Goal: Task Accomplishment & Management: Use online tool/utility

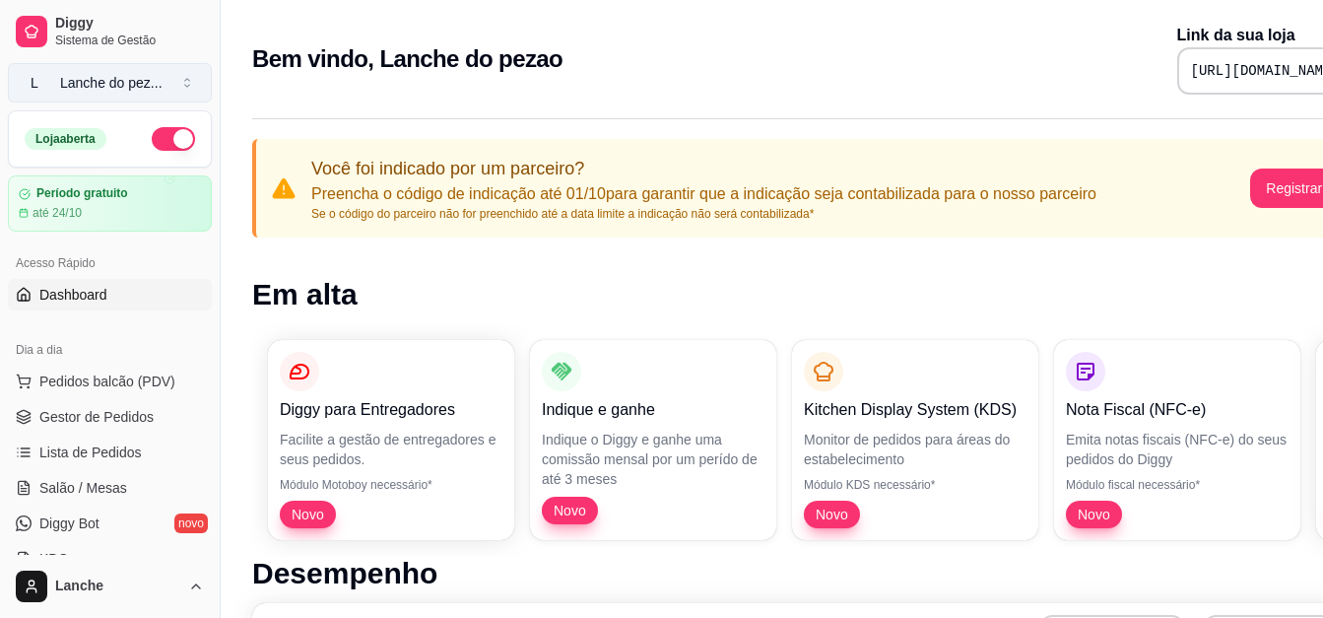
click at [140, 79] on div "Lanche do pez ..." at bounding box center [111, 83] width 102 height 20
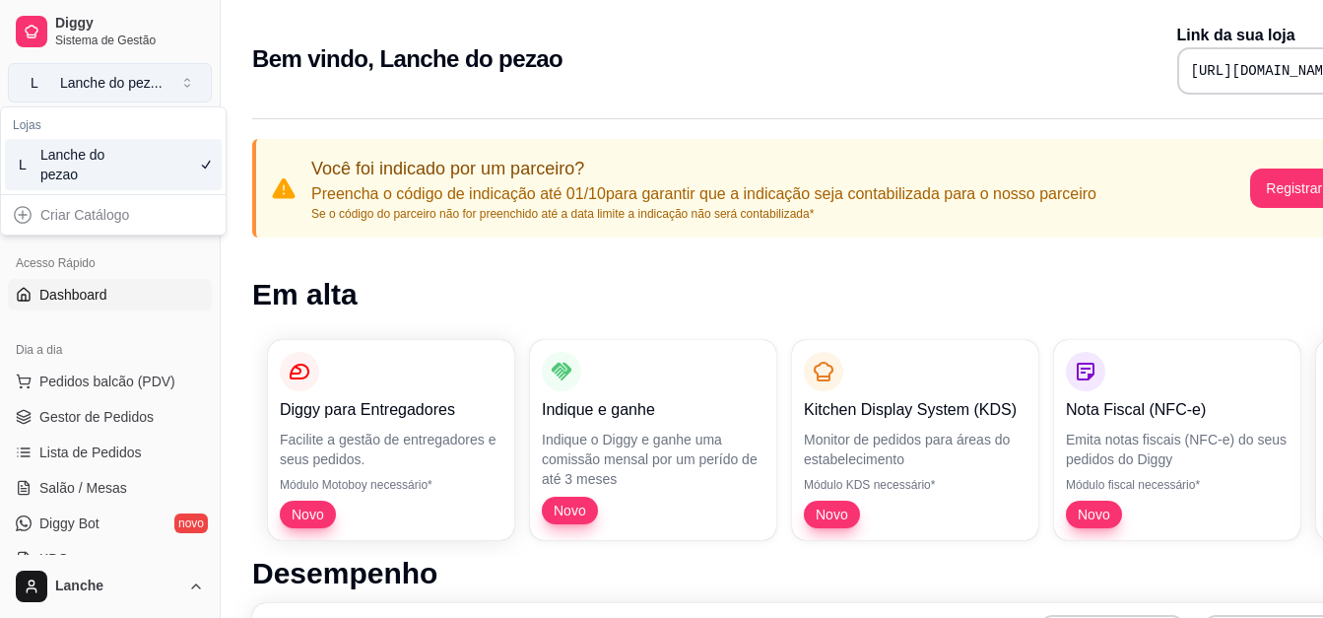
click at [140, 79] on div "Lanche do pez ..." at bounding box center [111, 83] width 102 height 20
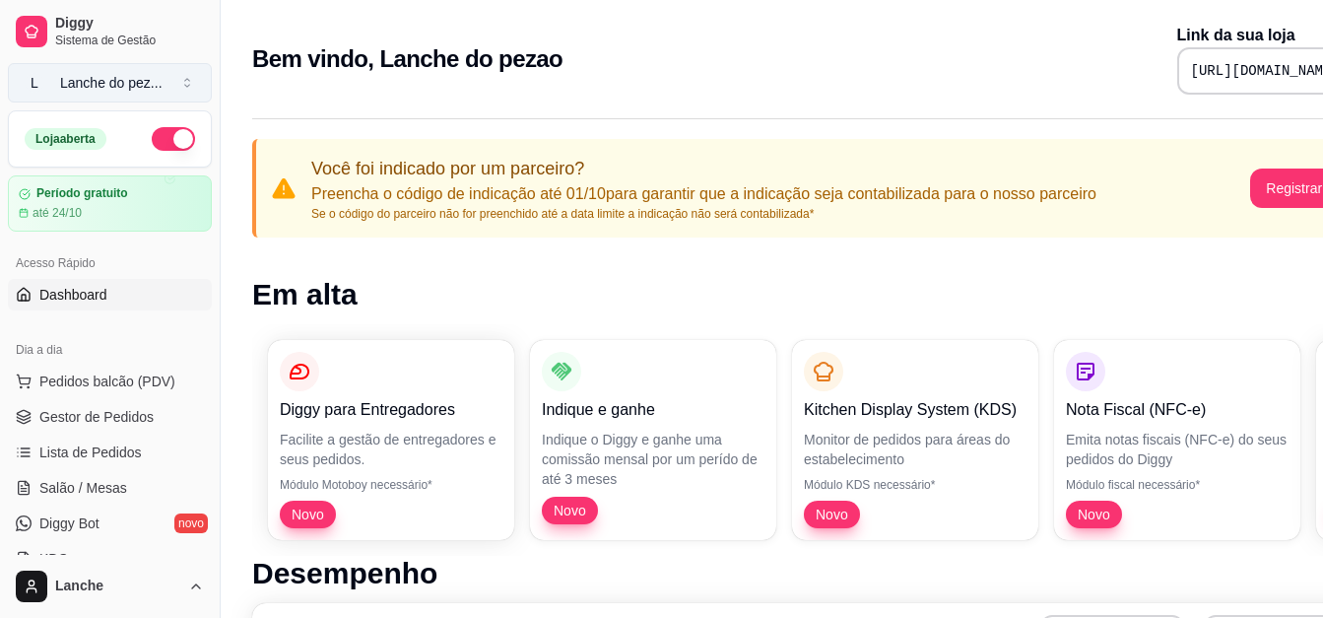
click at [154, 81] on div "Lanche do pez ..." at bounding box center [111, 83] width 102 height 20
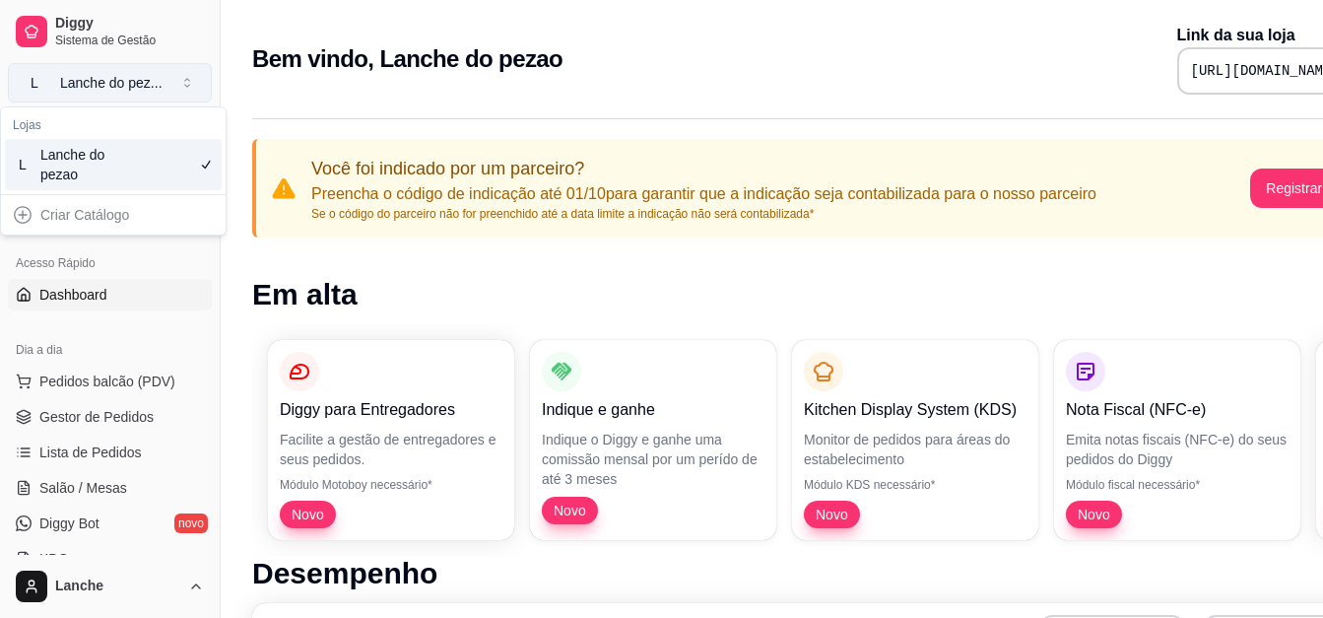
click at [154, 81] on div "Lanche do pez ..." at bounding box center [111, 83] width 102 height 20
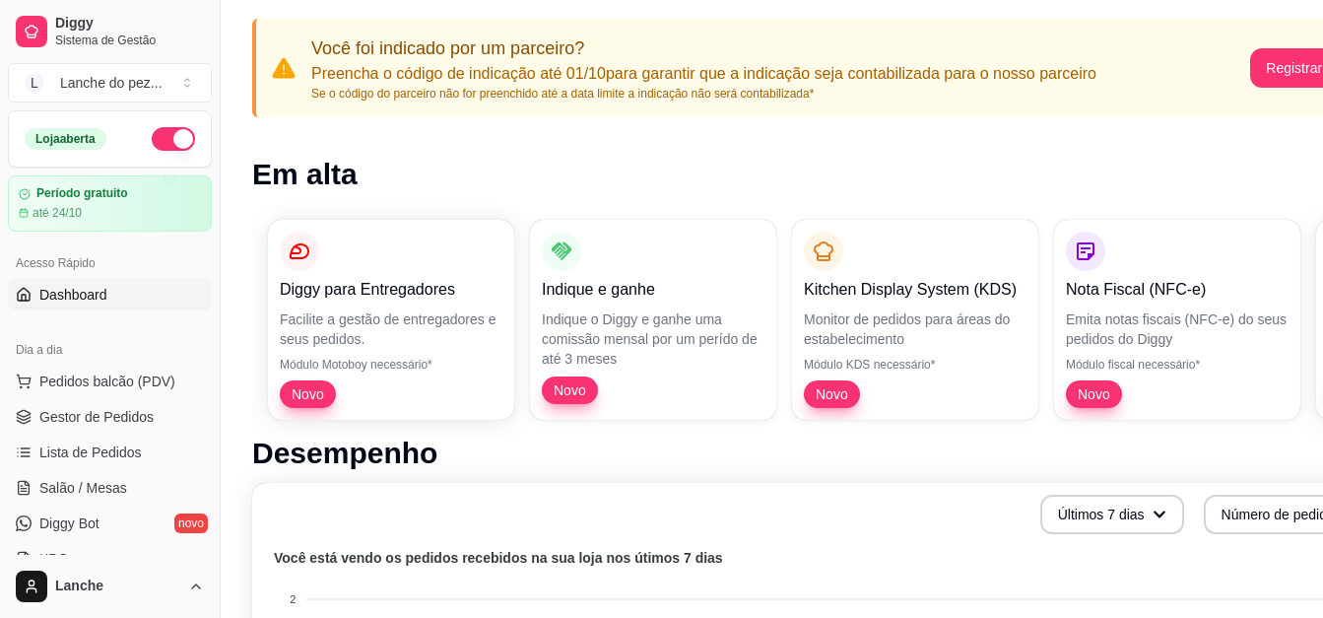
scroll to position [158, 0]
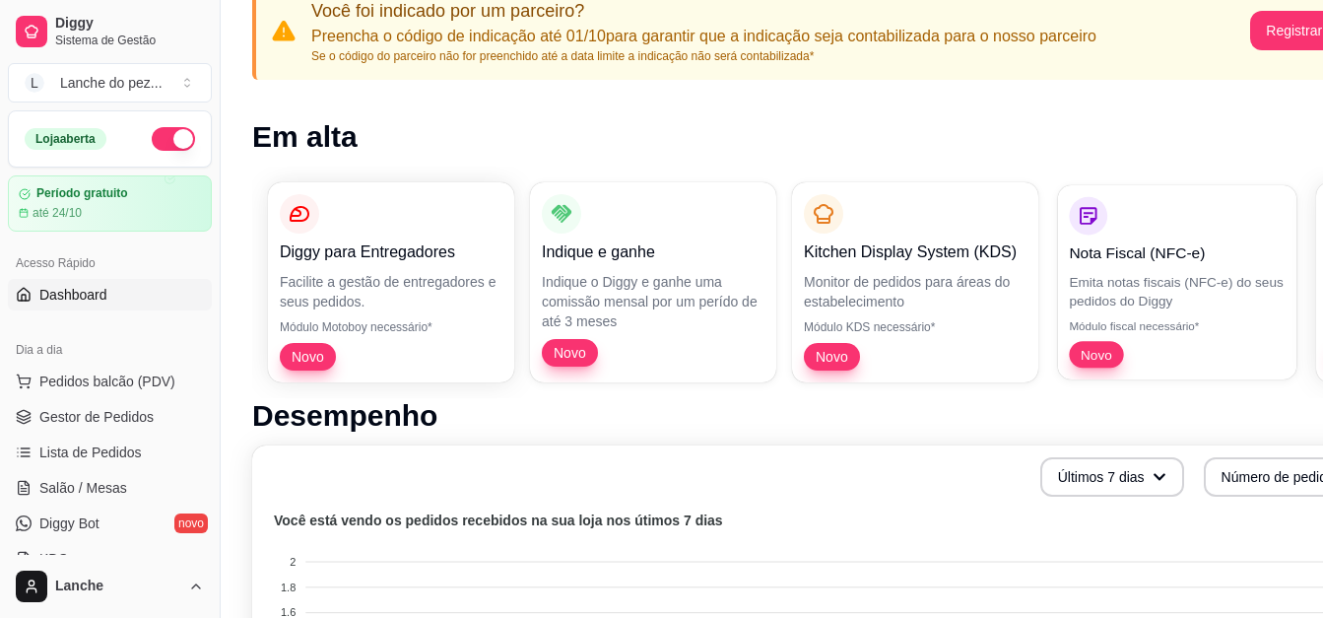
click at [1184, 265] on div "Nota Fiscal (NFC-e) Emita notas fiscais (NFC-e) do seus pedidos do Diggy Módulo…" at bounding box center [1177, 282] width 216 height 171
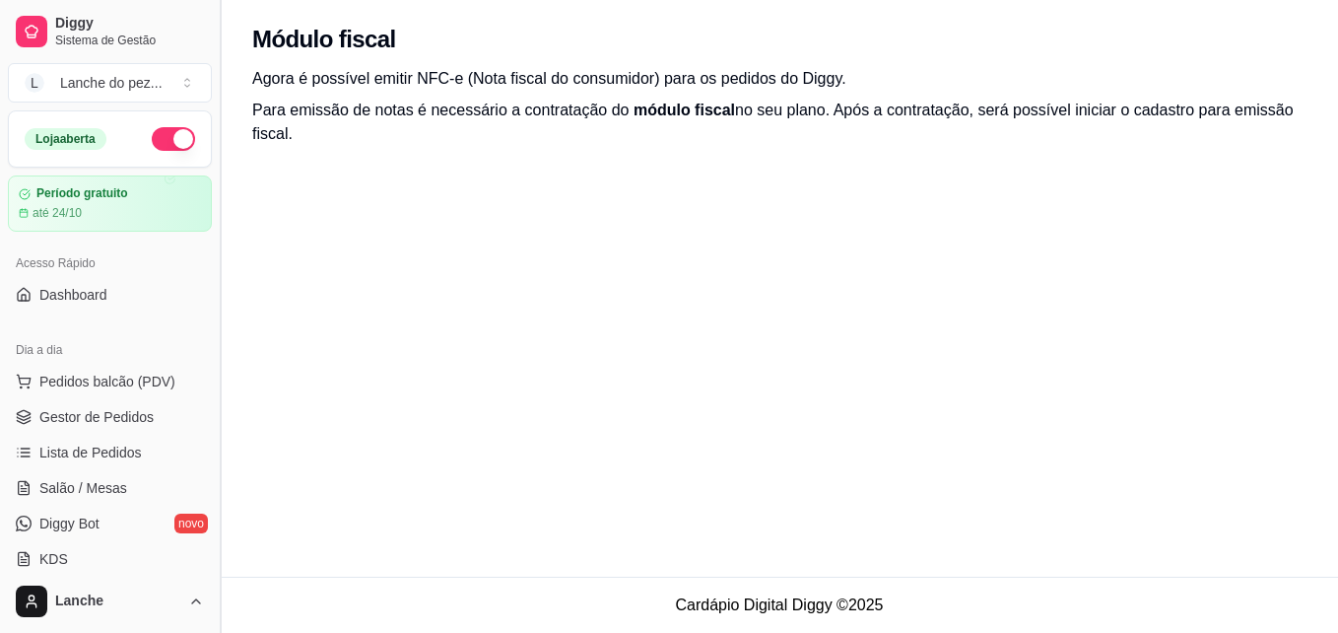
click at [212, 559] on button "Toggle Sidebar" at bounding box center [220, 316] width 16 height 633
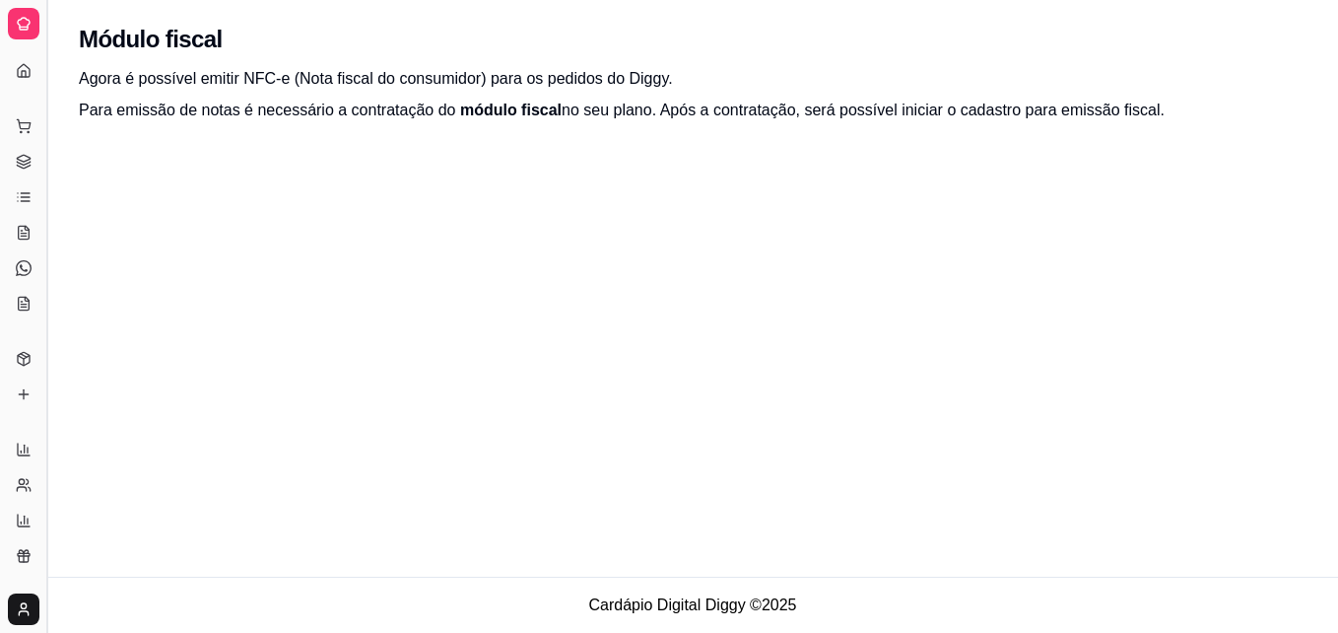
click at [212, 559] on div "Módulo fiscal Agora é possível emitir NFC-e (Nota fiscal do consumidor) para os…" at bounding box center [692, 288] width 1291 height 576
click at [23, 29] on icon at bounding box center [24, 24] width 16 height 16
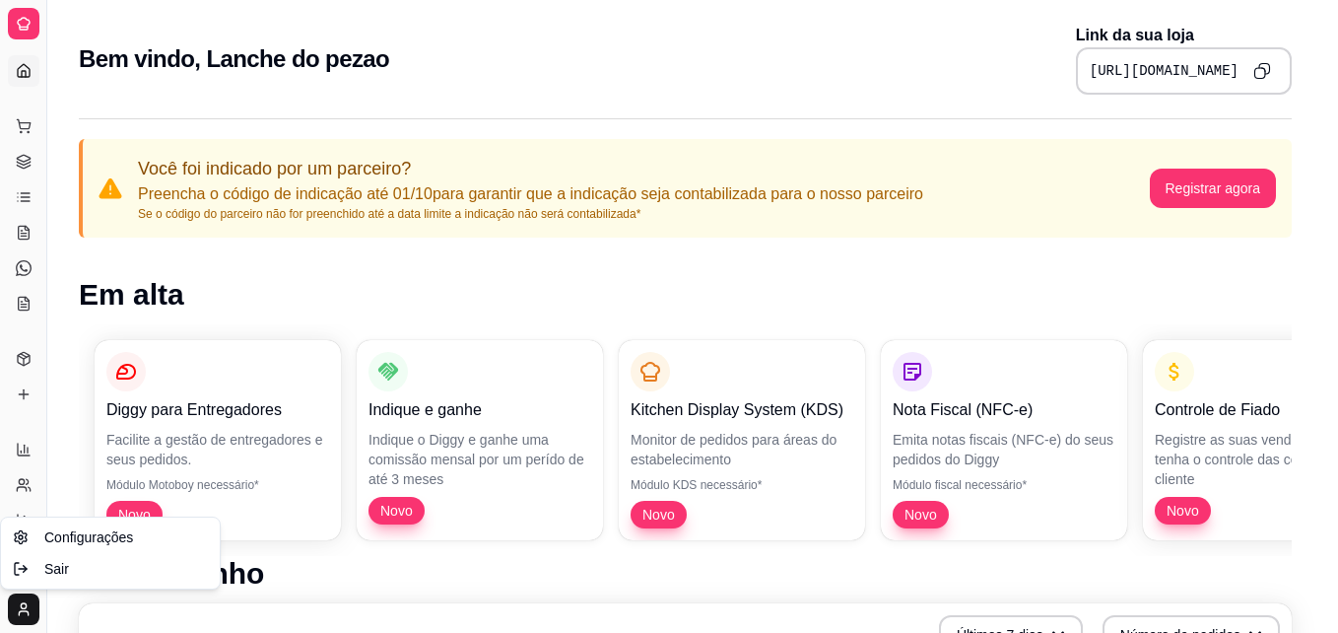
click at [20, 605] on html "Diggy Sistema de Gestão L Lanche do pez ... Loja aberta Período gratuito até 24…" at bounding box center [669, 316] width 1338 height 633
click at [89, 525] on body "Diggy Sistema de Gestão L Lanche do pez ... Loja aberta Período gratuito até 24…" at bounding box center [661, 316] width 1323 height 633
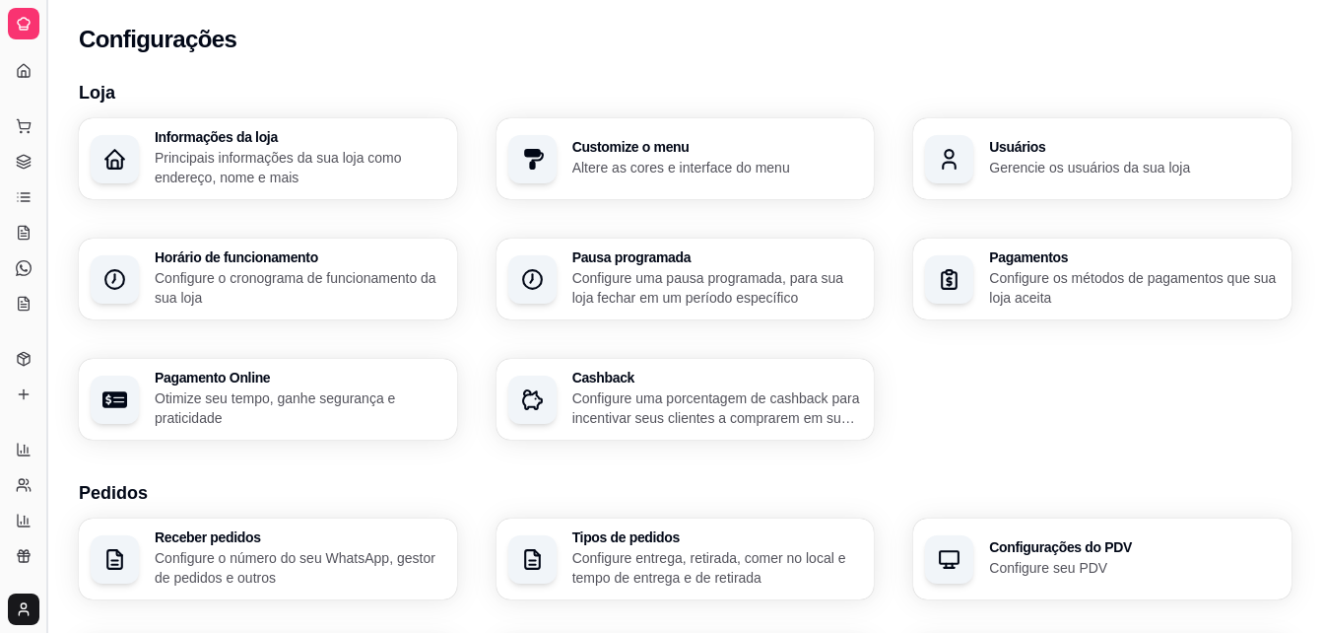
click at [49, 469] on button "Toggle Sidebar" at bounding box center [46, 316] width 16 height 633
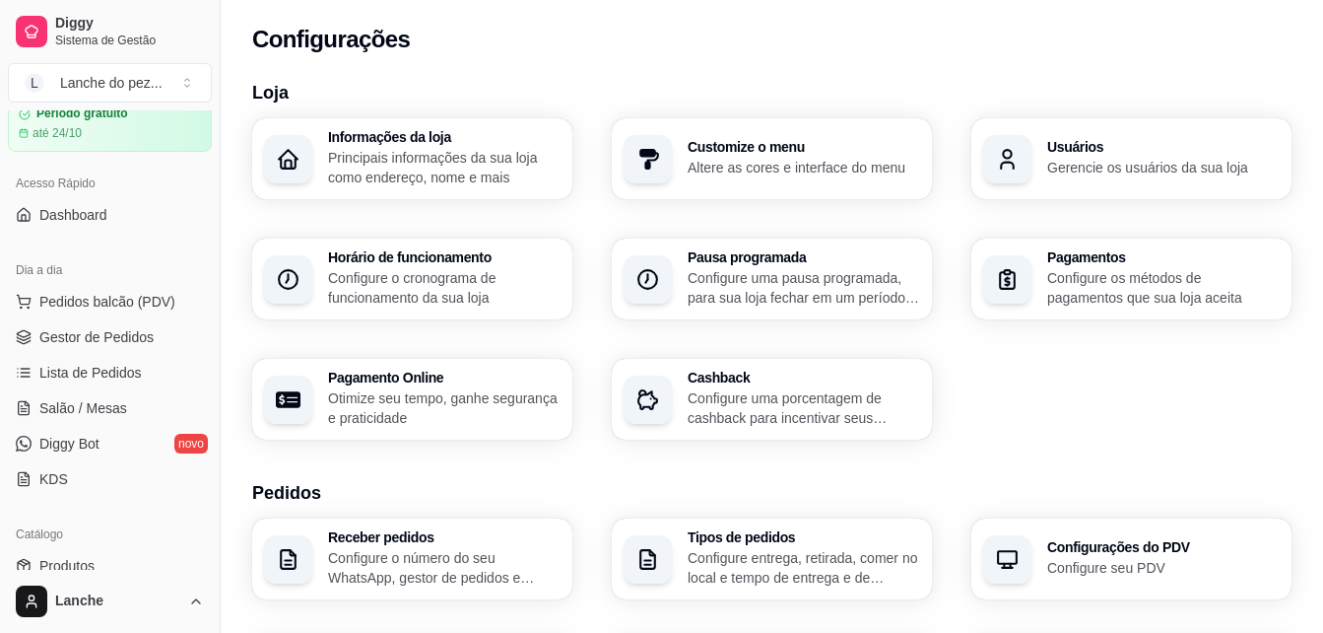
scroll to position [118, 0]
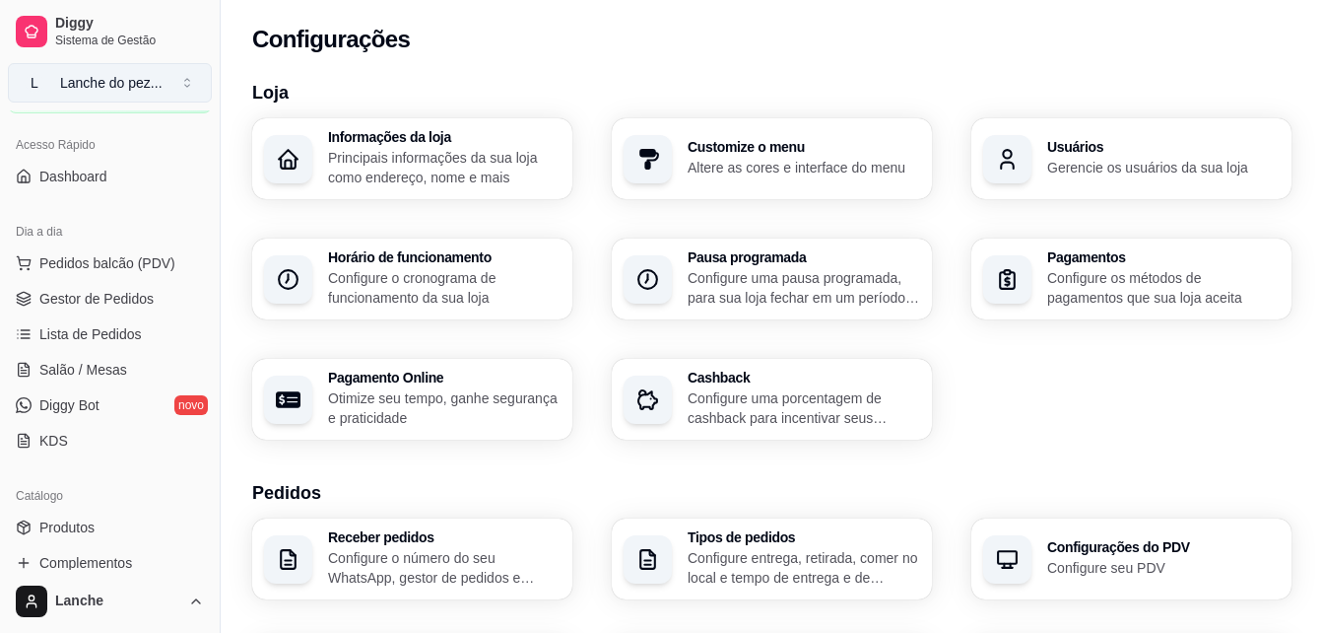
click at [180, 74] on button "L Lanche do pez ..." at bounding box center [110, 82] width 204 height 39
click at [214, 122] on button "Toggle Sidebar" at bounding box center [220, 316] width 16 height 633
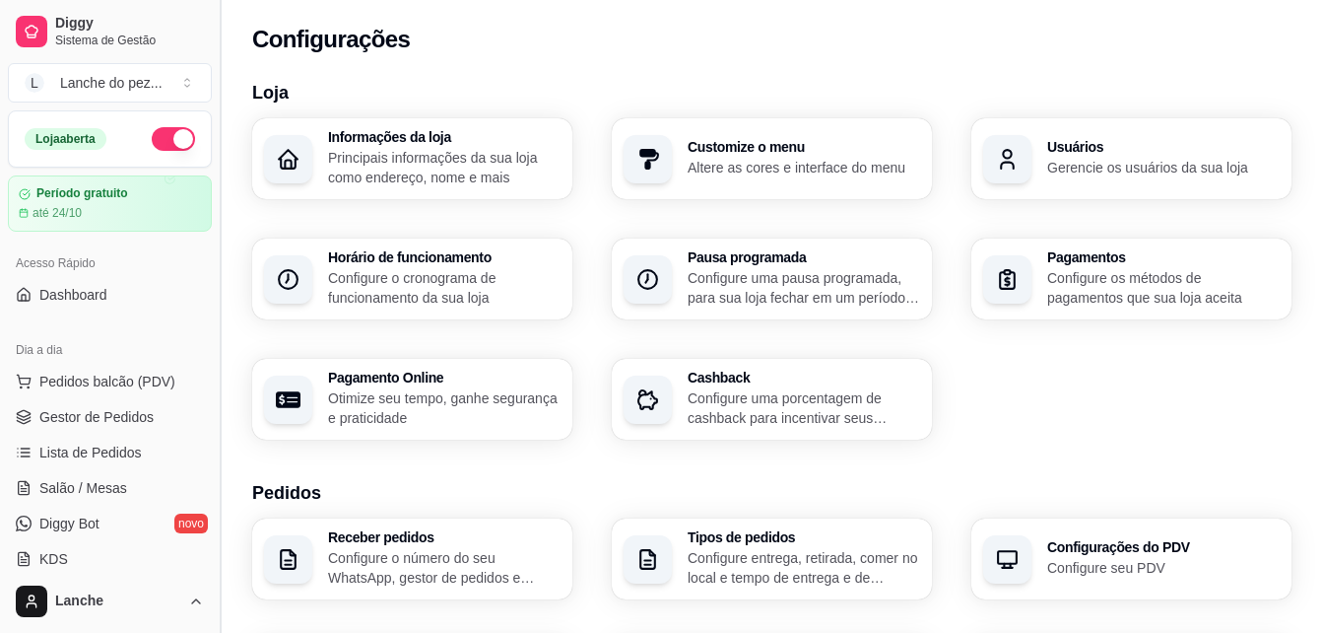
click at [252, 122] on div "Informações da loja Principais informações da sua loja como endereço, nome e ma…" at bounding box center [412, 158] width 320 height 81
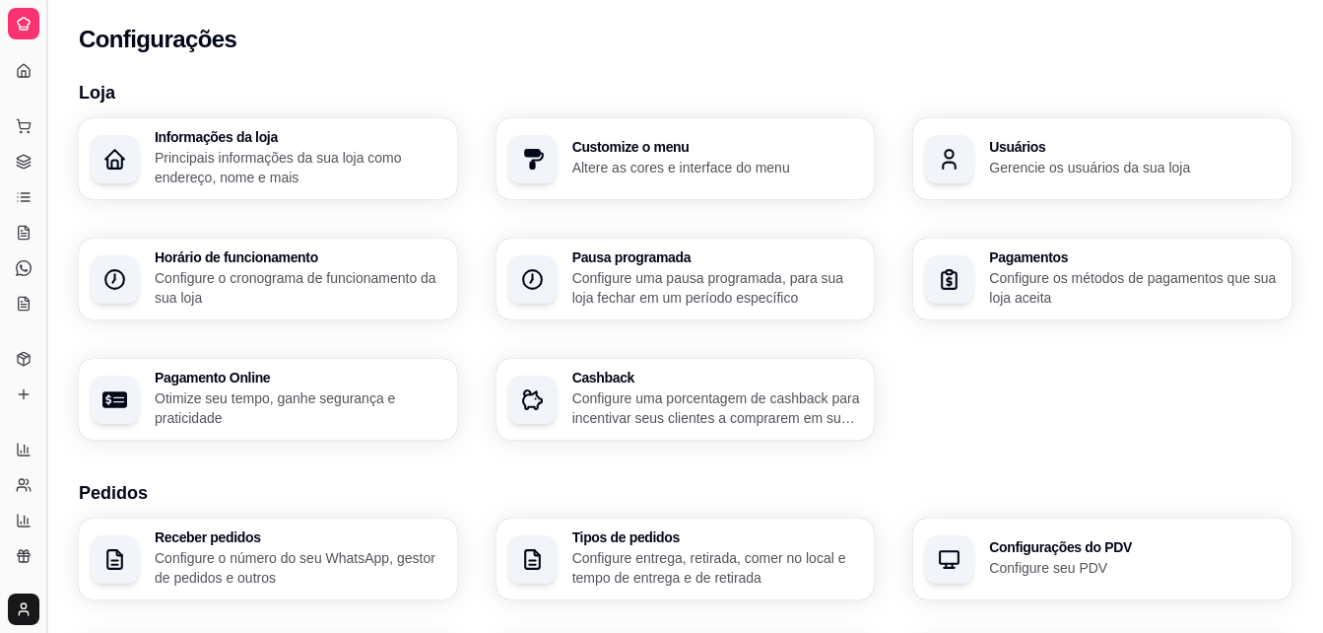
click at [44, 195] on button "Toggle Sidebar" at bounding box center [46, 316] width 16 height 633
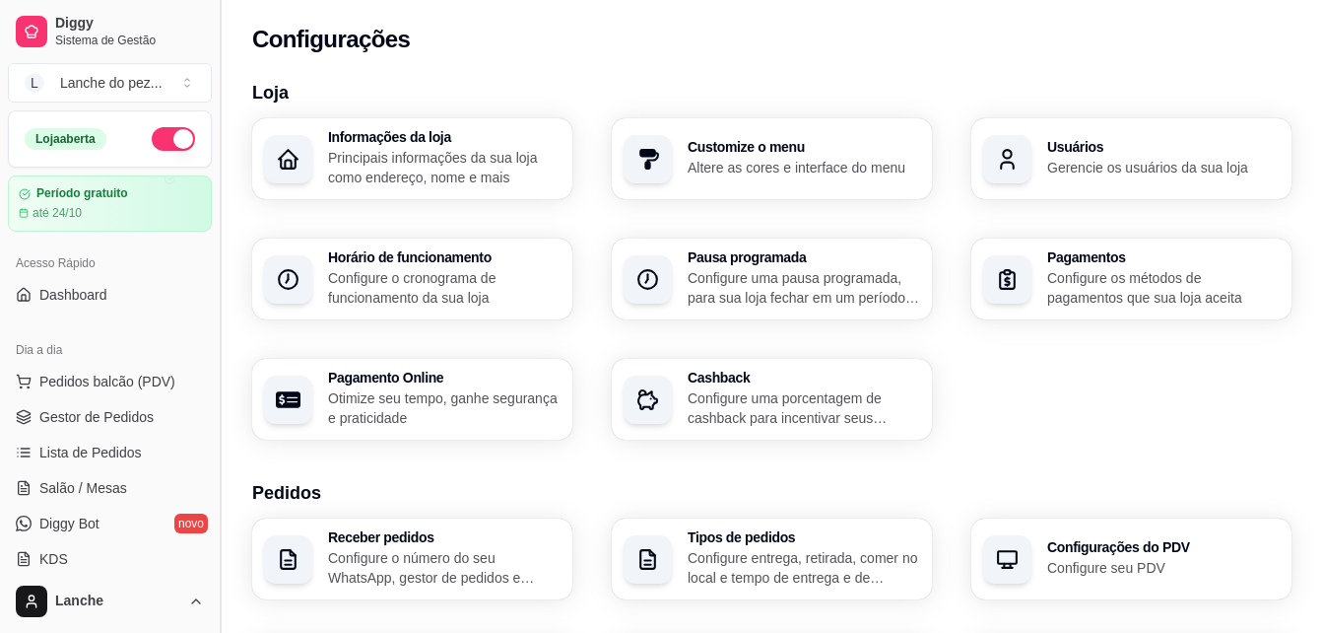
click at [218, 241] on button "Toggle Sidebar" at bounding box center [220, 316] width 16 height 633
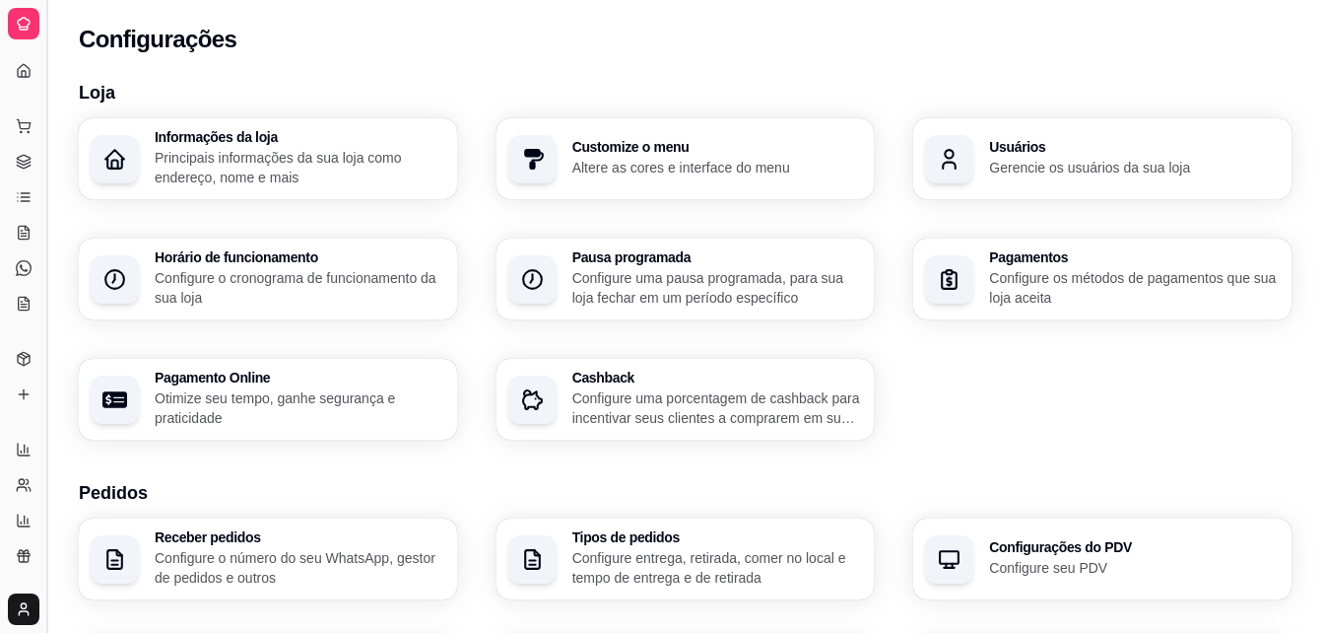
click at [51, 211] on button "Toggle Sidebar" at bounding box center [46, 316] width 16 height 633
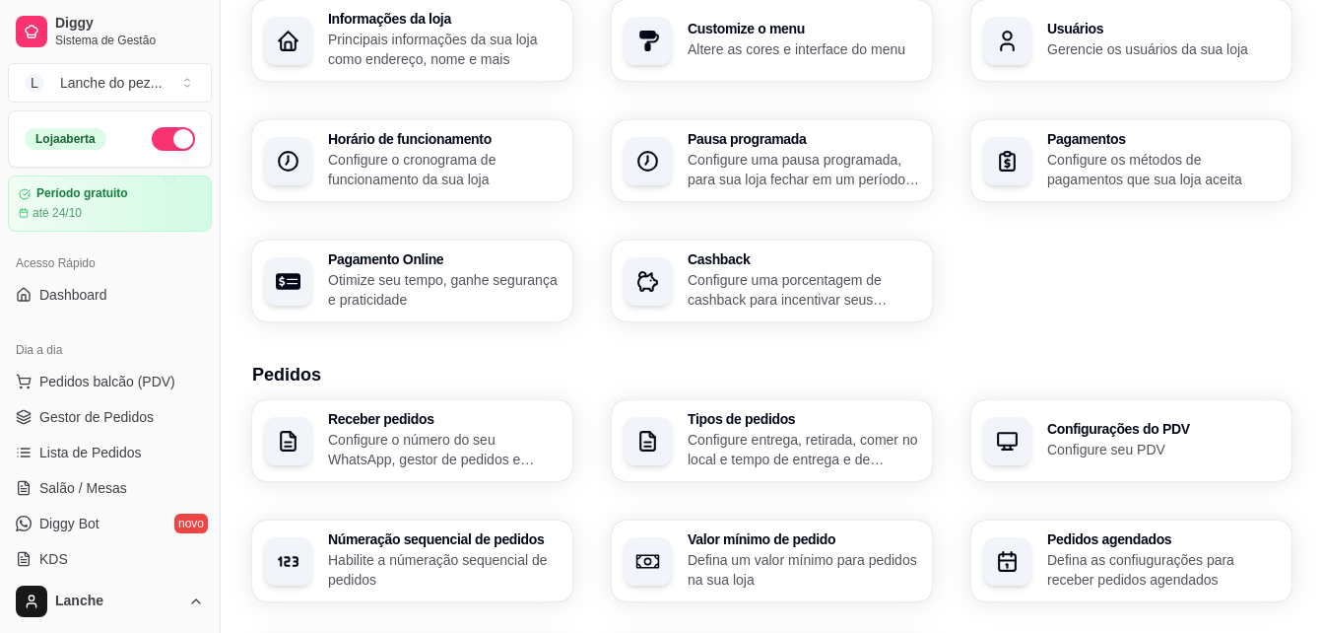
scroll to position [158, 0]
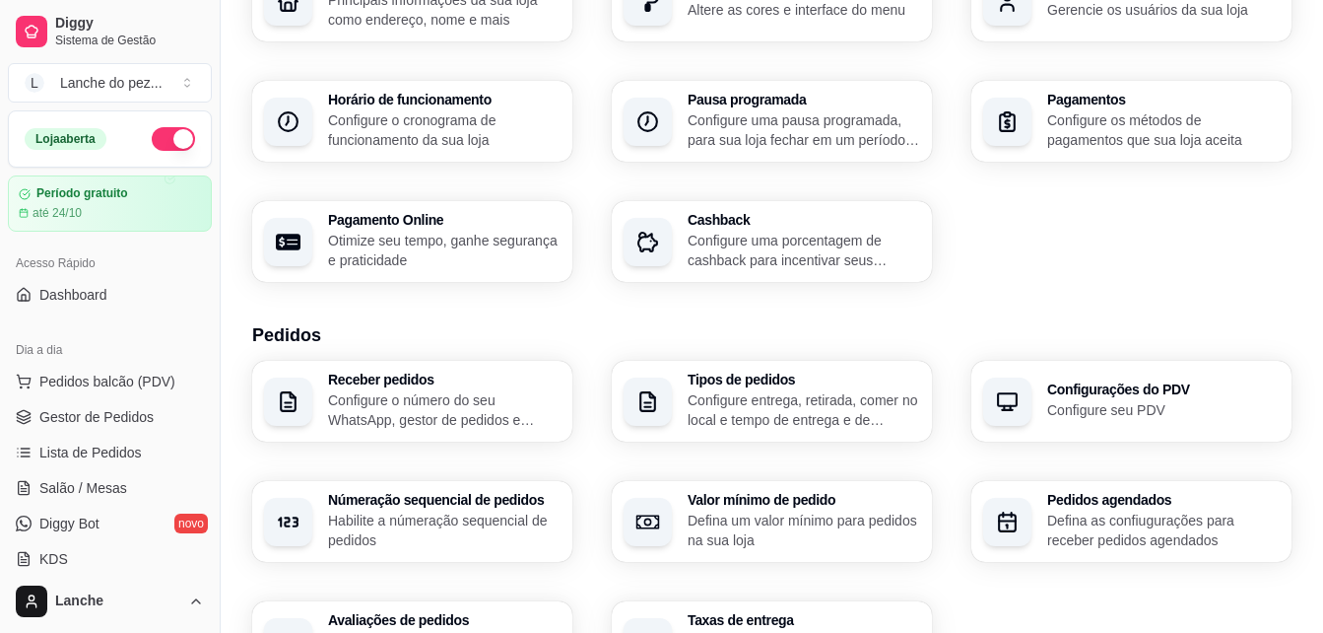
click at [249, 26] on div "Loja Informações da loja Principais informações da sua loja como endereço, nome…" at bounding box center [772, 542] width 1103 height 1266
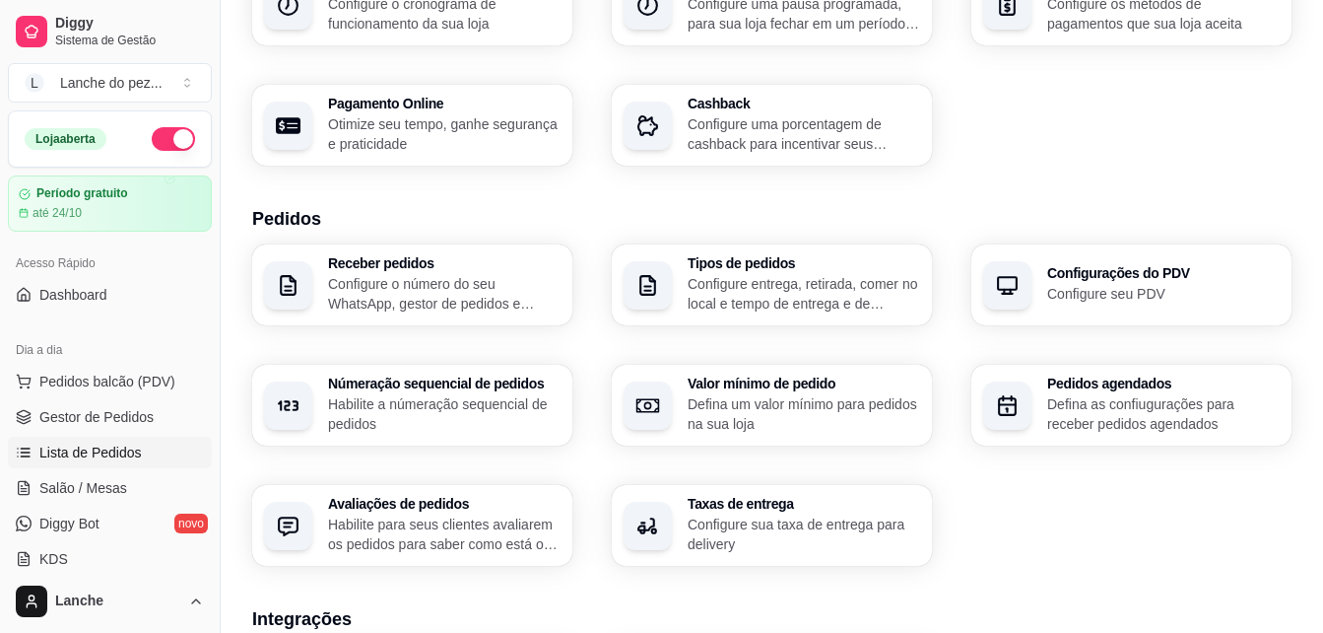
scroll to position [276, 0]
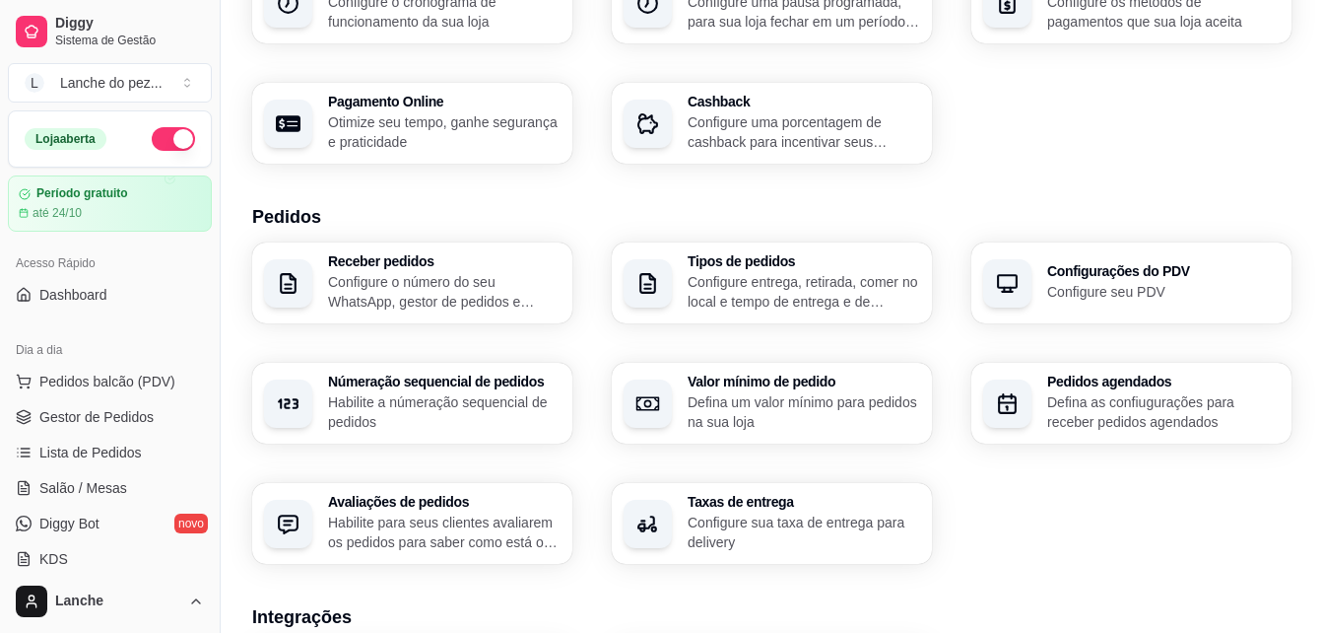
click at [200, 308] on div "Acesso Rápido Dashboard" at bounding box center [110, 278] width 220 height 79
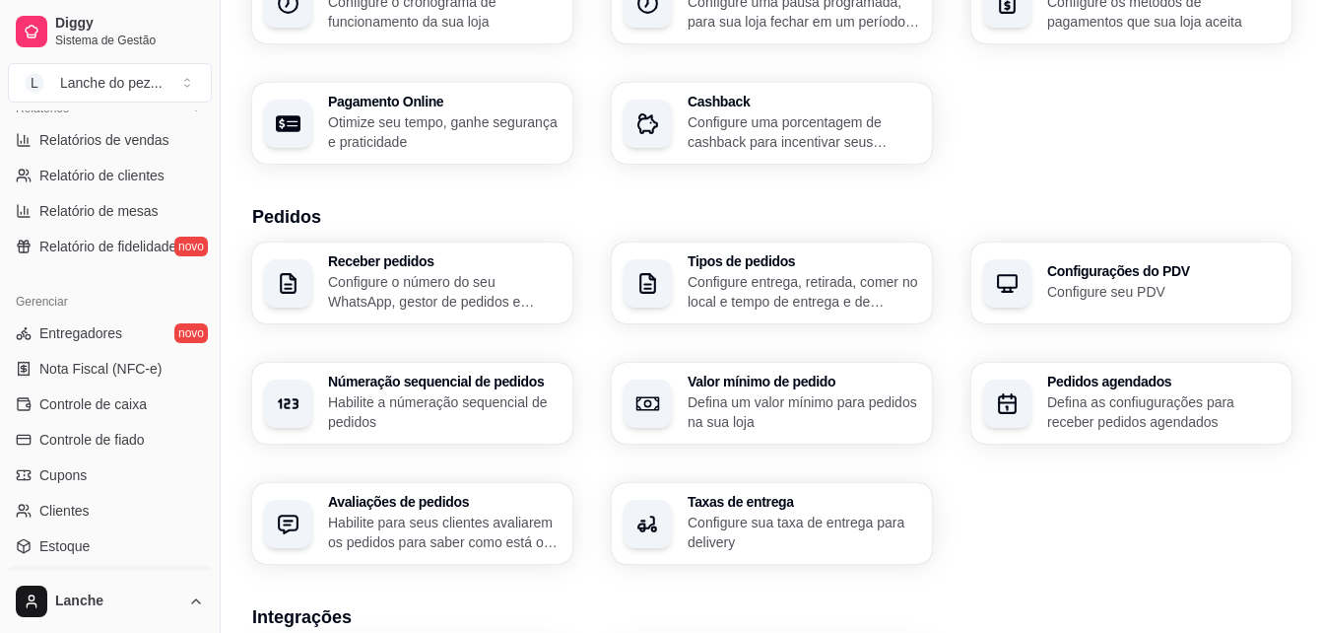
scroll to position [670, 0]
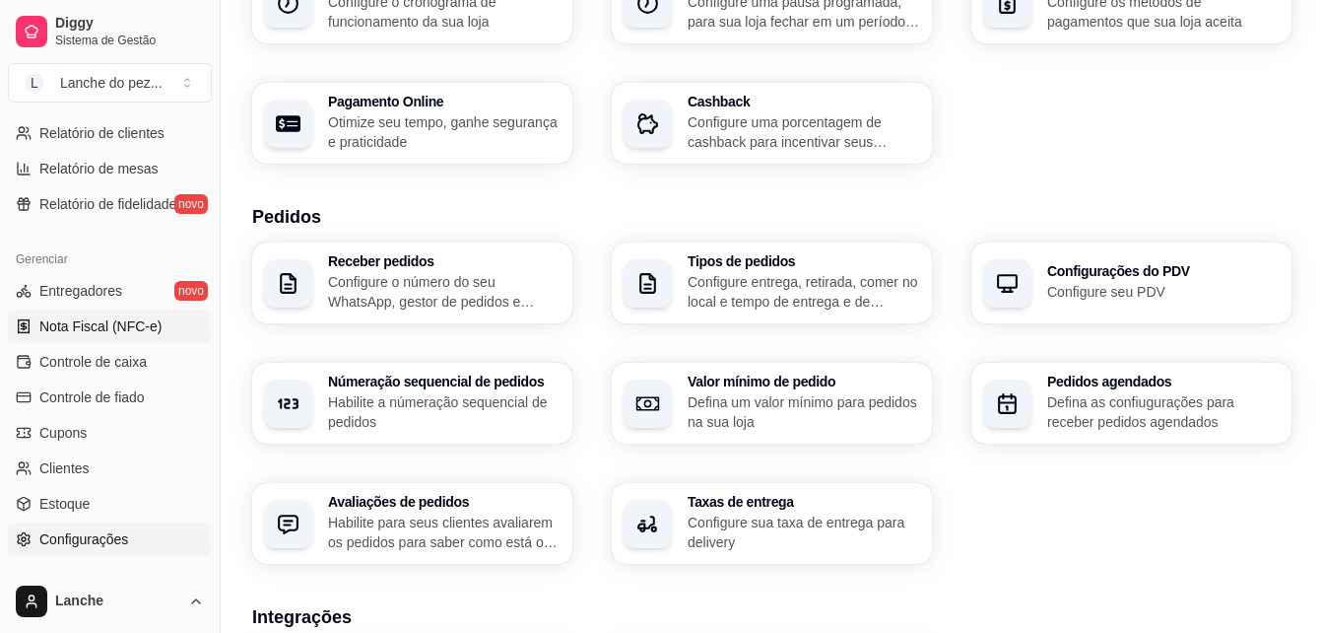
click at [119, 317] on span "Nota Fiscal (NFC-e)" at bounding box center [100, 326] width 122 height 20
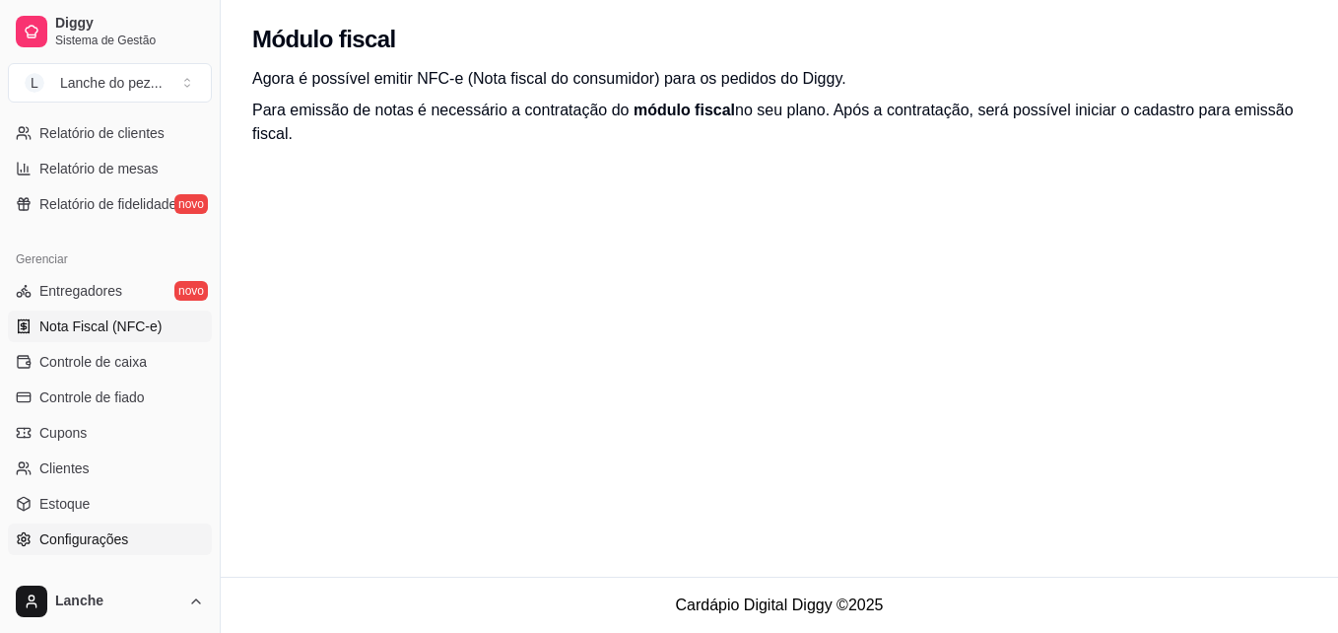
click at [104, 535] on span "Configurações" at bounding box center [83, 539] width 89 height 20
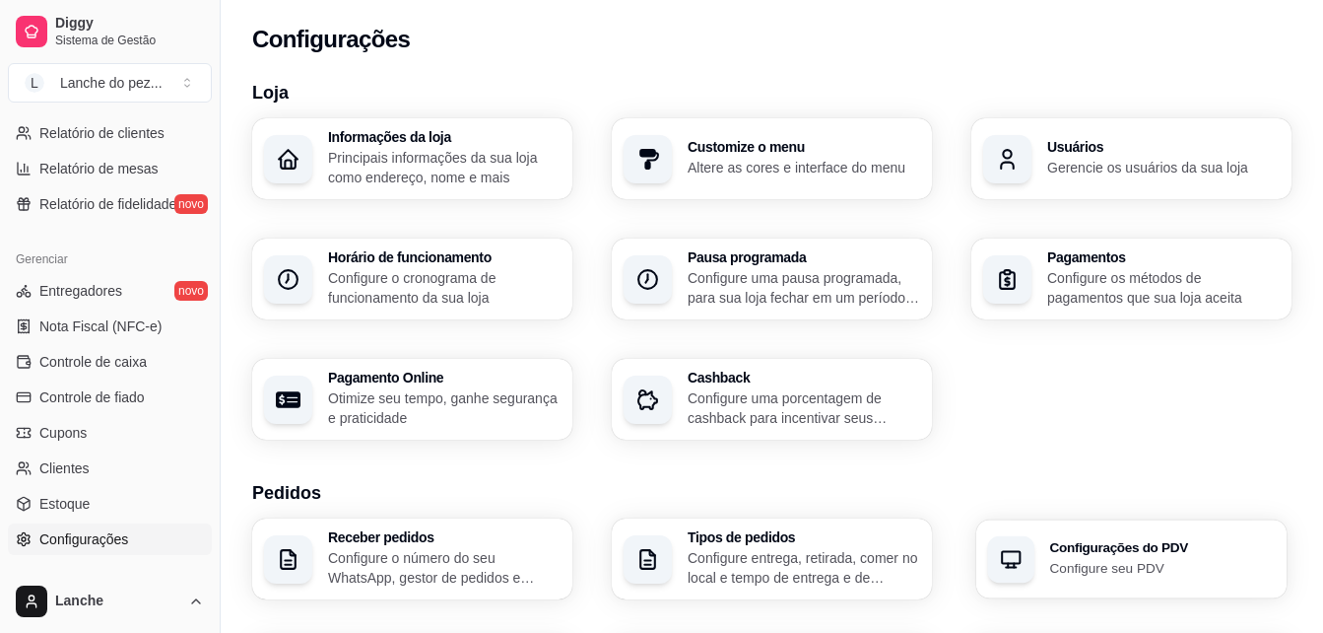
click at [1111, 559] on p "Configure seu PDV" at bounding box center [1163, 567] width 226 height 19
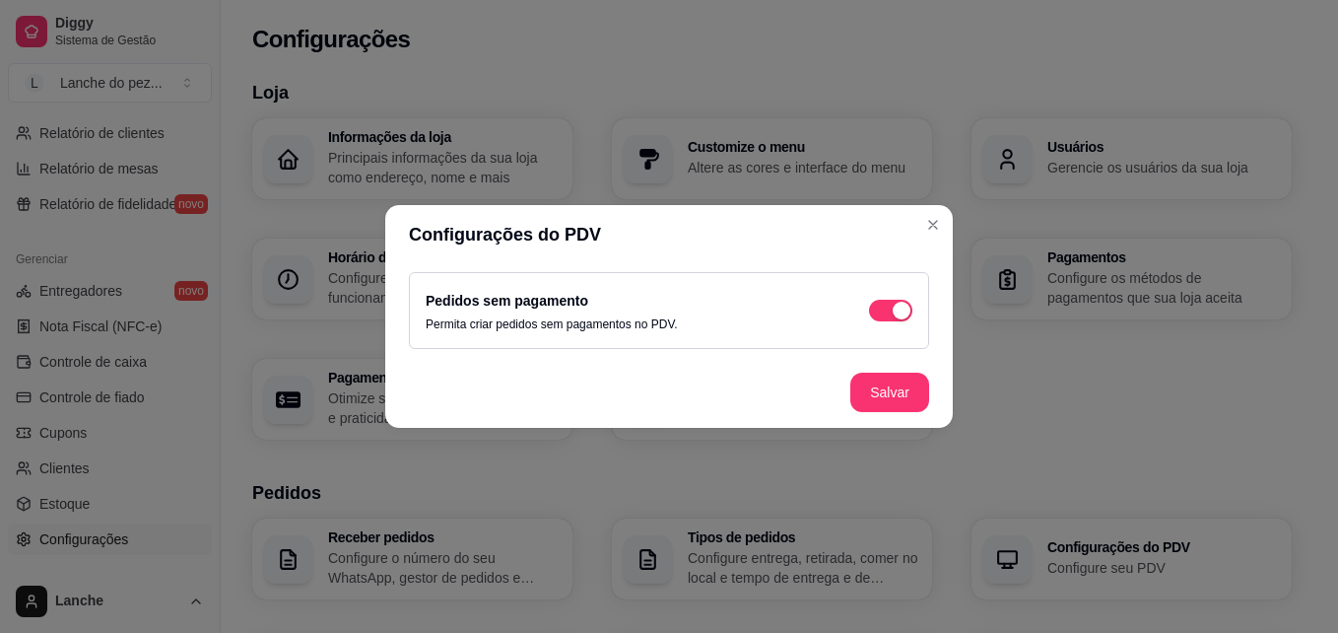
click at [885, 364] on footer "Salvar" at bounding box center [669, 392] width 568 height 71
click at [887, 383] on button "Salvar" at bounding box center [889, 392] width 77 height 38
click at [887, 383] on footer "Salvar" at bounding box center [669, 392] width 568 height 71
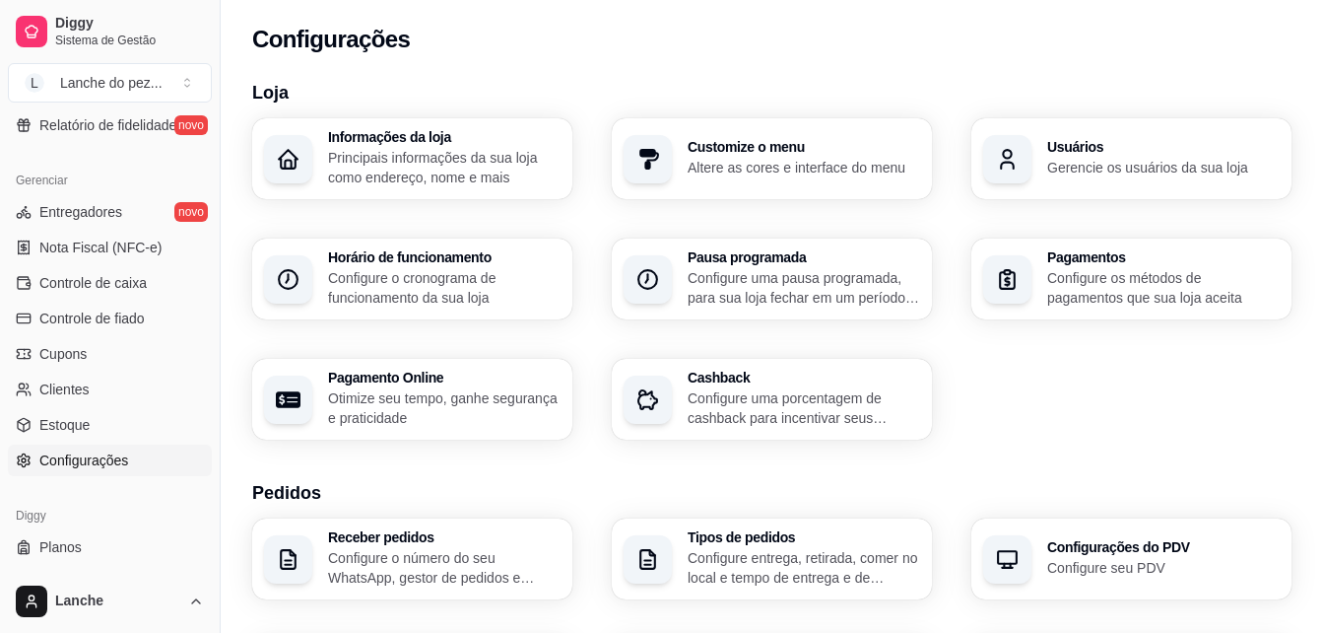
scroll to position [785, 0]
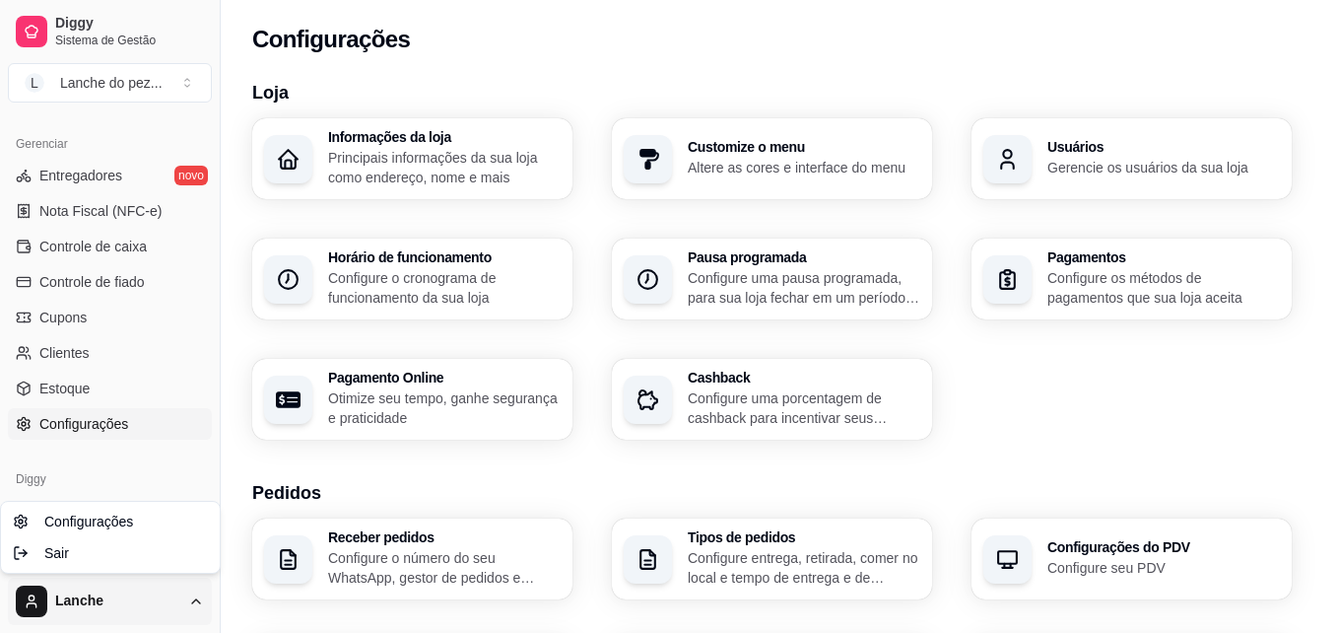
click at [84, 612] on html "Diggy Sistema de Gestão L Lanche do pez ... Loja aberta Período gratuito até 24…" at bounding box center [669, 316] width 1338 height 633
click at [122, 524] on span "Configurações" at bounding box center [88, 521] width 89 height 20
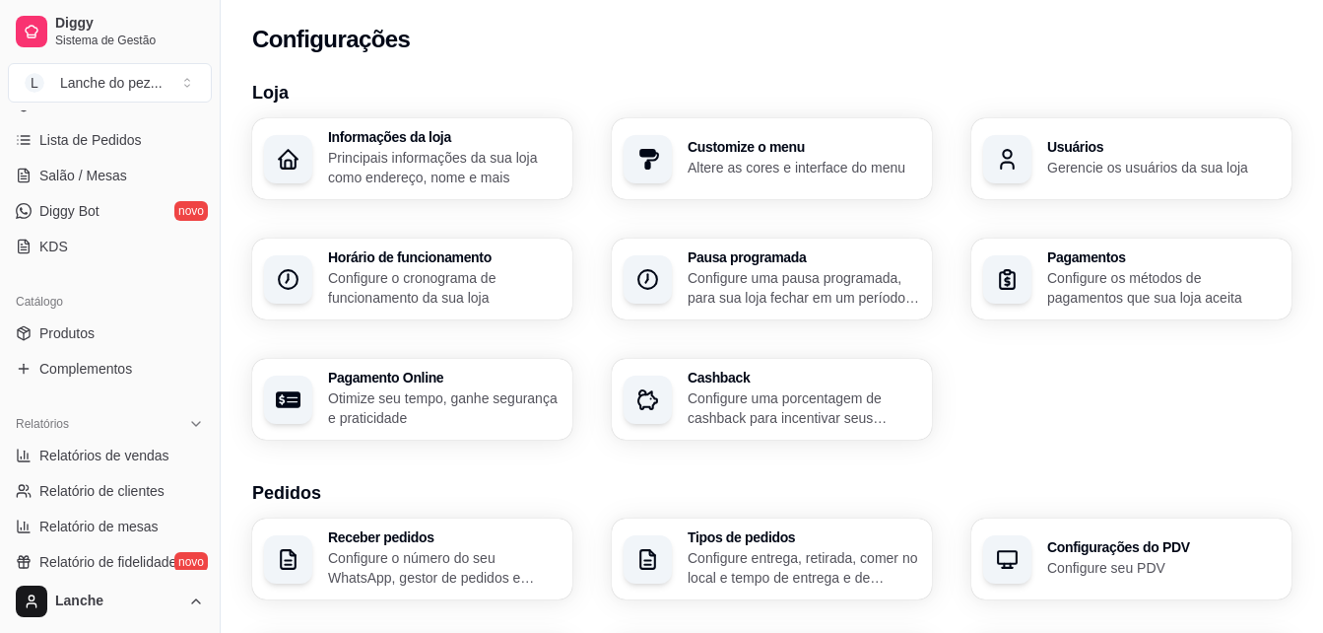
scroll to position [300, 0]
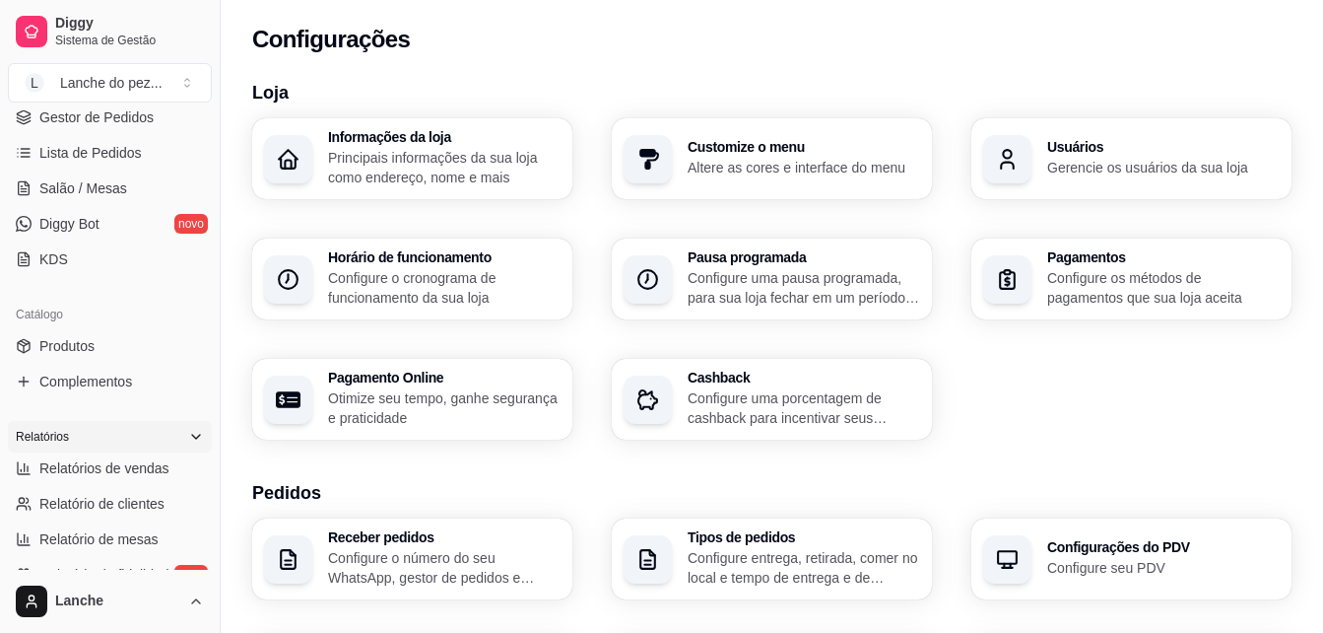
click at [188, 436] on icon at bounding box center [196, 437] width 16 height 16
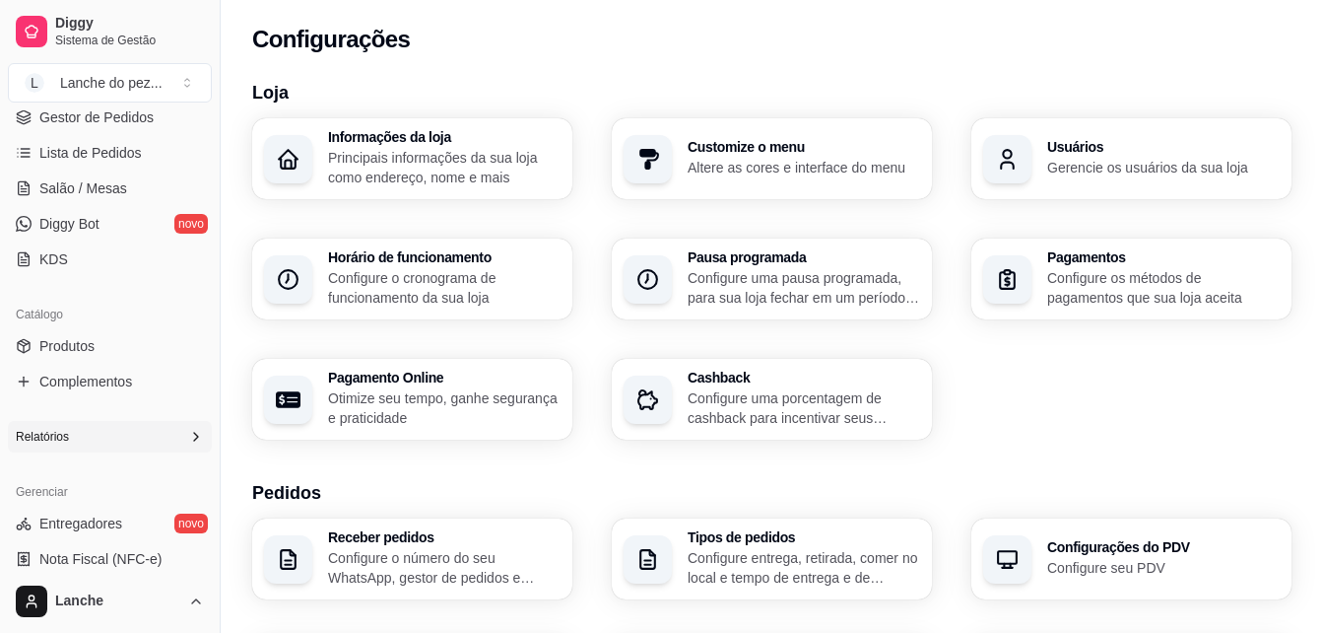
click at [188, 436] on icon at bounding box center [196, 437] width 16 height 16
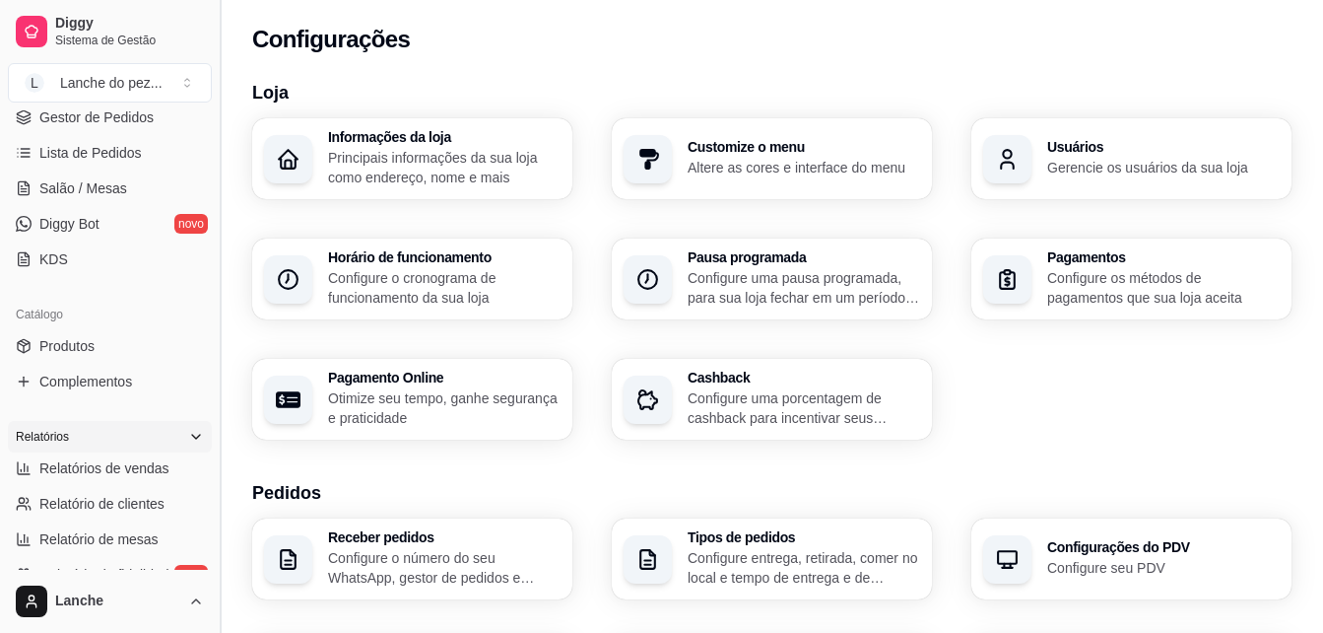
click at [218, 120] on button "Toggle Sidebar" at bounding box center [220, 316] width 16 height 633
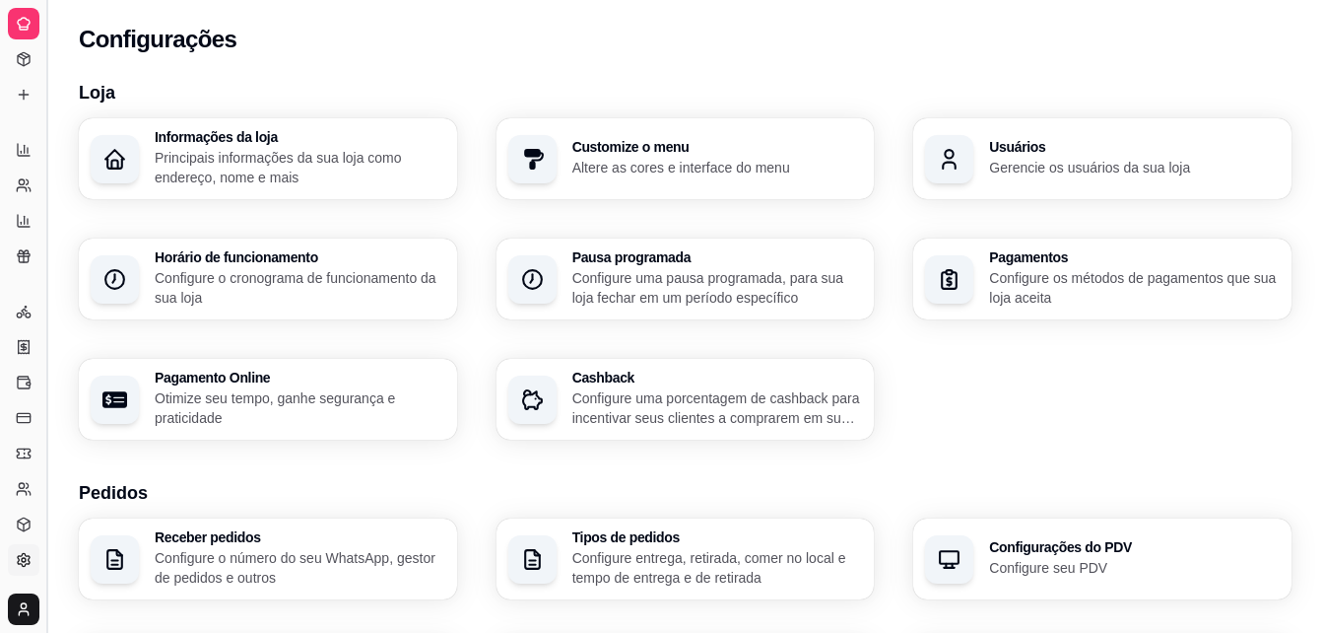
scroll to position [133, 0]
click at [218, 120] on div "Informações da loja Principais informações da sua loja como endereço, nome e ma…" at bounding box center [268, 158] width 378 height 81
click at [48, 129] on button "Toggle Sidebar" at bounding box center [46, 316] width 16 height 633
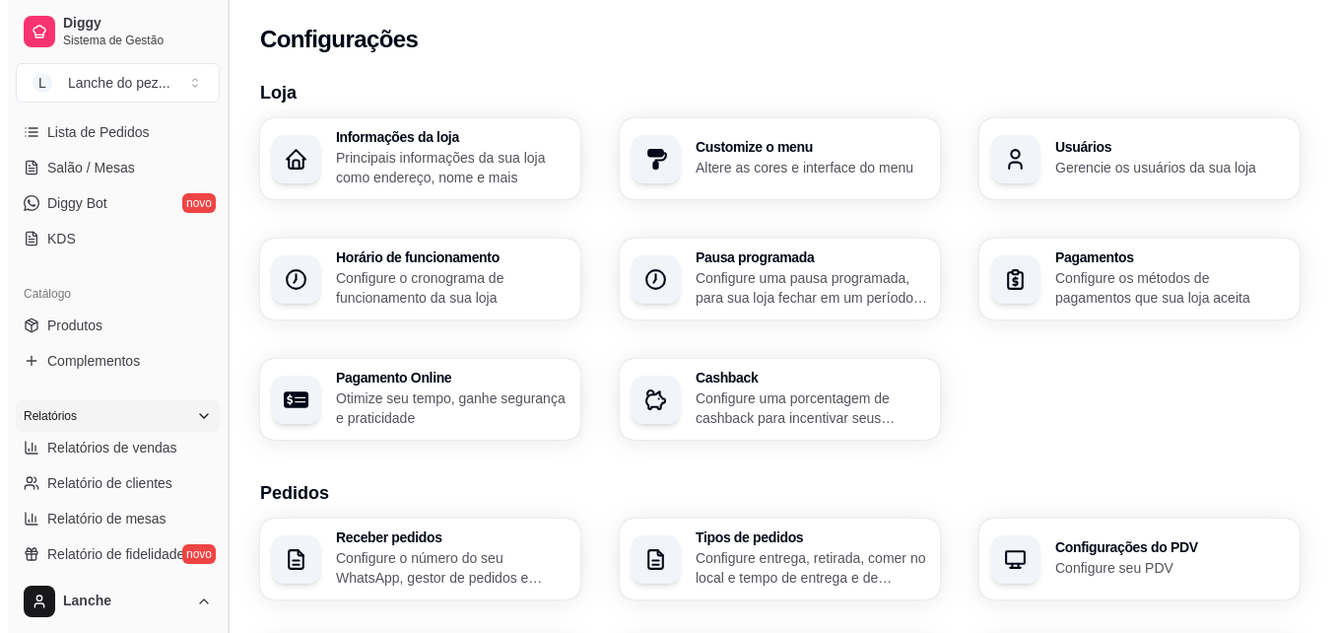
scroll to position [325, 0]
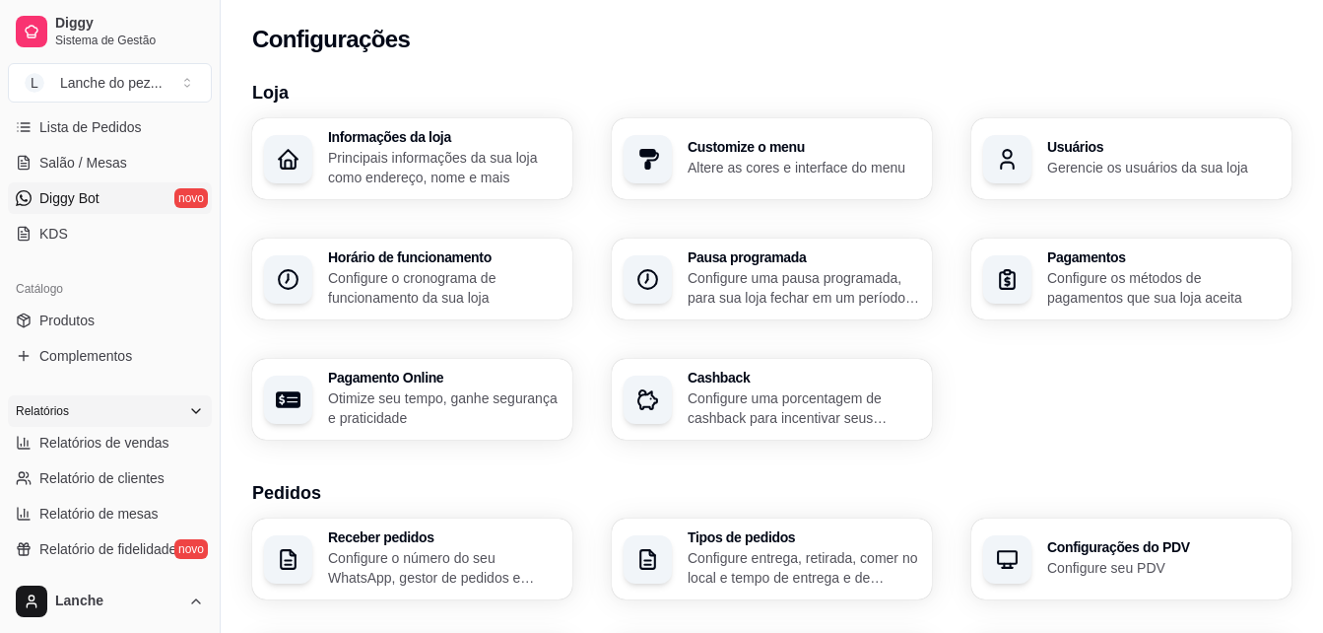
click at [94, 193] on span "Diggy Bot" at bounding box center [69, 198] width 60 height 20
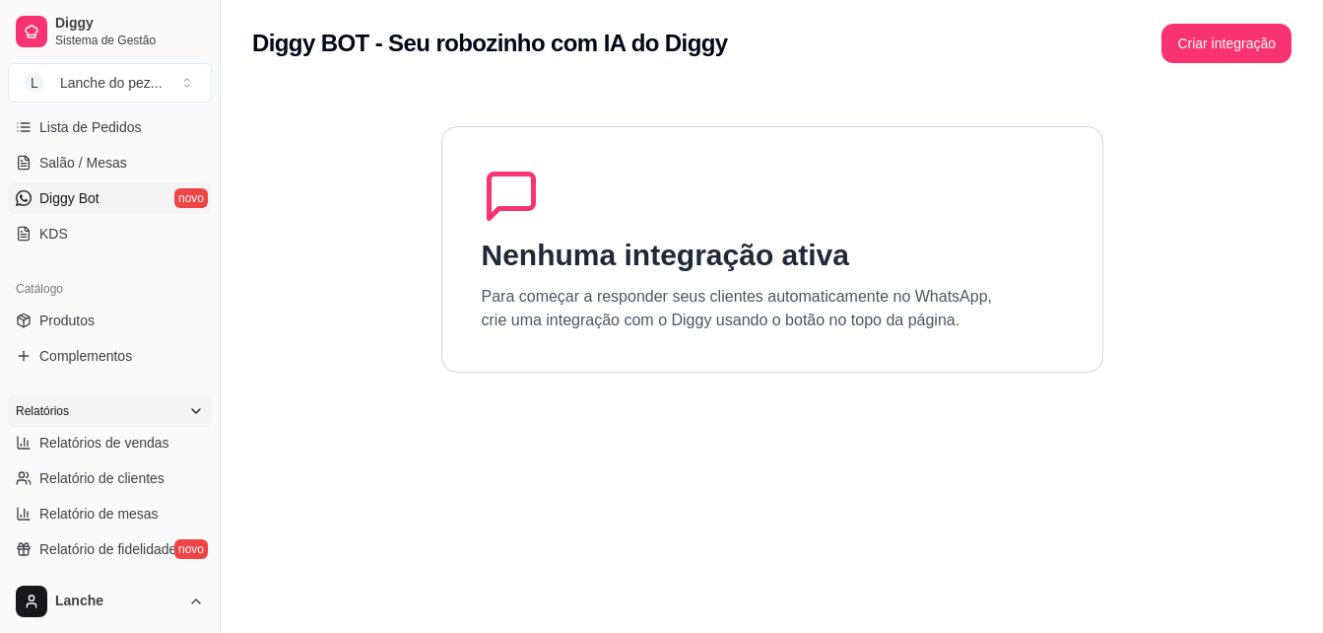
click at [679, 231] on div "Nenhuma integração ativa Para começar a responder seus clientes automaticamente…" at bounding box center [772, 249] width 662 height 246
click at [1216, 42] on button "Criar integração" at bounding box center [1227, 44] width 126 height 38
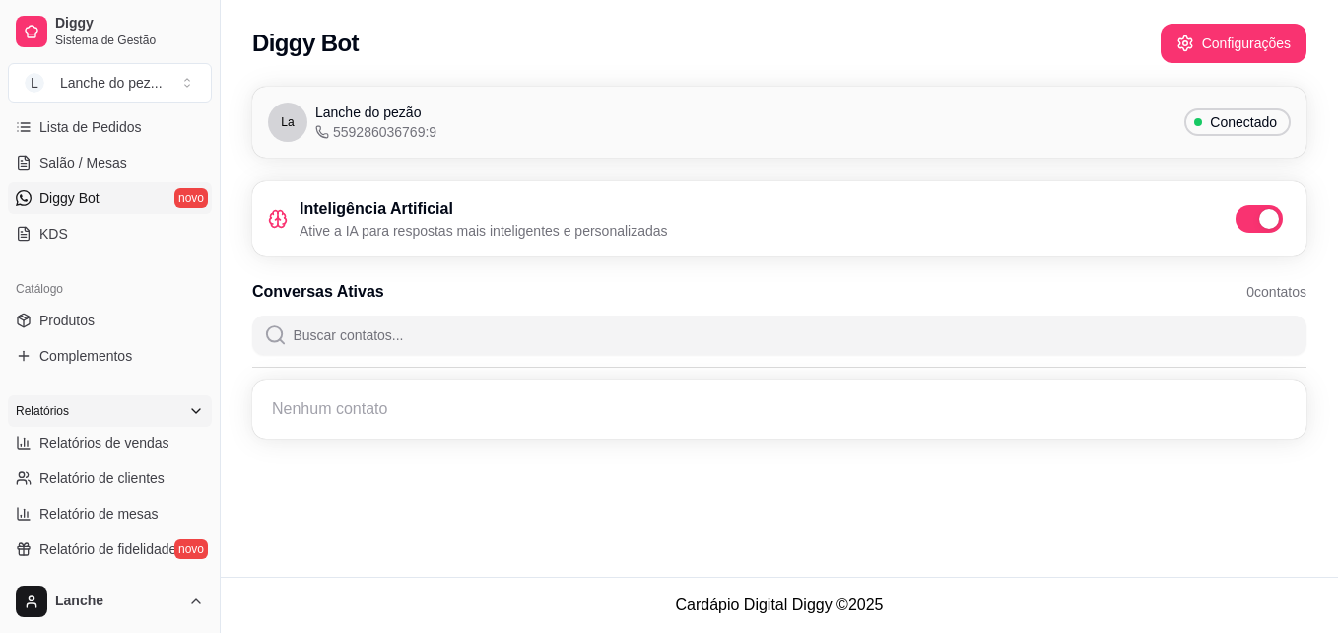
click at [170, 193] on link "Diggy Bot novo" at bounding box center [110, 198] width 204 height 32
click at [67, 231] on link "KDS" at bounding box center [110, 234] width 204 height 32
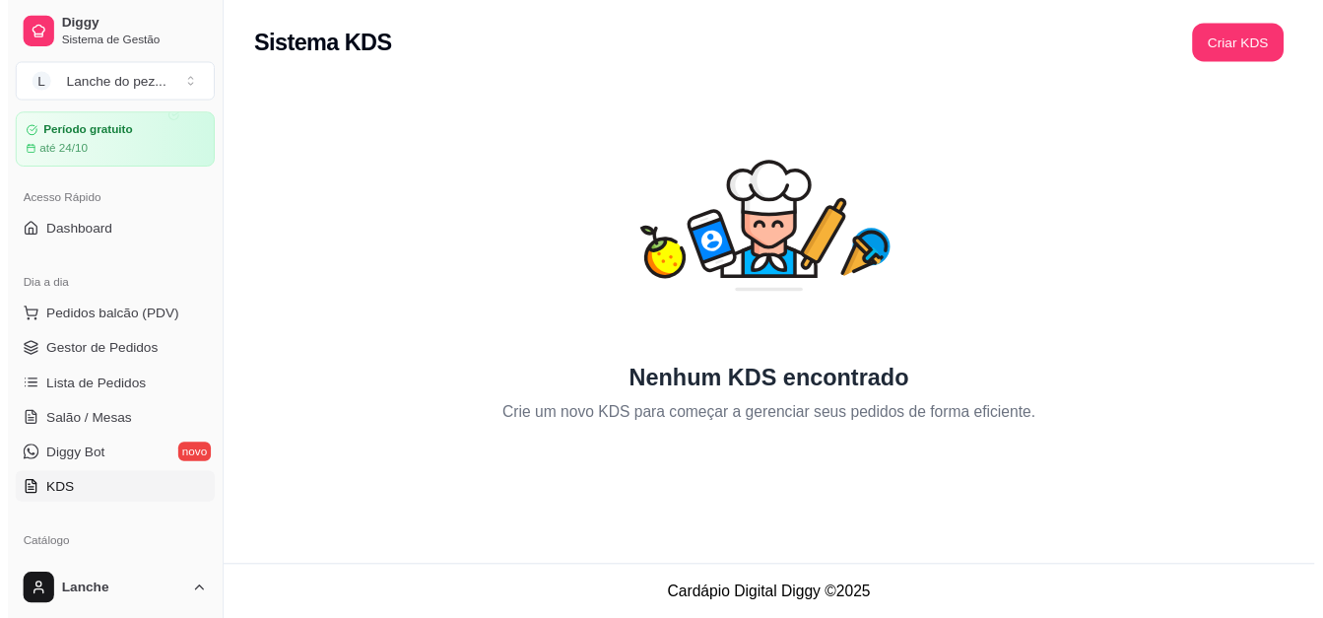
scroll to position [49, 0]
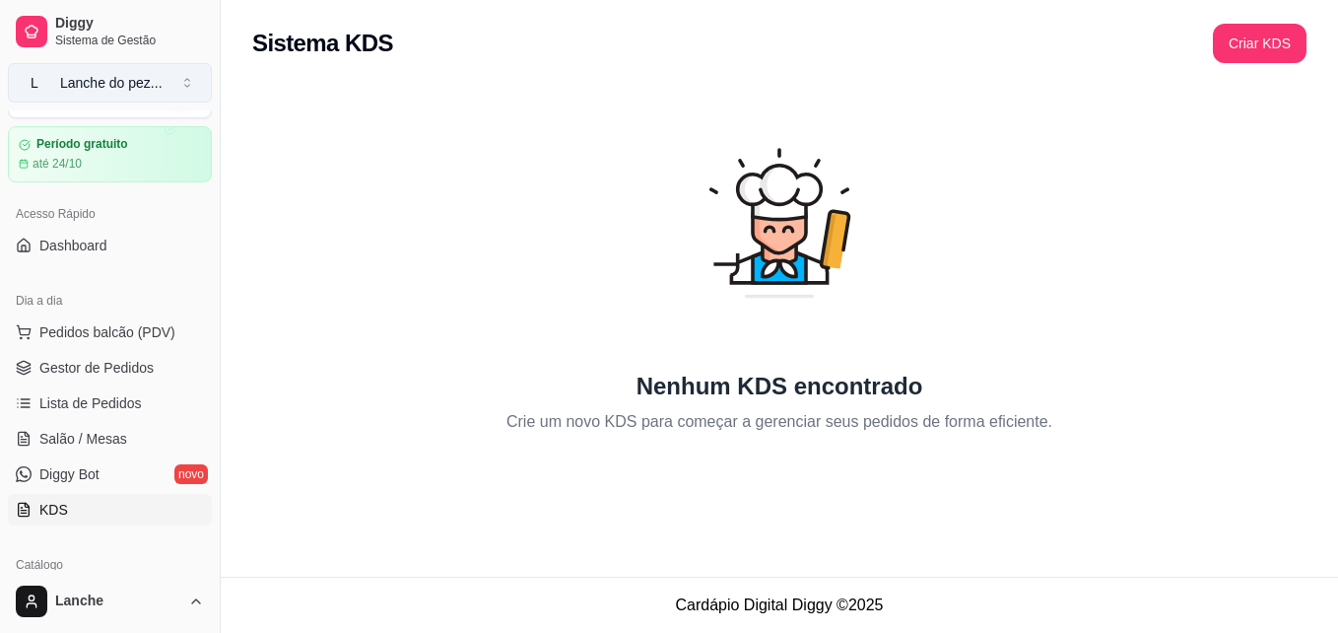
click at [178, 88] on button "L Lanche do pez ..." at bounding box center [110, 82] width 204 height 39
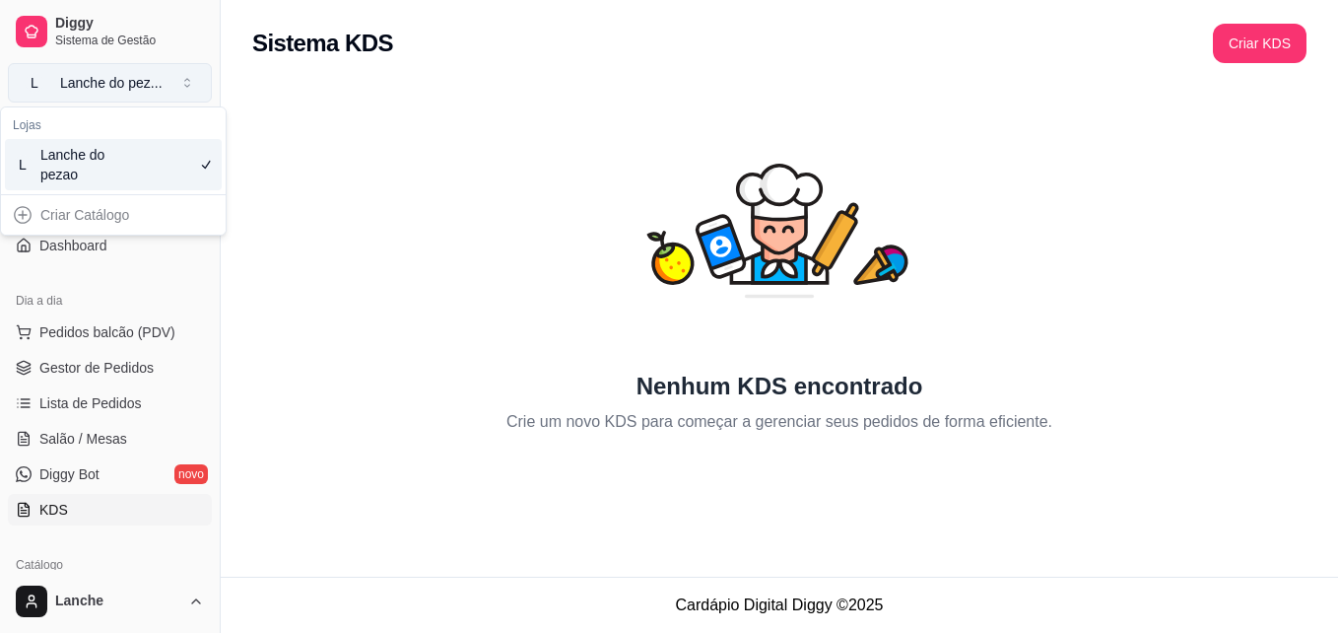
click at [178, 88] on button "L Lanche do pez ..." at bounding box center [110, 82] width 204 height 39
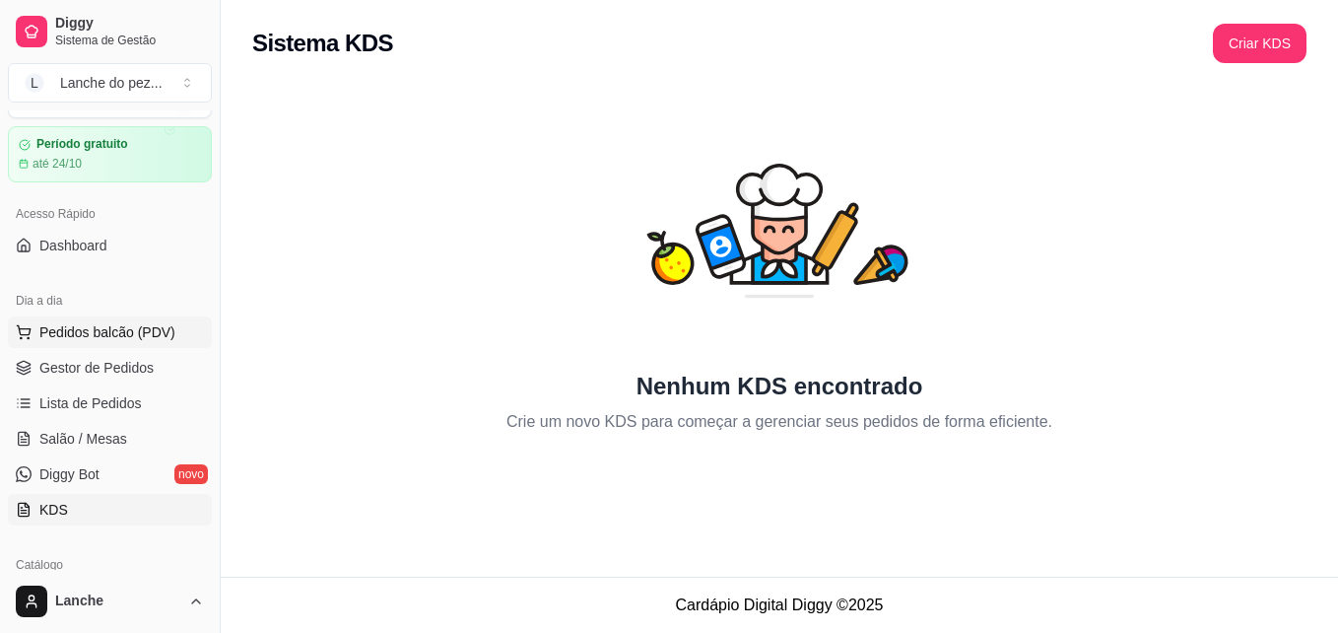
click at [141, 326] on span "Pedidos balcão (PDV)" at bounding box center [107, 332] width 136 height 20
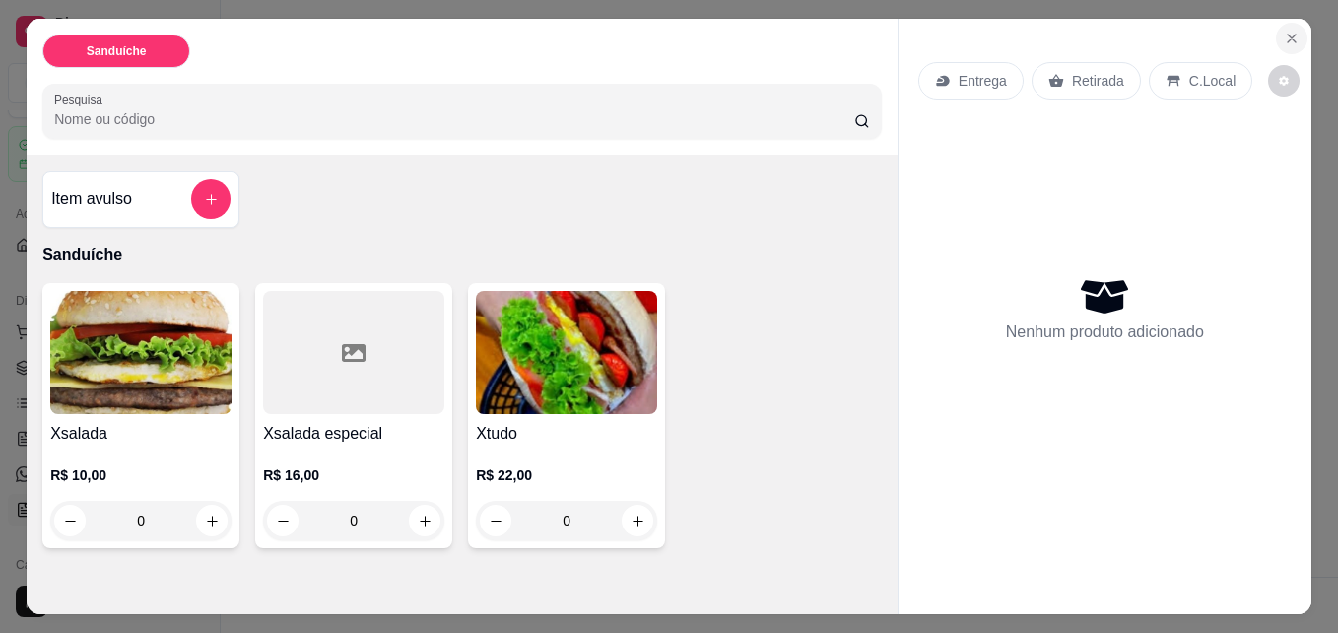
click at [1285, 31] on icon "Close" at bounding box center [1292, 39] width 16 height 16
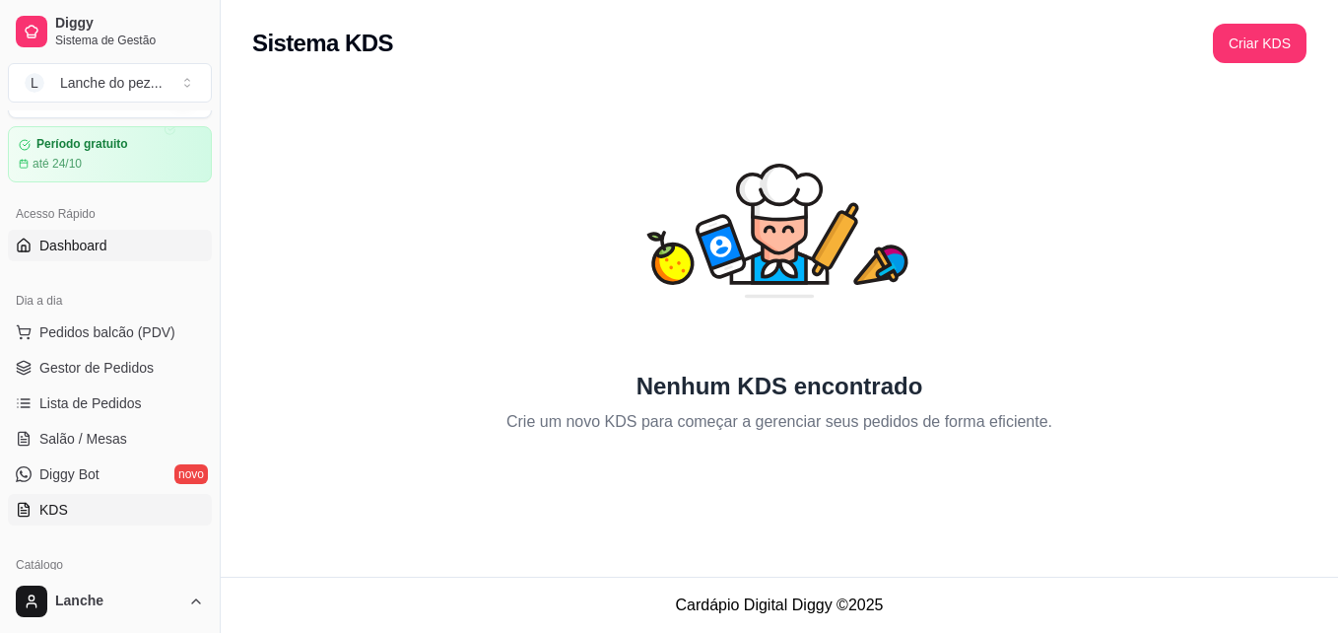
click at [101, 235] on link "Dashboard" at bounding box center [110, 246] width 204 height 32
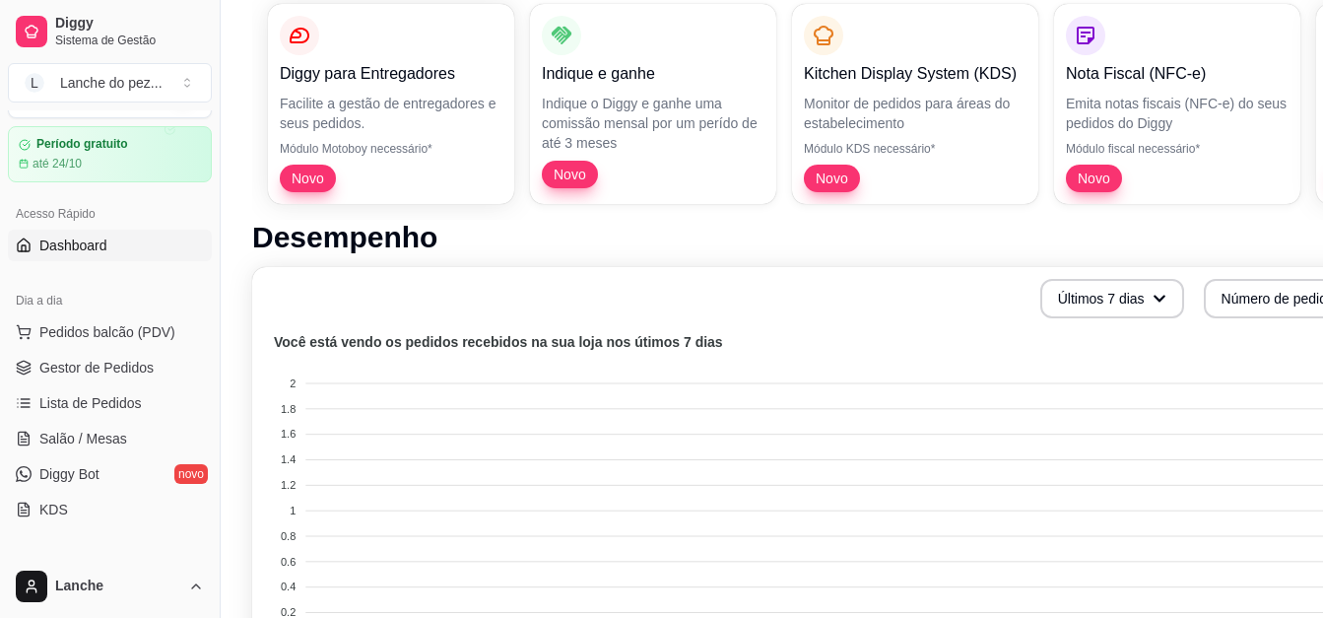
scroll to position [355, 0]
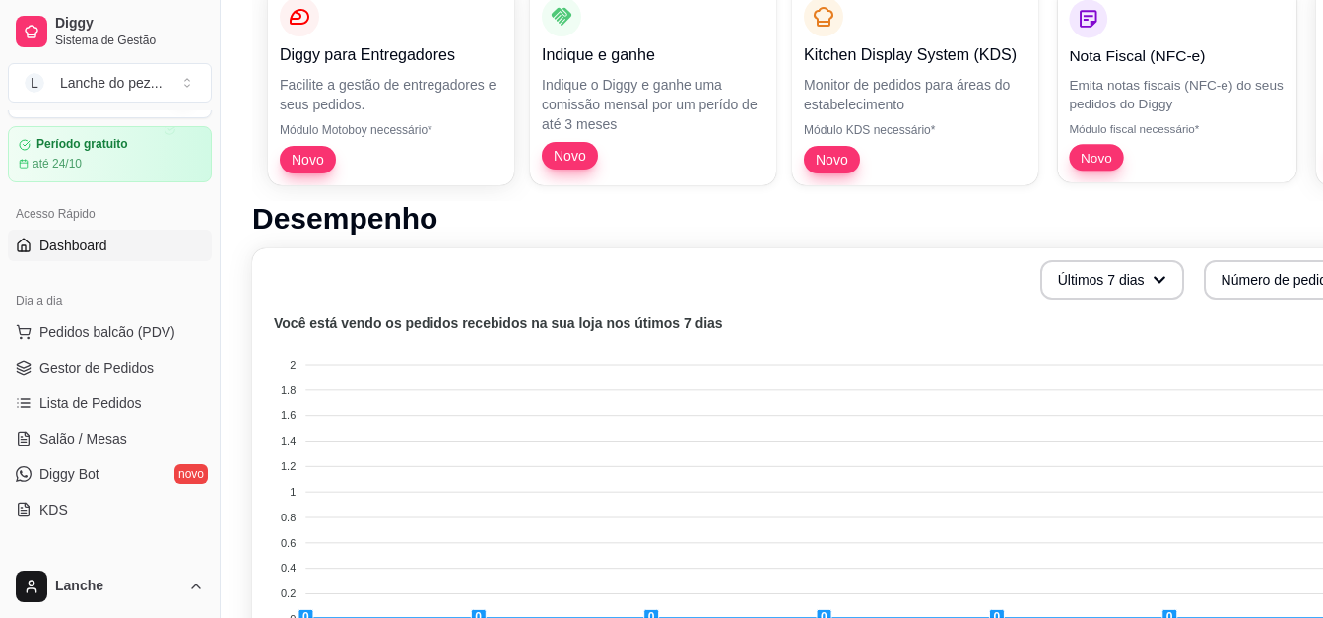
click at [1137, 101] on p "Emita notas fiscais (NFC-e) do seus pedidos do Diggy" at bounding box center [1177, 94] width 216 height 38
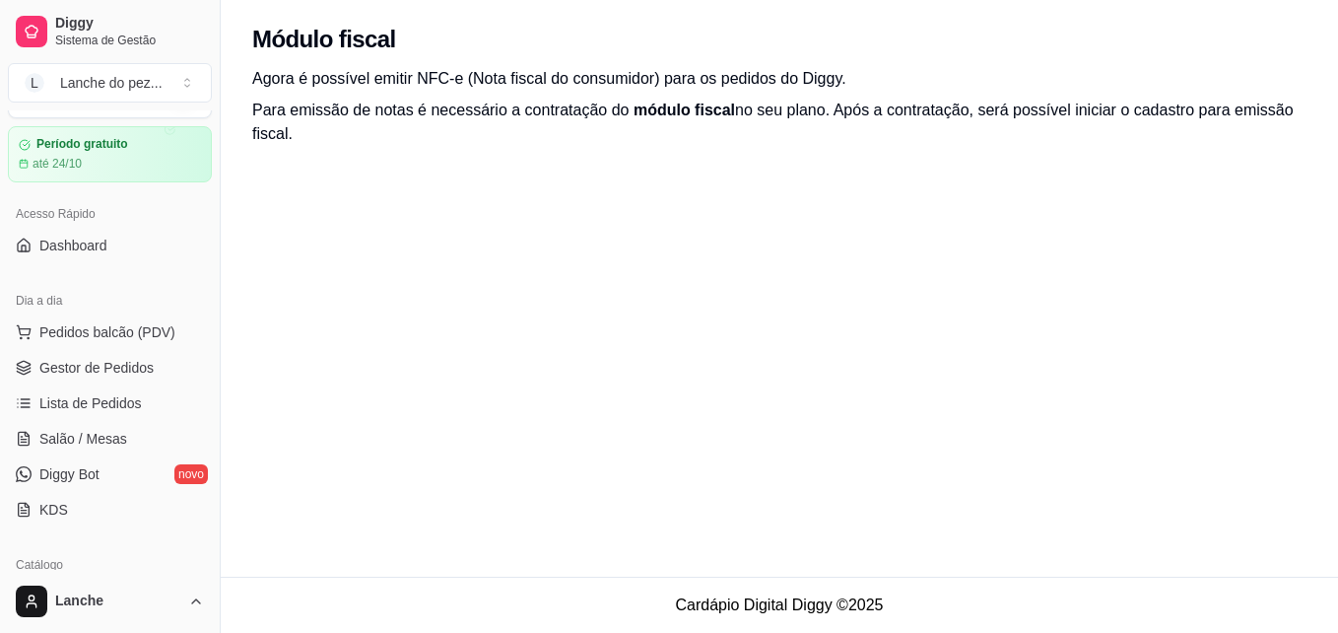
click at [672, 113] on span "módulo fiscal" at bounding box center [685, 110] width 102 height 17
click at [123, 157] on div "até 24/10" at bounding box center [110, 164] width 184 height 16
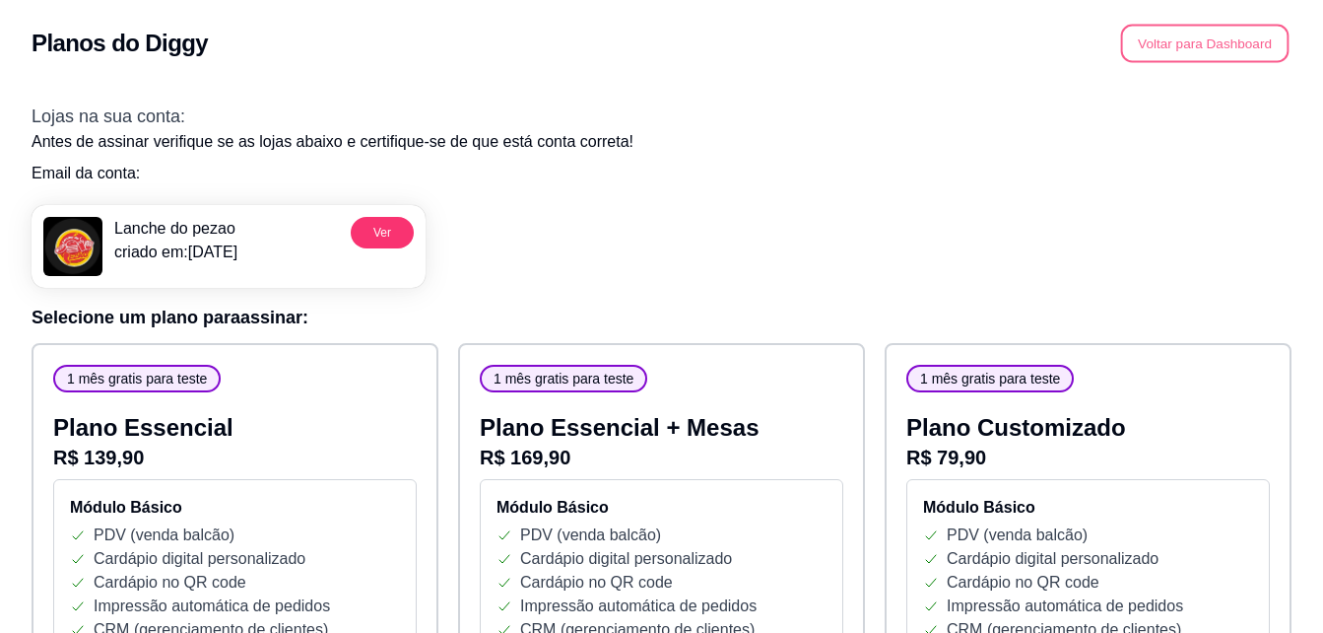
click at [1195, 38] on button "Voltar para Dashboard" at bounding box center [1205, 44] width 169 height 38
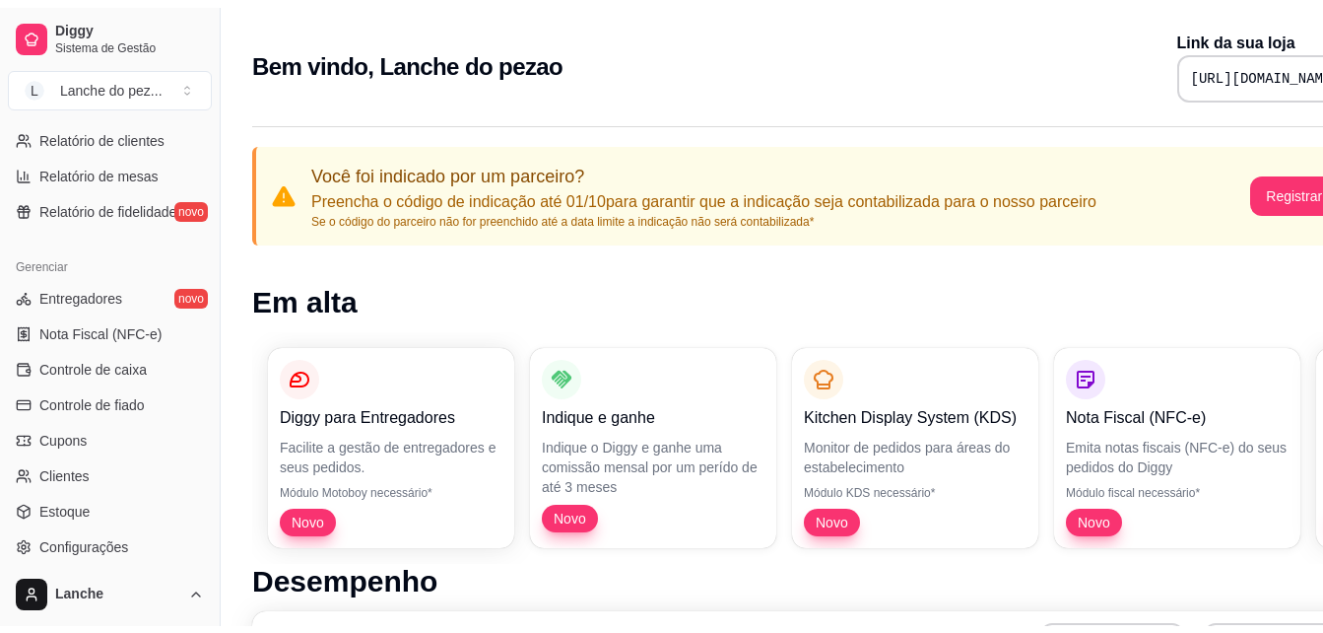
scroll to position [710, 0]
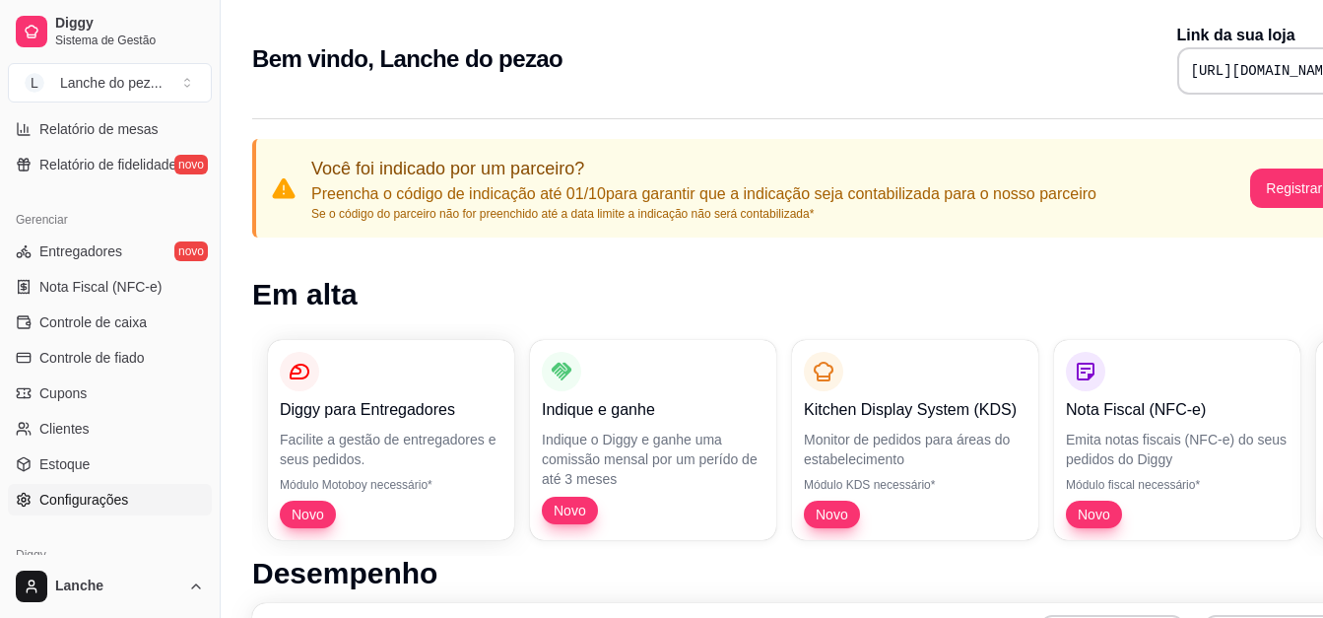
click at [114, 503] on span "Configurações" at bounding box center [83, 500] width 89 height 20
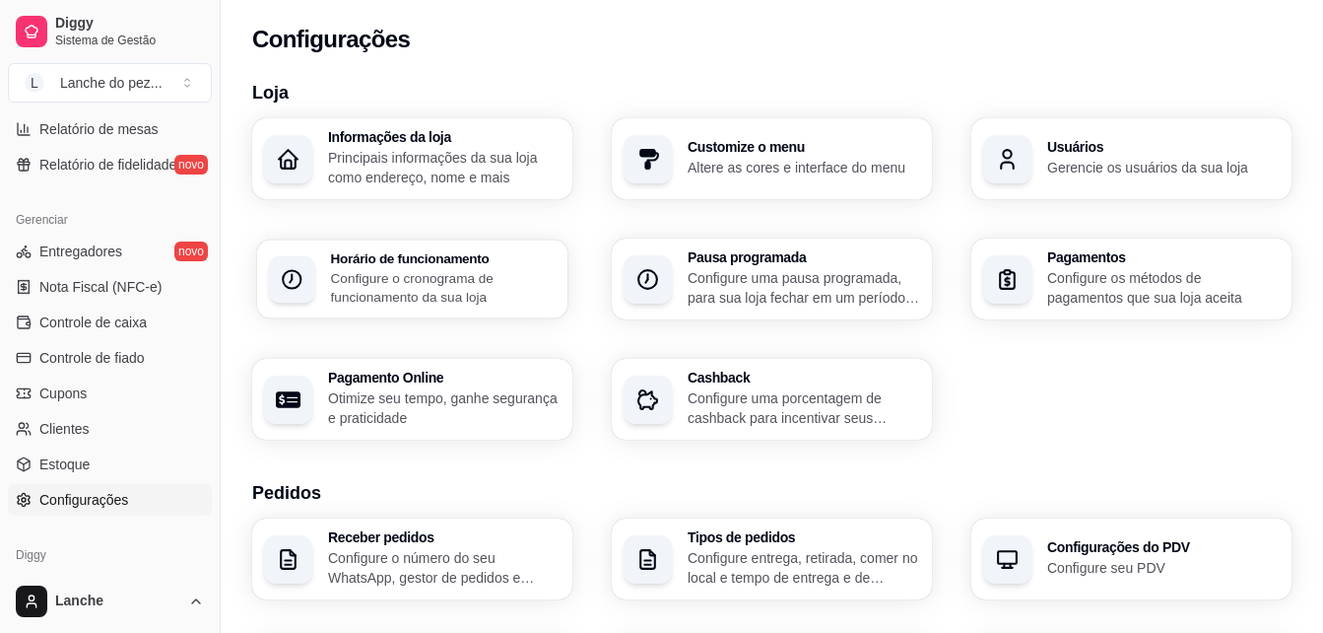
click at [446, 266] on div "Horário de funcionamento Configure o cronograma de funcionamento da sua loja" at bounding box center [444, 278] width 226 height 55
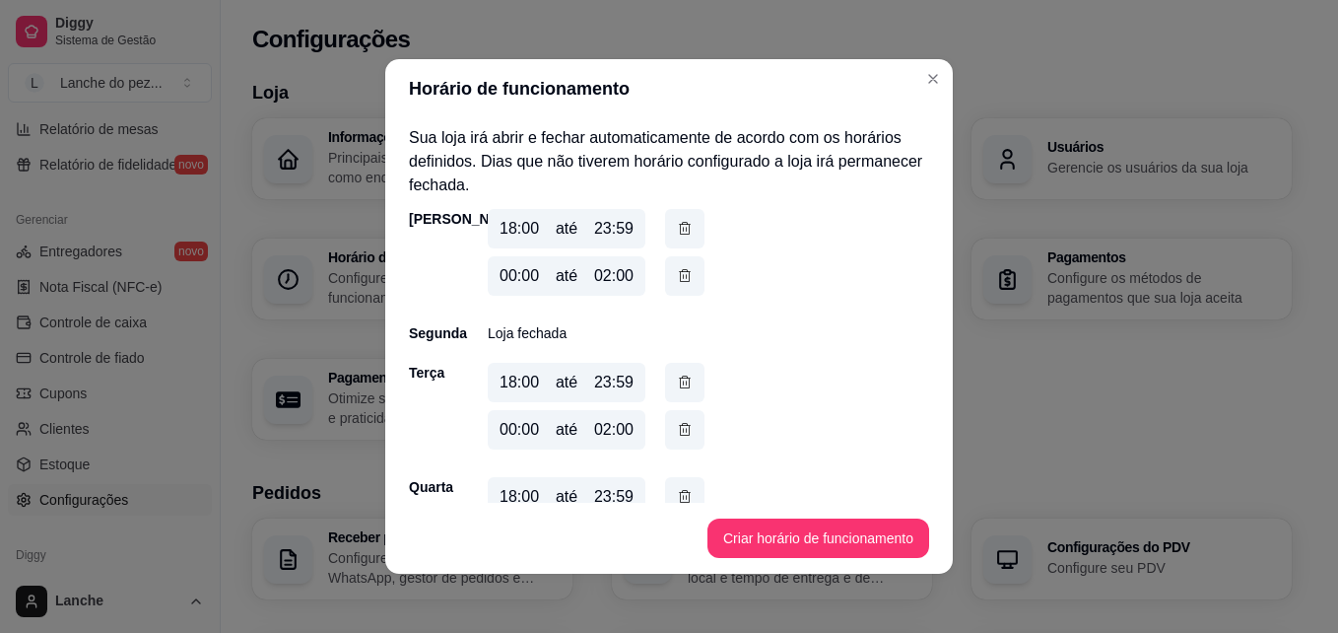
click at [506, 229] on div "18:00" at bounding box center [519, 229] width 39 height 24
click at [505, 227] on div "18:00" at bounding box center [519, 229] width 39 height 24
click at [507, 227] on div "18:00" at bounding box center [519, 229] width 39 height 24
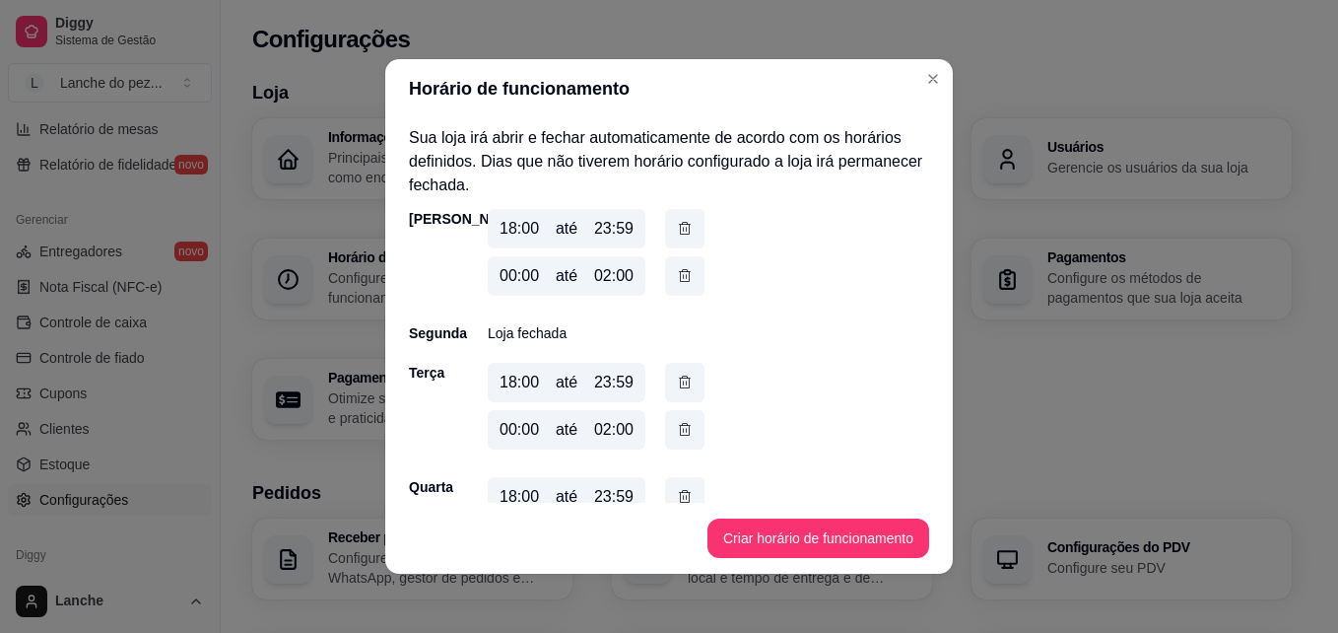
click at [507, 227] on div "18:00" at bounding box center [519, 229] width 39 height 24
click at [507, 229] on div "18:00" at bounding box center [519, 229] width 39 height 24
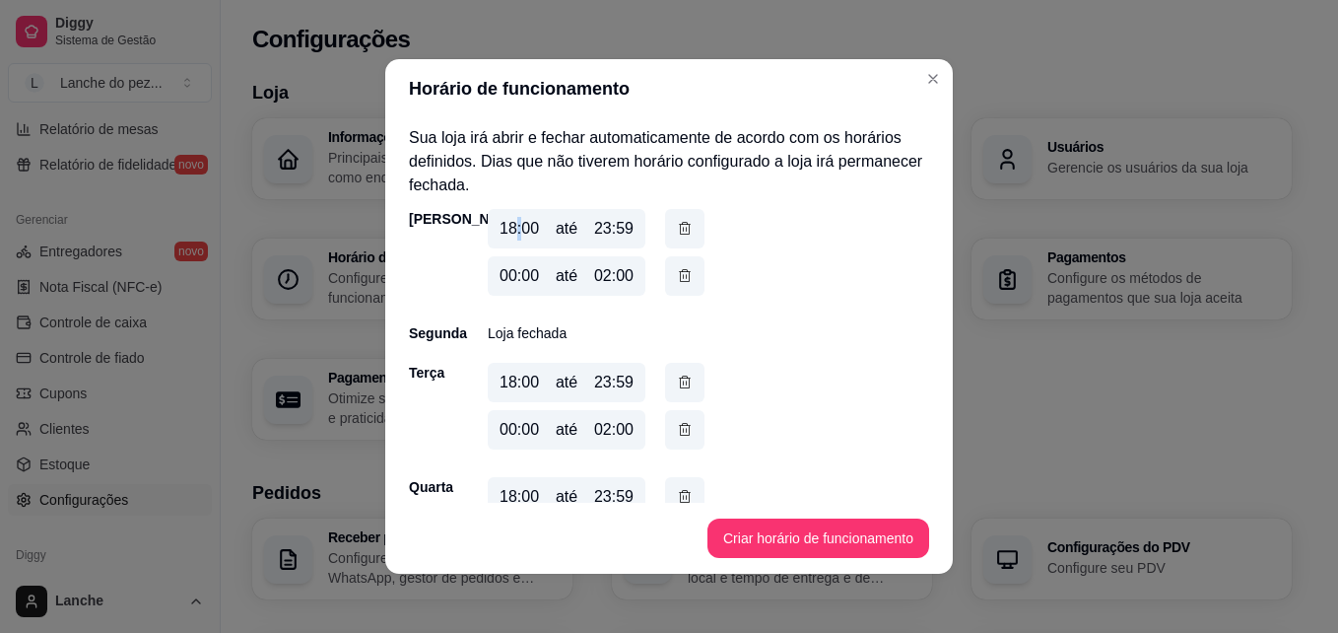
click at [507, 229] on div "18:00" at bounding box center [519, 229] width 39 height 24
click at [503, 229] on div "18:00" at bounding box center [519, 229] width 39 height 24
click at [506, 227] on div "18:00" at bounding box center [519, 229] width 39 height 24
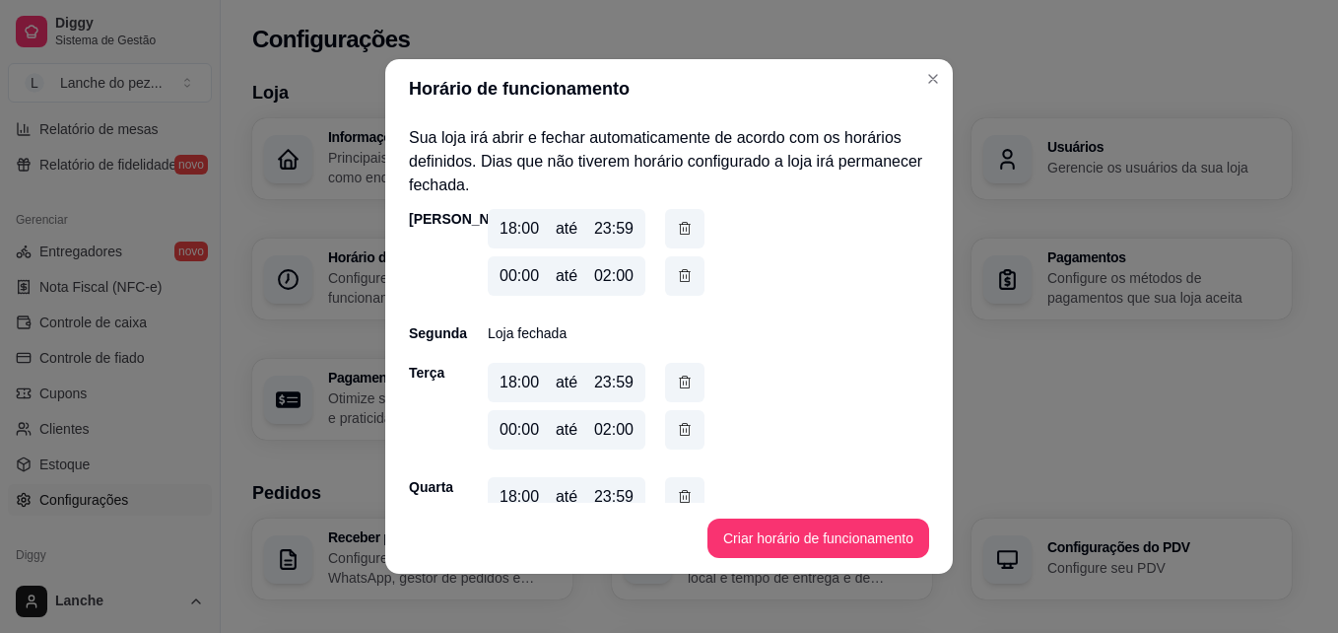
click at [506, 227] on div "18:00" at bounding box center [519, 229] width 39 height 24
click at [503, 228] on div "18:00" at bounding box center [519, 229] width 39 height 24
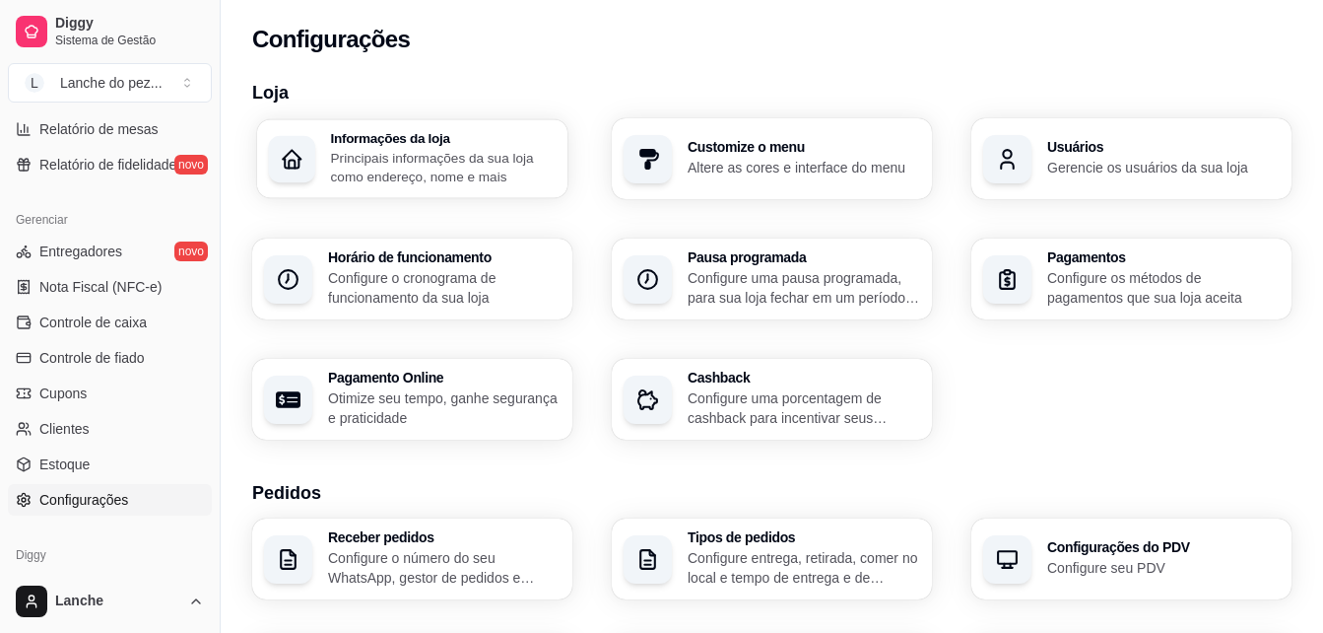
click at [492, 154] on p "Principais informações da sua loja como endereço, nome e mais" at bounding box center [444, 167] width 226 height 38
click at [1109, 551] on h3 "Configurações do PDV" at bounding box center [1163, 548] width 226 height 14
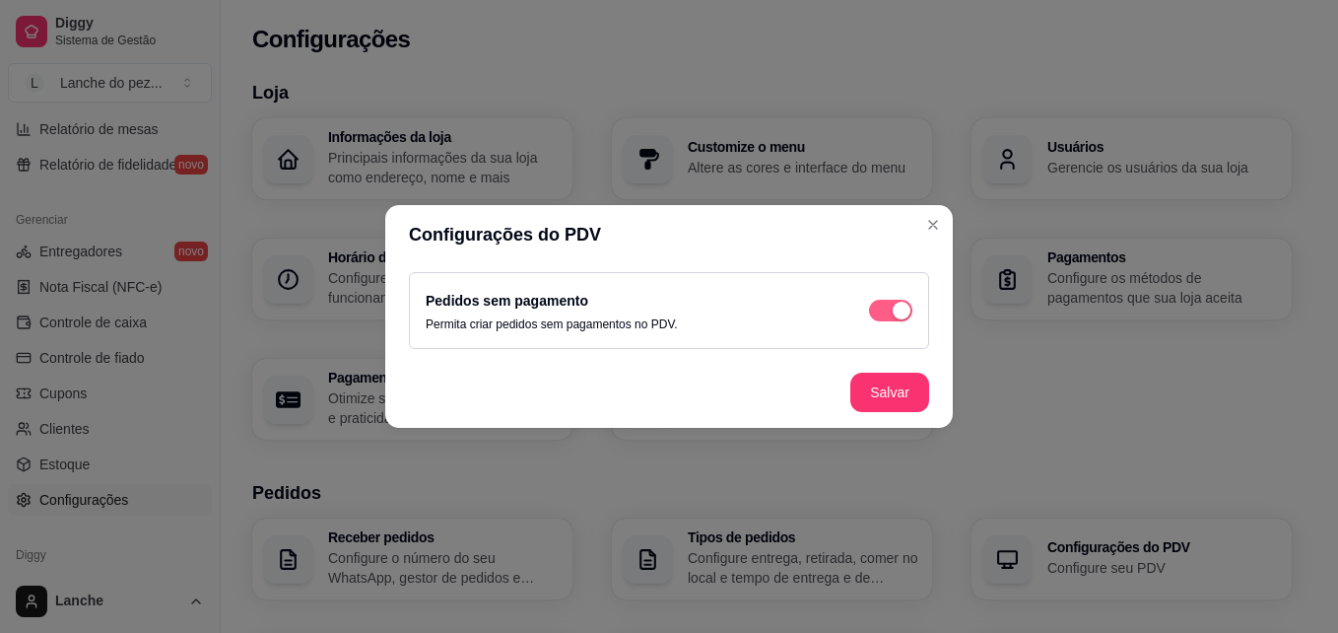
click at [882, 308] on span "button" at bounding box center [890, 311] width 43 height 22
click at [900, 305] on span "button" at bounding box center [890, 311] width 43 height 22
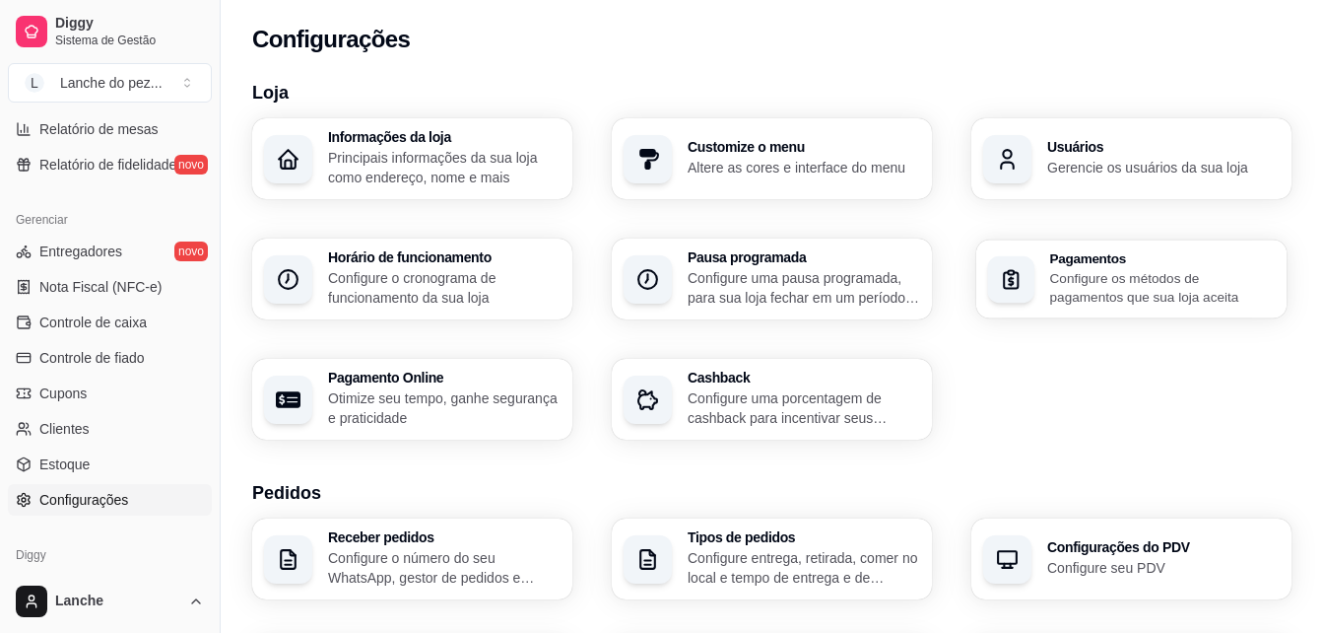
click at [1118, 270] on p "Configure os métodos de pagamentos que sua loja aceita" at bounding box center [1163, 287] width 226 height 38
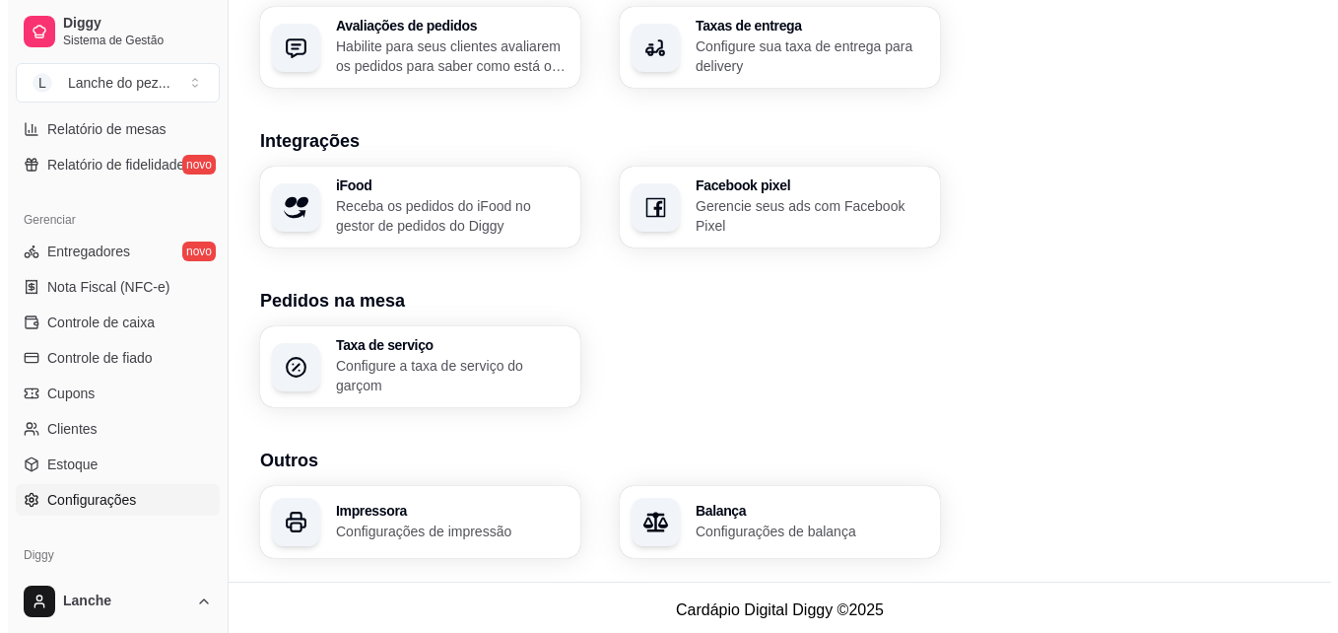
scroll to position [757, 0]
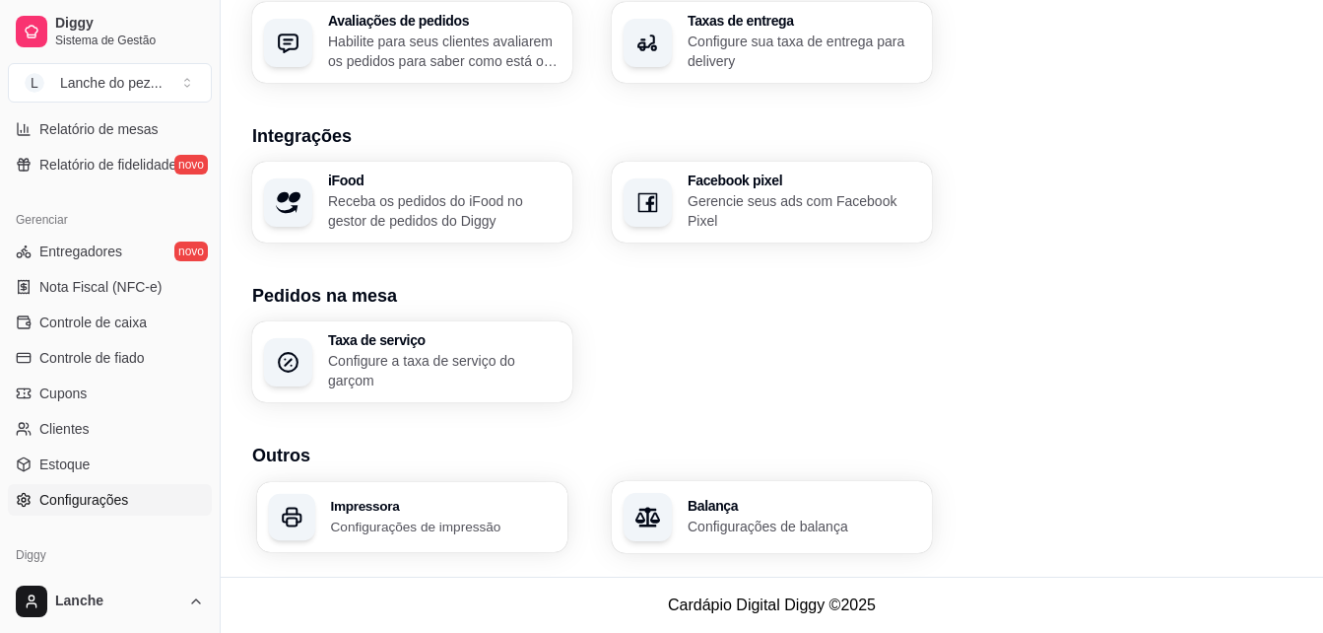
click at [462, 521] on p "Configurações de impressão" at bounding box center [444, 525] width 226 height 19
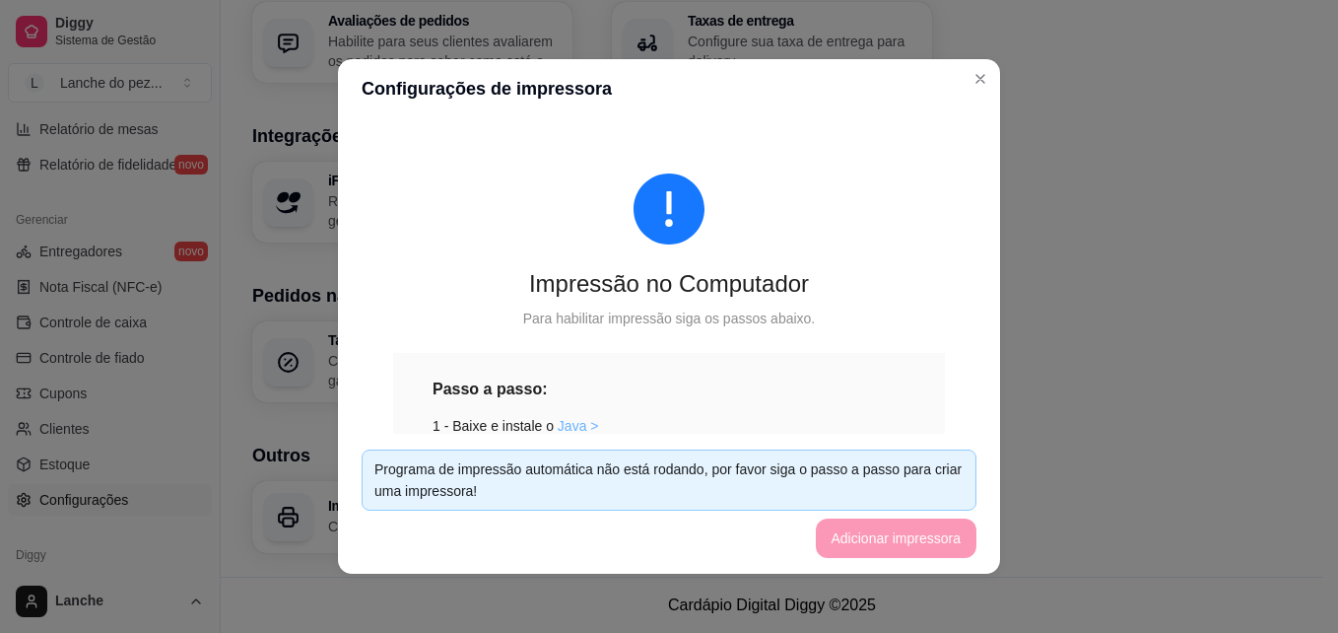
click at [563, 425] on link "Java >" at bounding box center [578, 426] width 41 height 16
click at [825, 162] on div "Impressão no Computador Para habilitar impressão siga os passos abaixo. Passo a…" at bounding box center [669, 517] width 615 height 782
click at [835, 541] on footer "Programa de impressão automática não está rodando, por favor siga o passo a pas…" at bounding box center [669, 504] width 662 height 140
click at [783, 489] on div "Programa de impressão automática não está rodando, por favor siga o passo a pas…" at bounding box center [668, 479] width 589 height 43
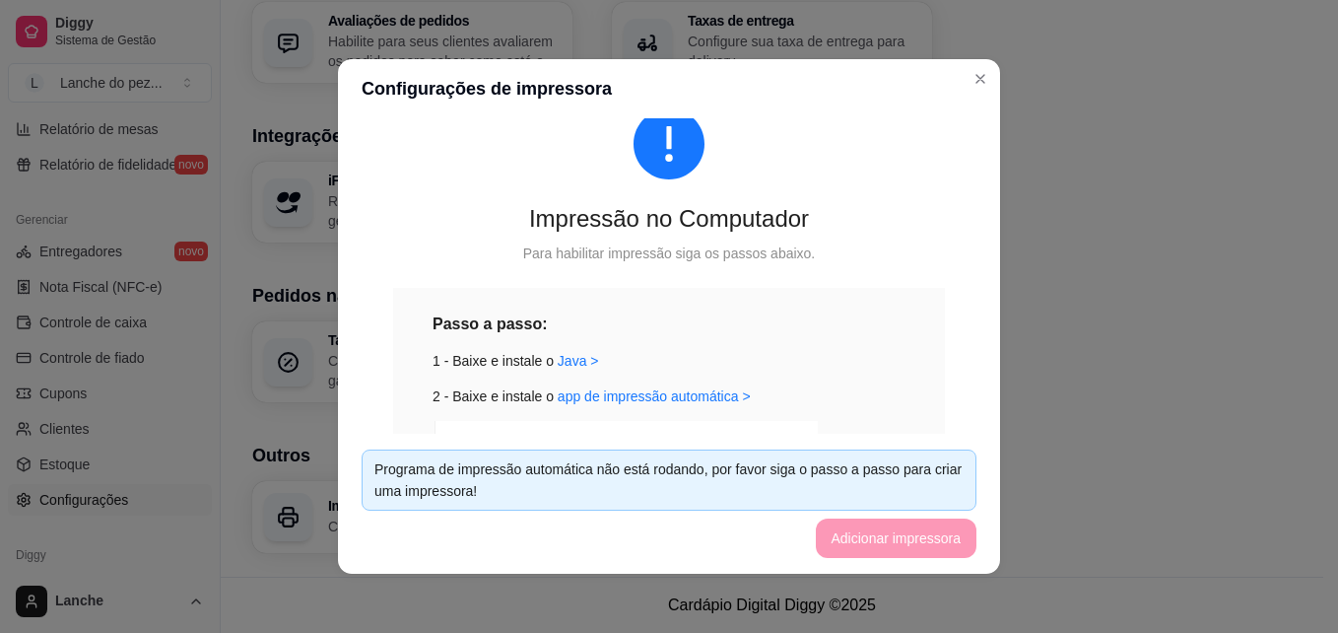
scroll to position [79, 0]
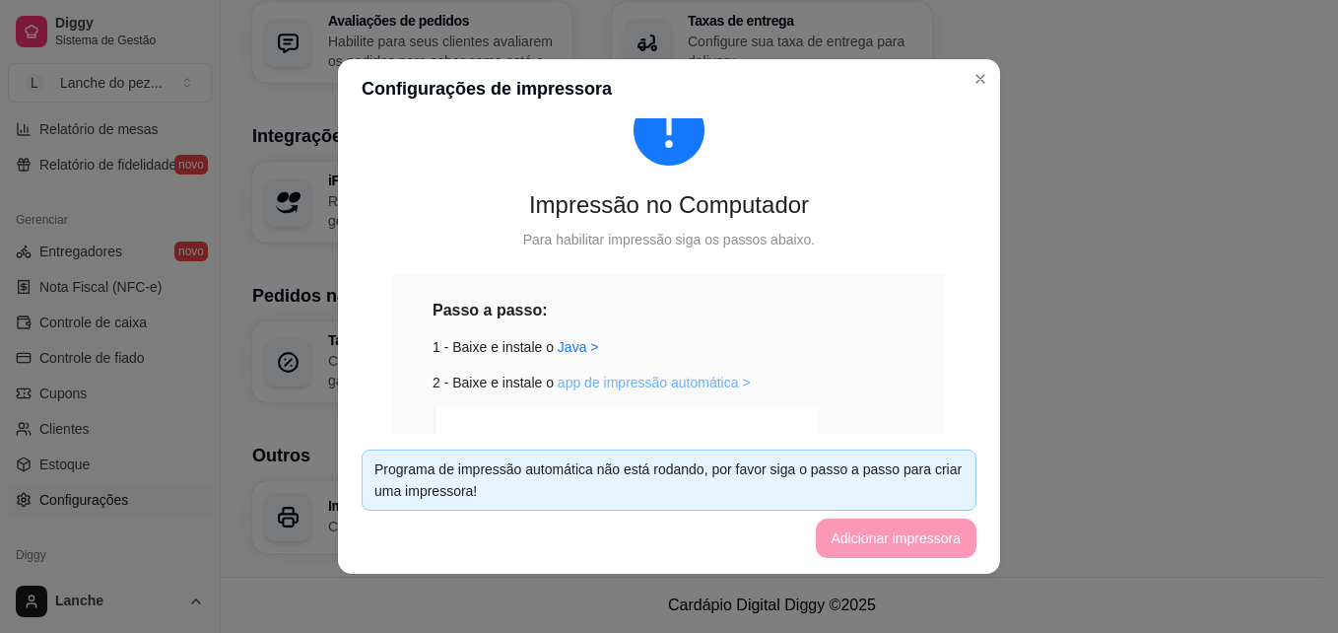
click at [614, 382] on link "app de impressão automática >" at bounding box center [654, 382] width 193 height 16
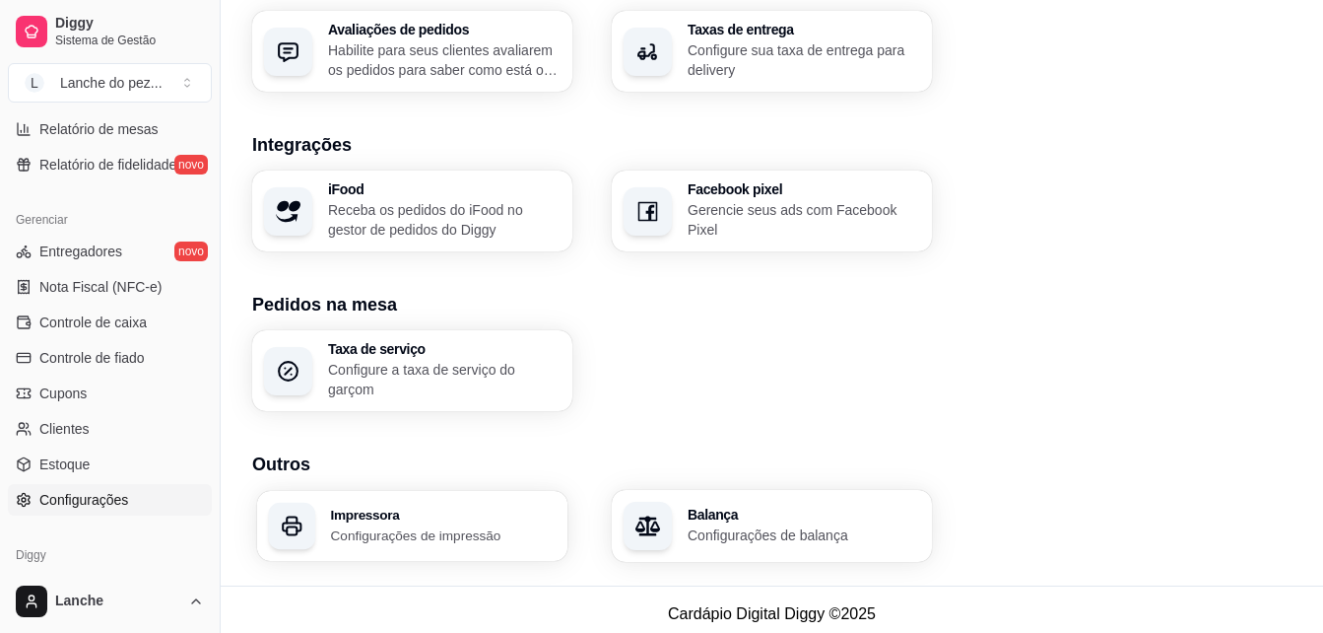
click at [382, 533] on p "Configurações de impressão" at bounding box center [444, 534] width 226 height 19
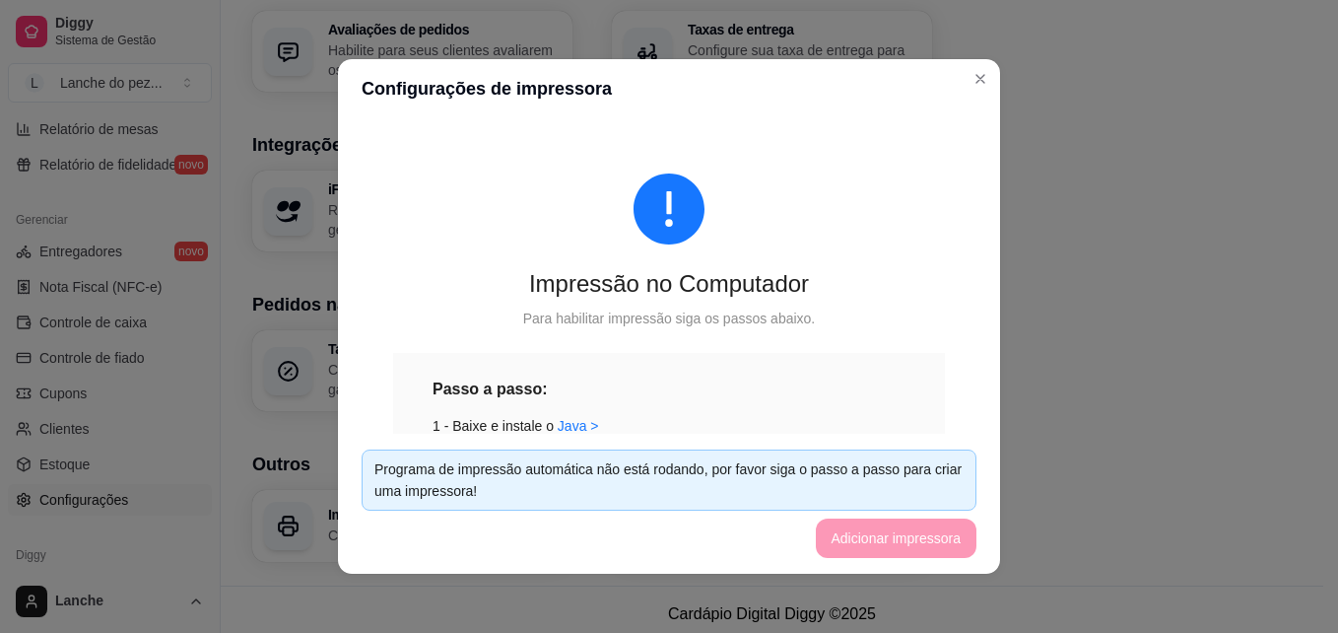
click at [880, 530] on footer "Programa de impressão automática não está rodando, por favor siga o passo a pas…" at bounding box center [669, 504] width 662 height 140
click at [873, 533] on footer "Programa de impressão automática não está rodando, por favor siga o passo a pas…" at bounding box center [669, 504] width 662 height 140
click at [764, 474] on div "Programa de impressão automática não está rodando, por favor siga o passo a pas…" at bounding box center [668, 479] width 589 height 43
click at [558, 426] on link "Java >" at bounding box center [578, 426] width 41 height 16
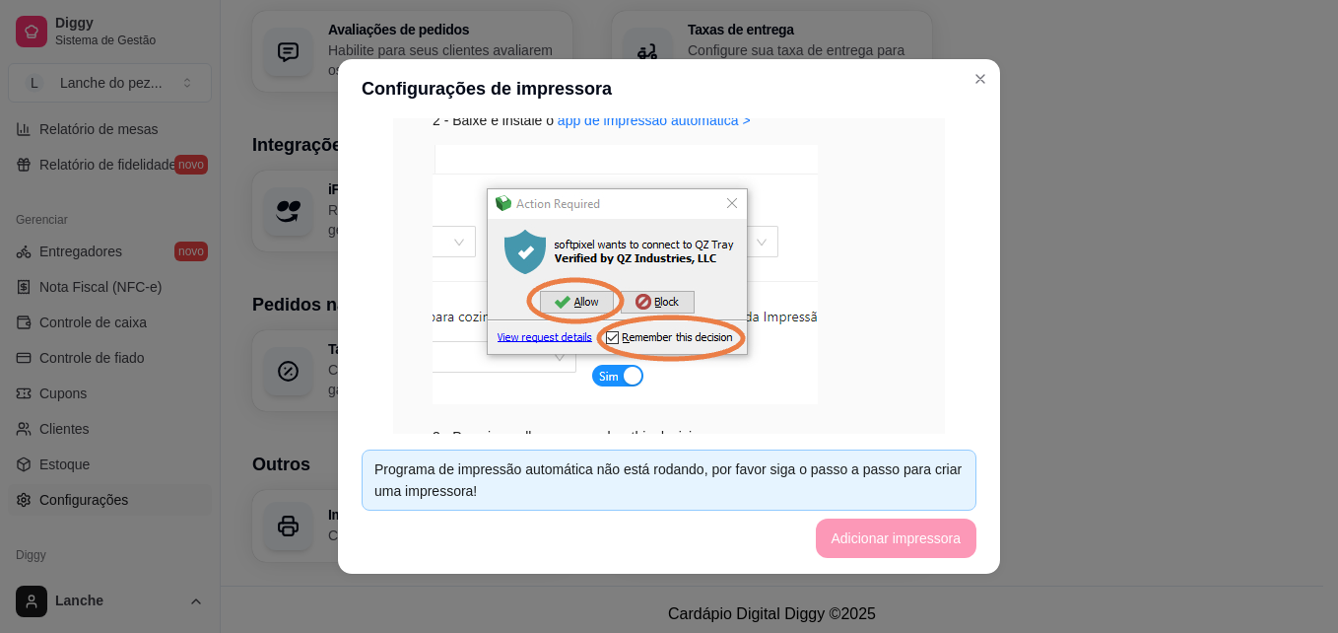
scroll to position [355, 0]
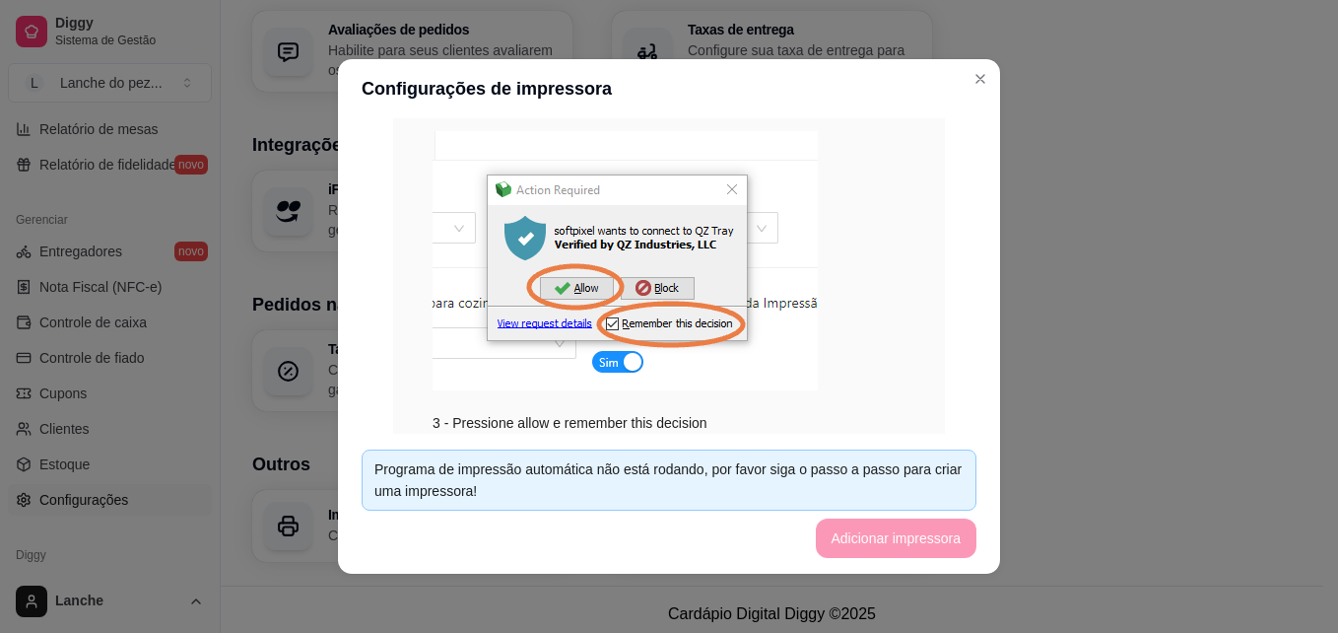
click at [618, 358] on img at bounding box center [625, 260] width 385 height 259
click at [587, 268] on img at bounding box center [625, 260] width 385 height 259
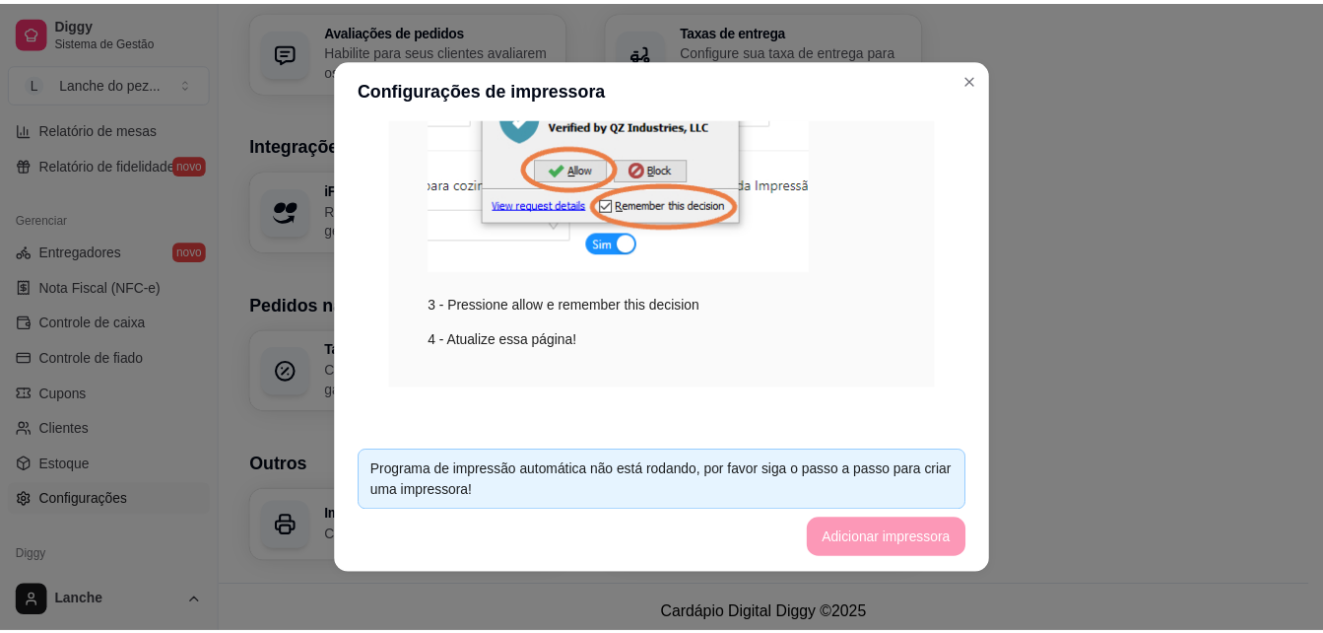
scroll to position [483, 0]
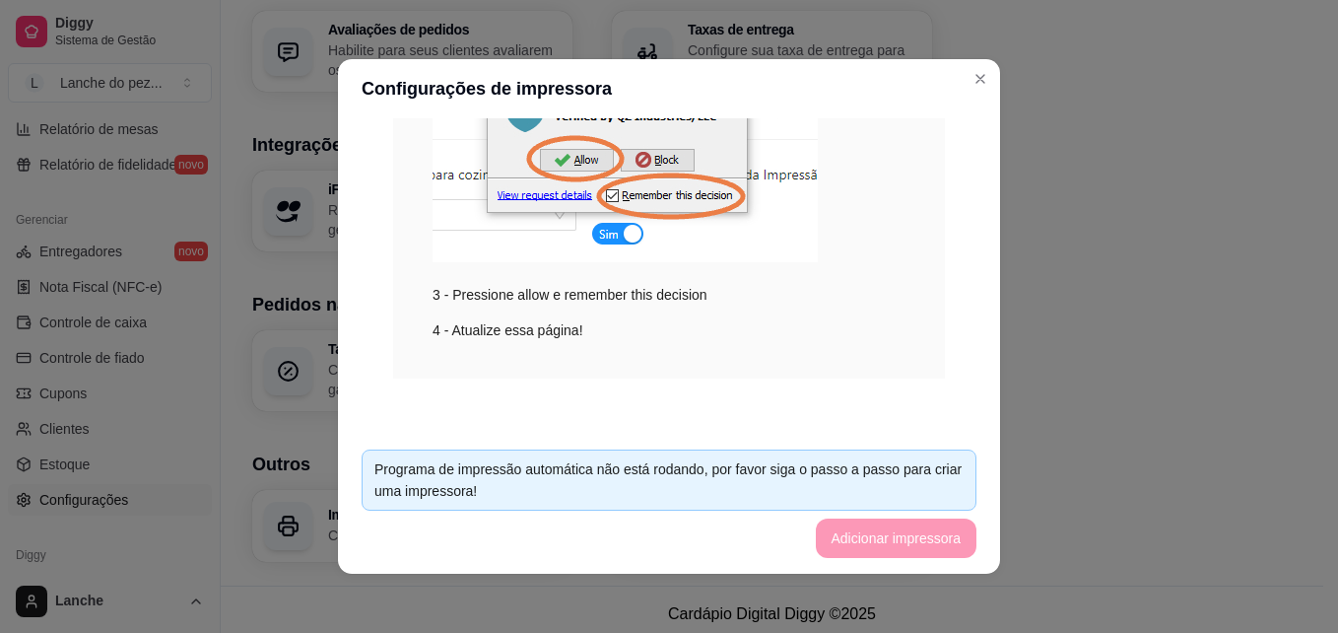
click at [554, 333] on div "4 - Atualize essa página!" at bounding box center [669, 330] width 473 height 22
click at [879, 466] on div "Programa de impressão automática não está rodando, por favor siga o passo a pas…" at bounding box center [668, 479] width 589 height 43
click at [562, 506] on div "Programa de impressão automática não está rodando, por favor siga o passo a pas…" at bounding box center [669, 479] width 615 height 61
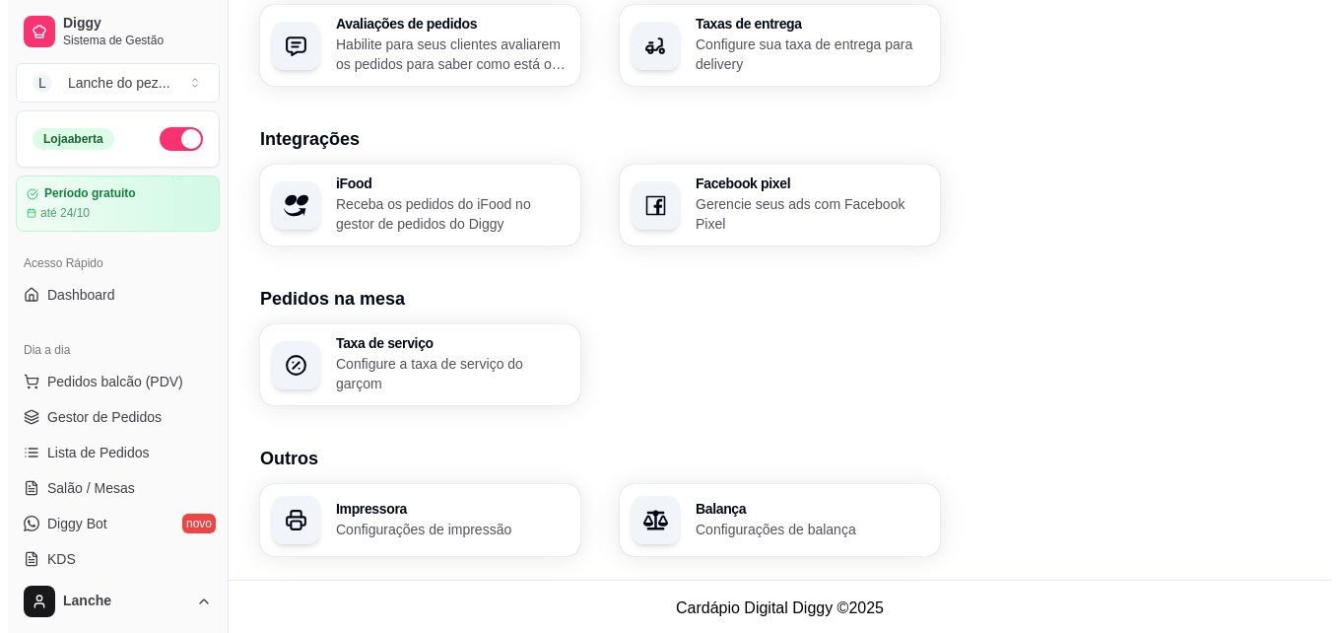
scroll to position [757, 0]
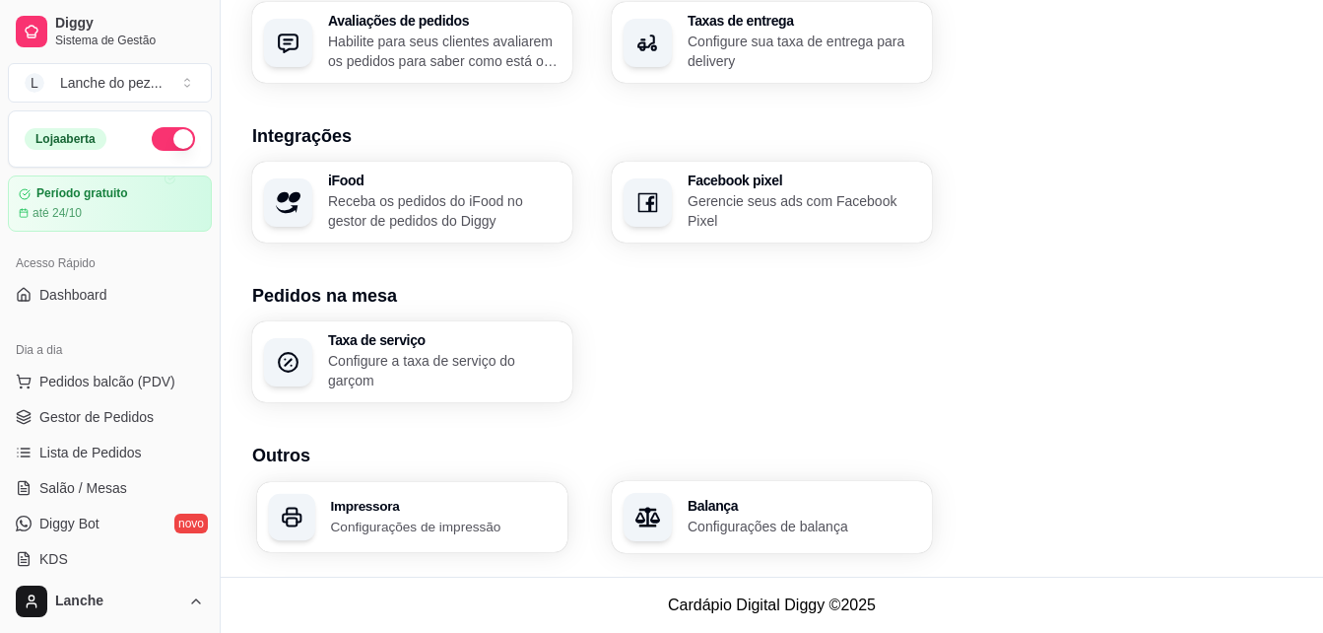
click at [390, 521] on p "Configurações de impressão" at bounding box center [444, 525] width 226 height 19
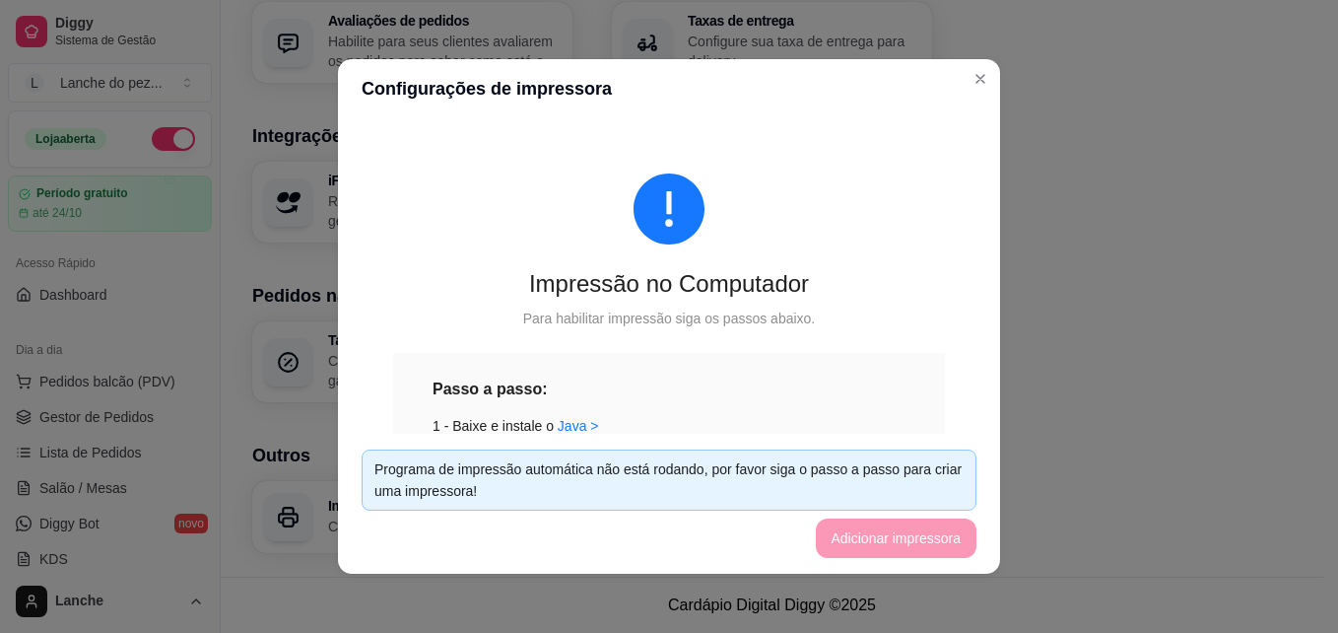
scroll to position [748, 0]
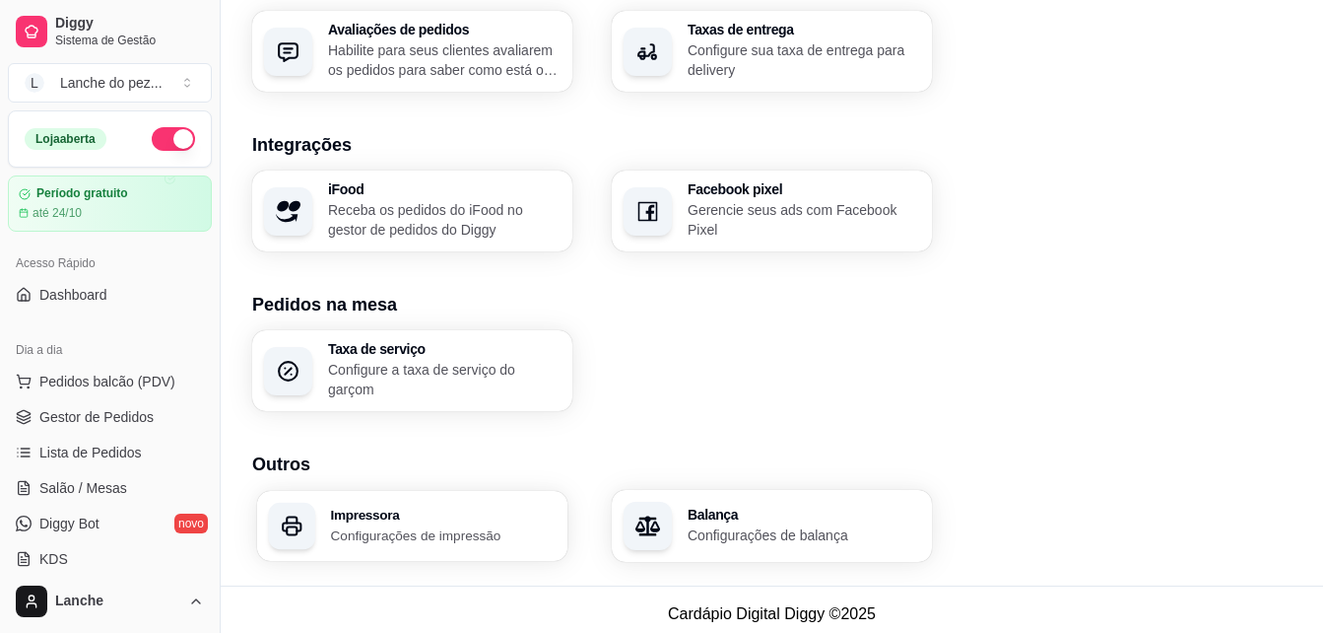
click at [363, 504] on div "Impressora Configurações de impressão" at bounding box center [412, 526] width 310 height 70
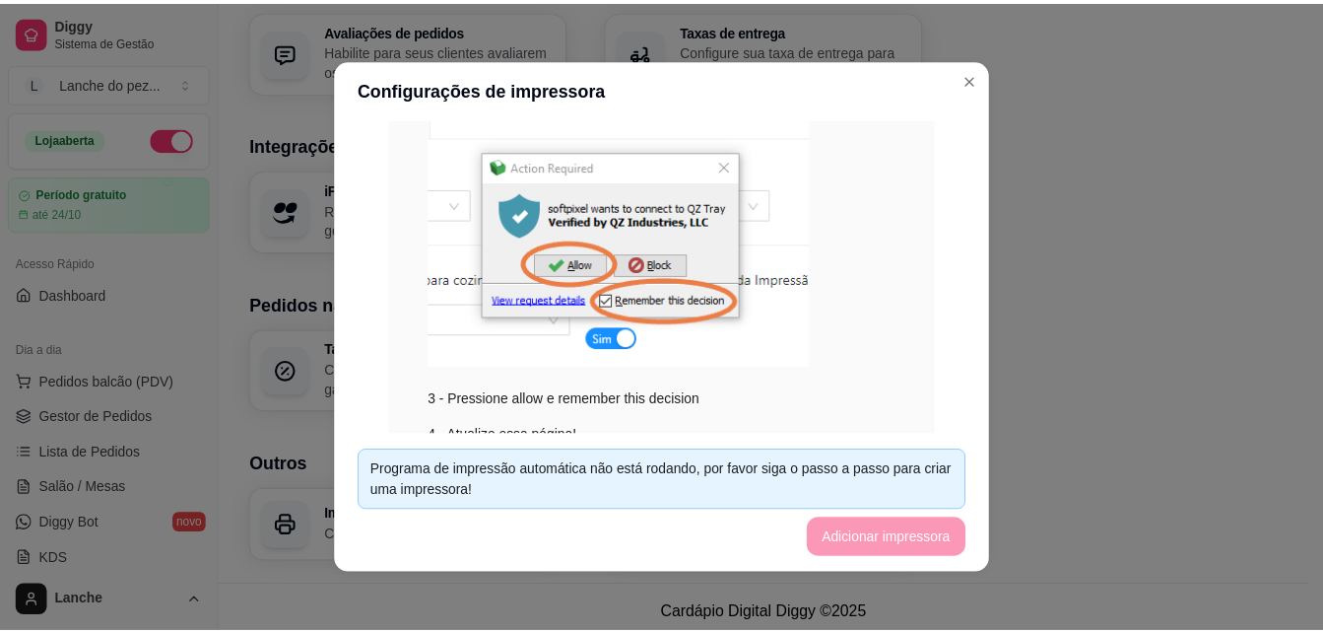
scroll to position [0, 0]
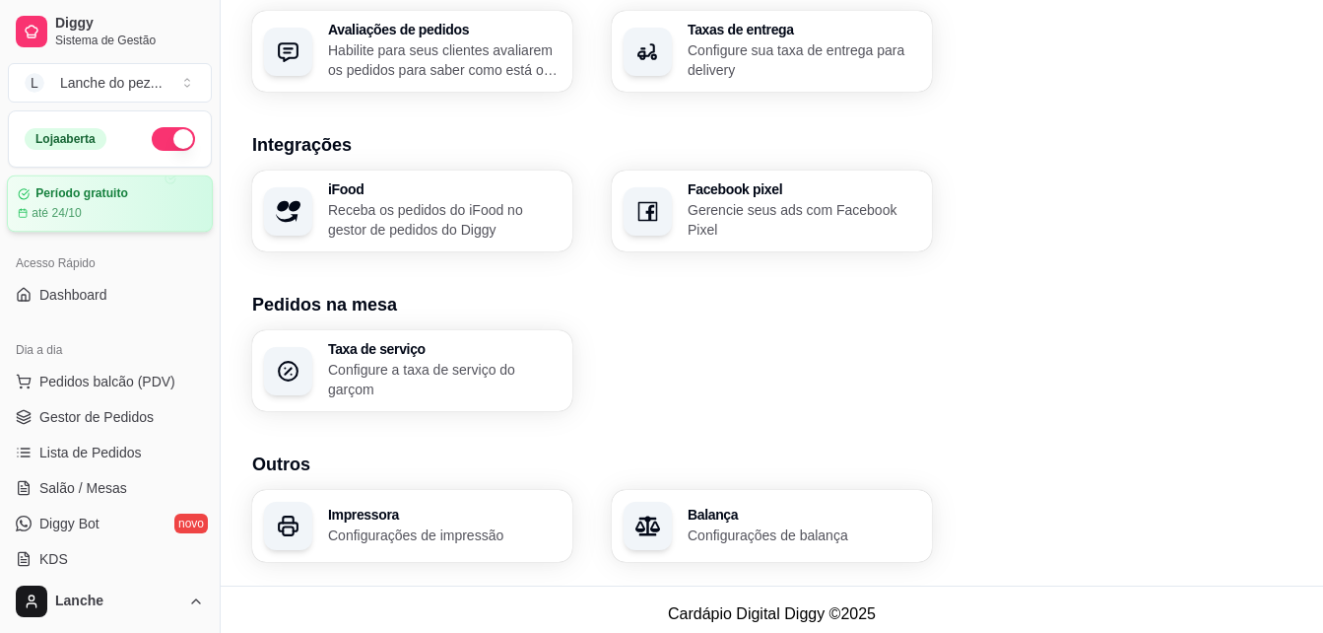
click at [113, 198] on article "Período gratuito" at bounding box center [81, 193] width 93 height 15
click at [90, 408] on span "Gestor de Pedidos" at bounding box center [96, 417] width 114 height 20
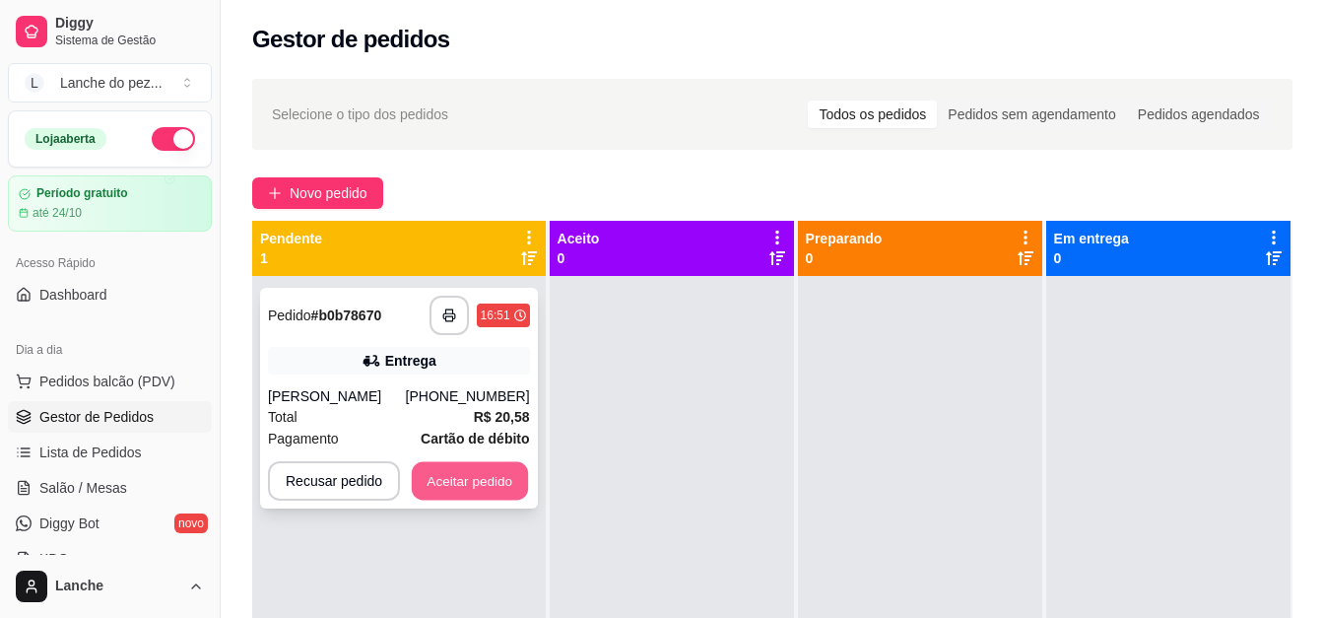
click at [445, 487] on button "Aceitar pedido" at bounding box center [470, 481] width 116 height 38
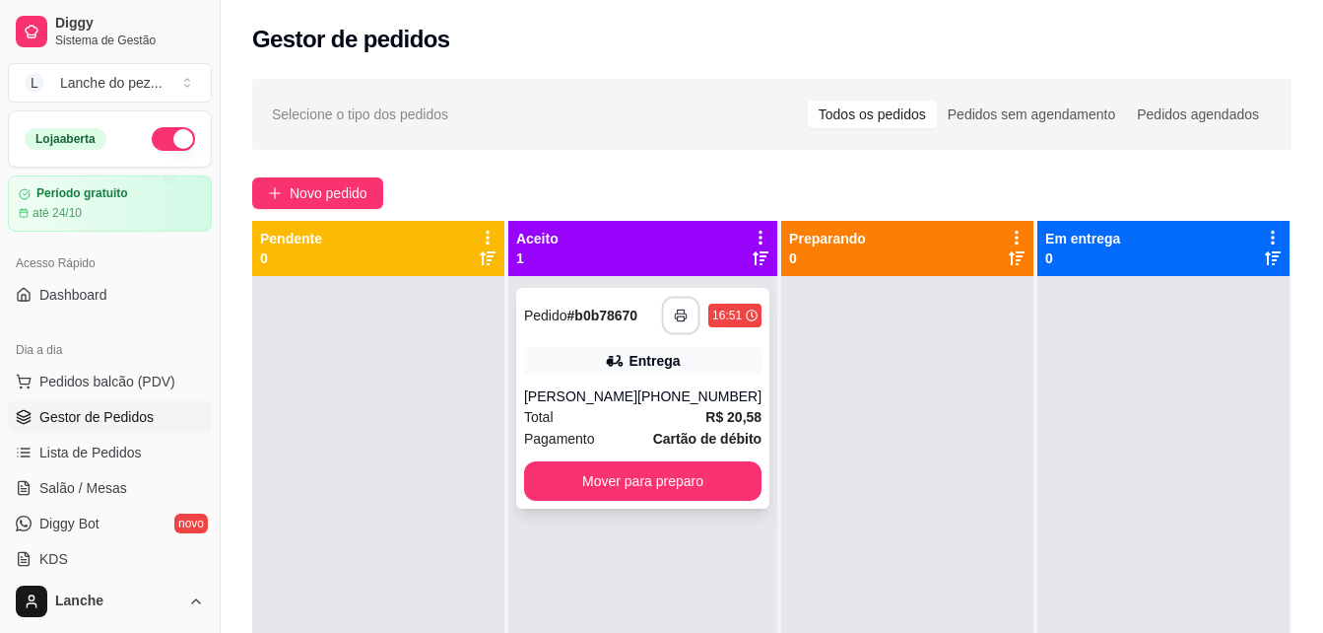
click at [674, 310] on icon "button" at bounding box center [681, 315] width 14 height 14
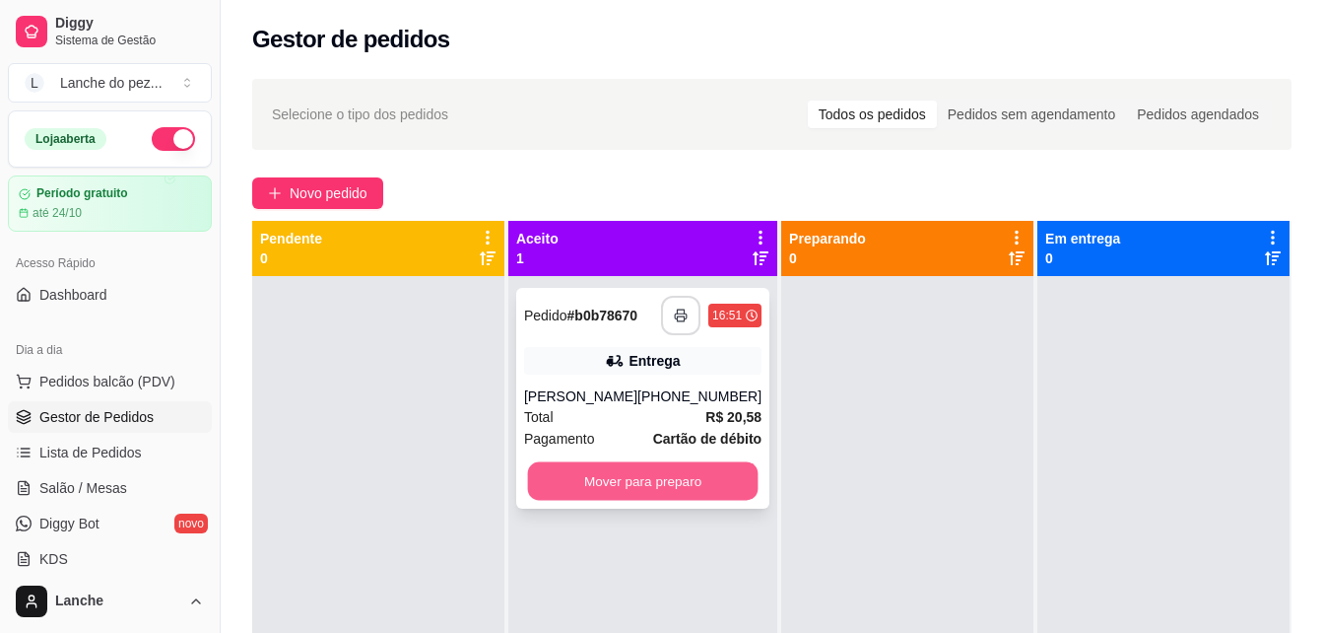
click at [669, 475] on button "Mover para preparo" at bounding box center [643, 481] width 231 height 38
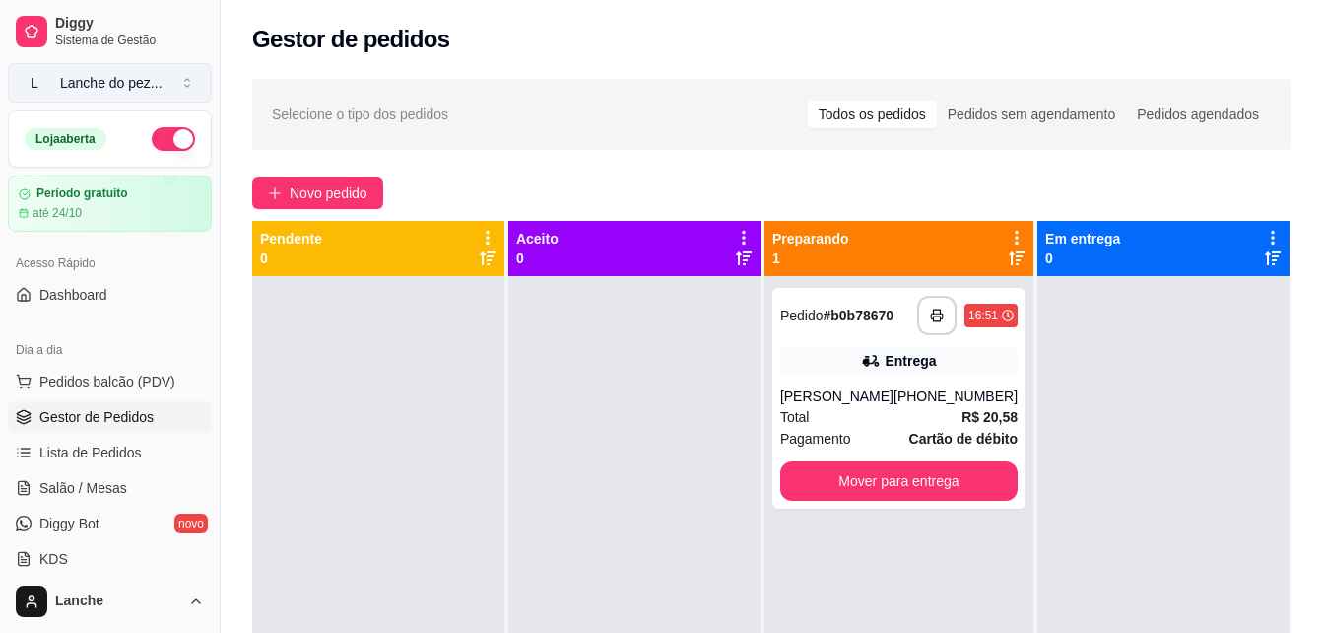
click at [97, 85] on div "Lanche do pez ..." at bounding box center [111, 83] width 102 height 20
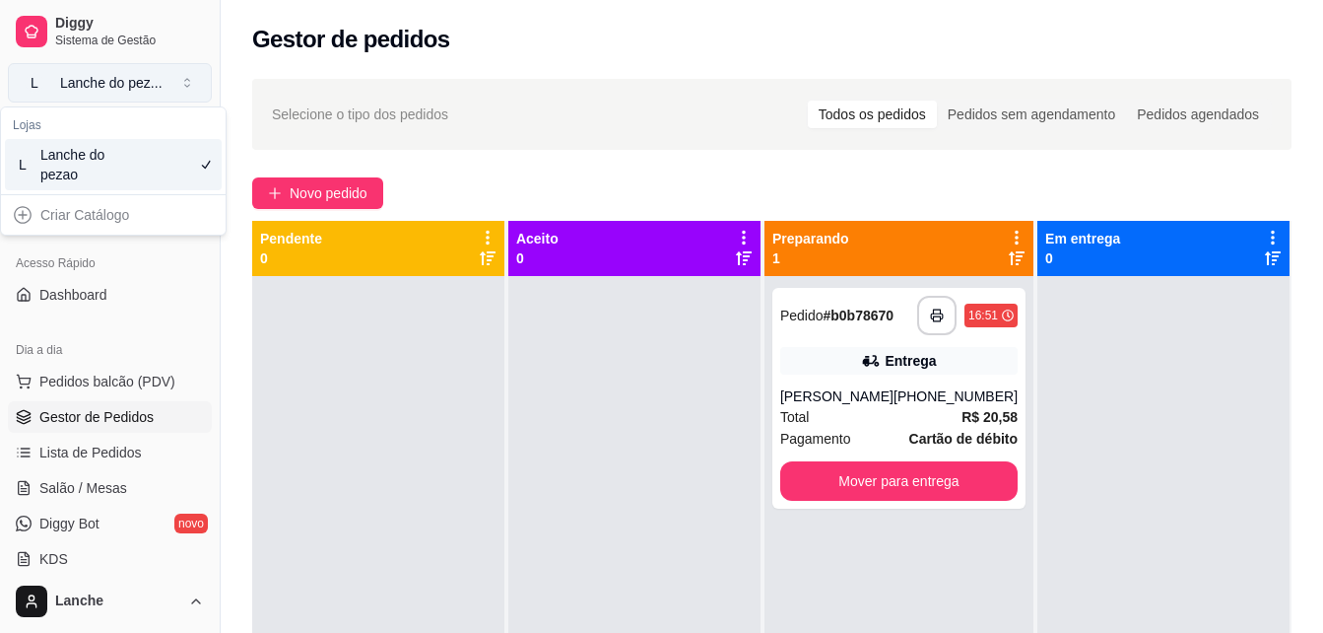
click at [97, 85] on div "Lanche do pez ..." at bounding box center [111, 83] width 102 height 20
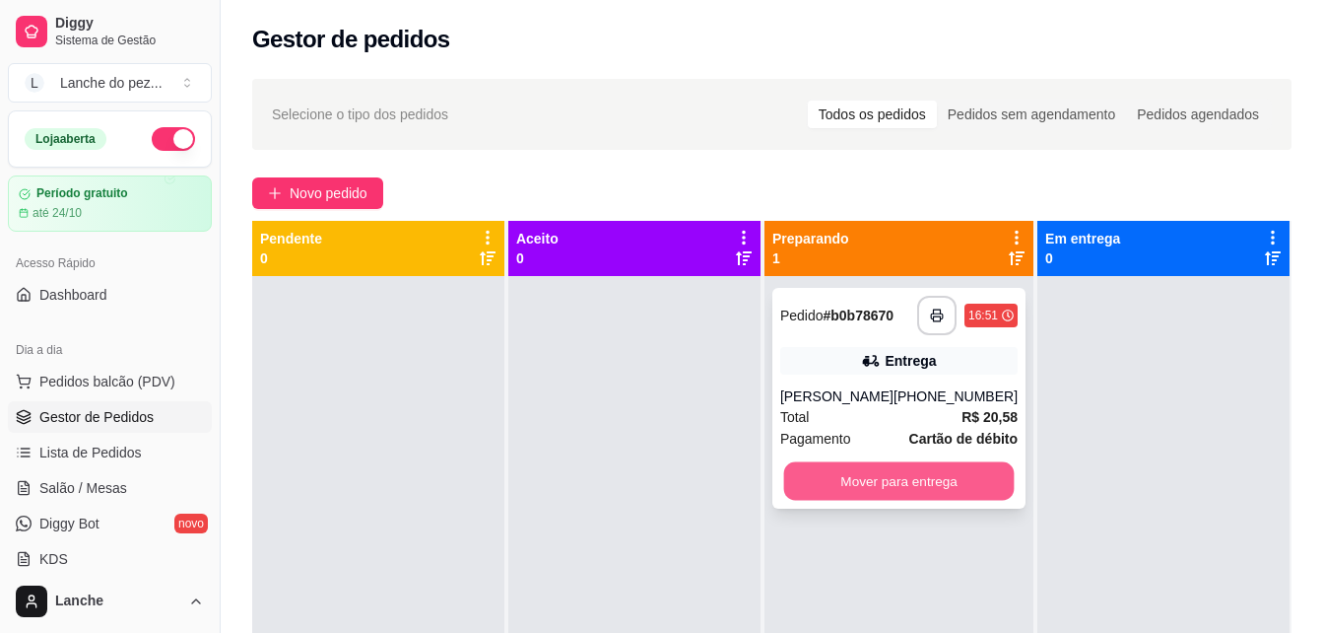
click at [936, 477] on button "Mover para entrega" at bounding box center [898, 481] width 231 height 38
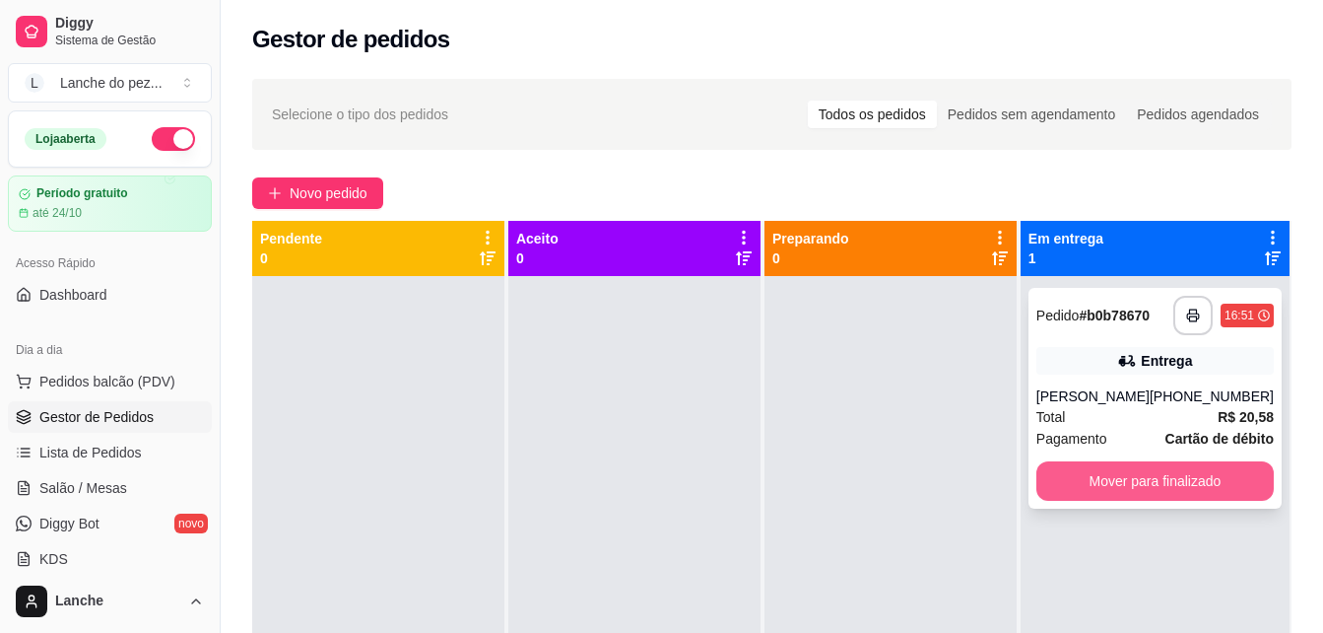
click at [1193, 475] on button "Mover para finalizado" at bounding box center [1155, 480] width 237 height 39
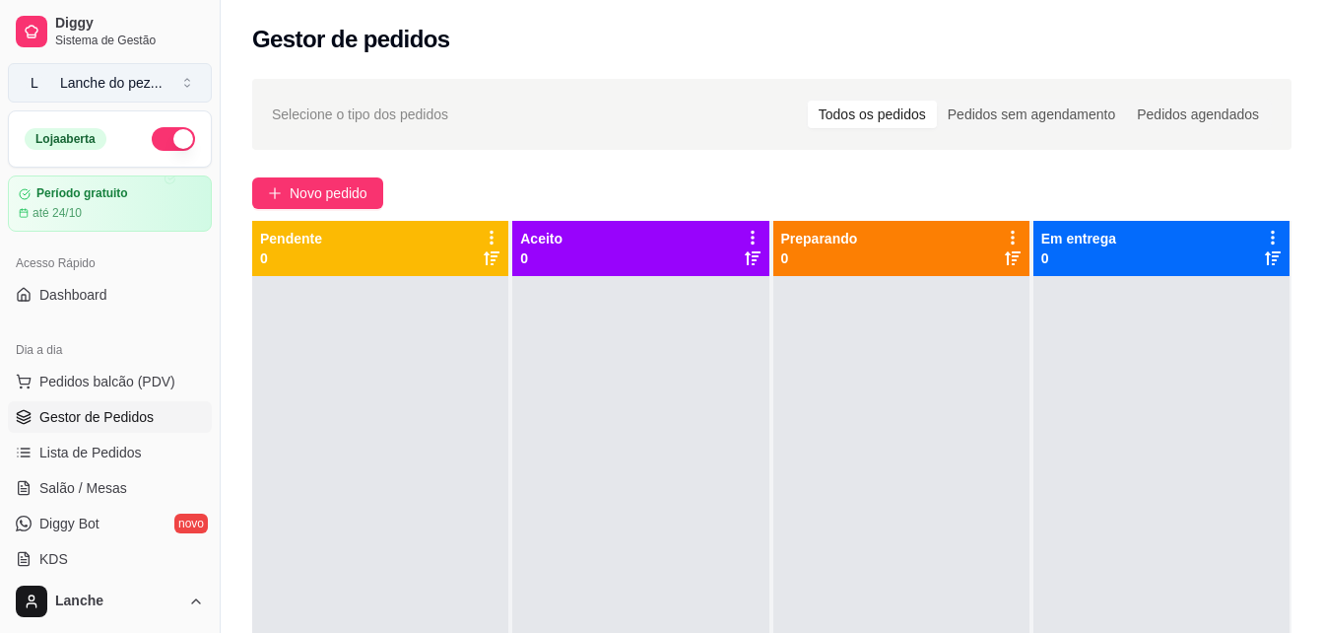
click at [89, 81] on div "Lanche do pez ..." at bounding box center [111, 83] width 102 height 20
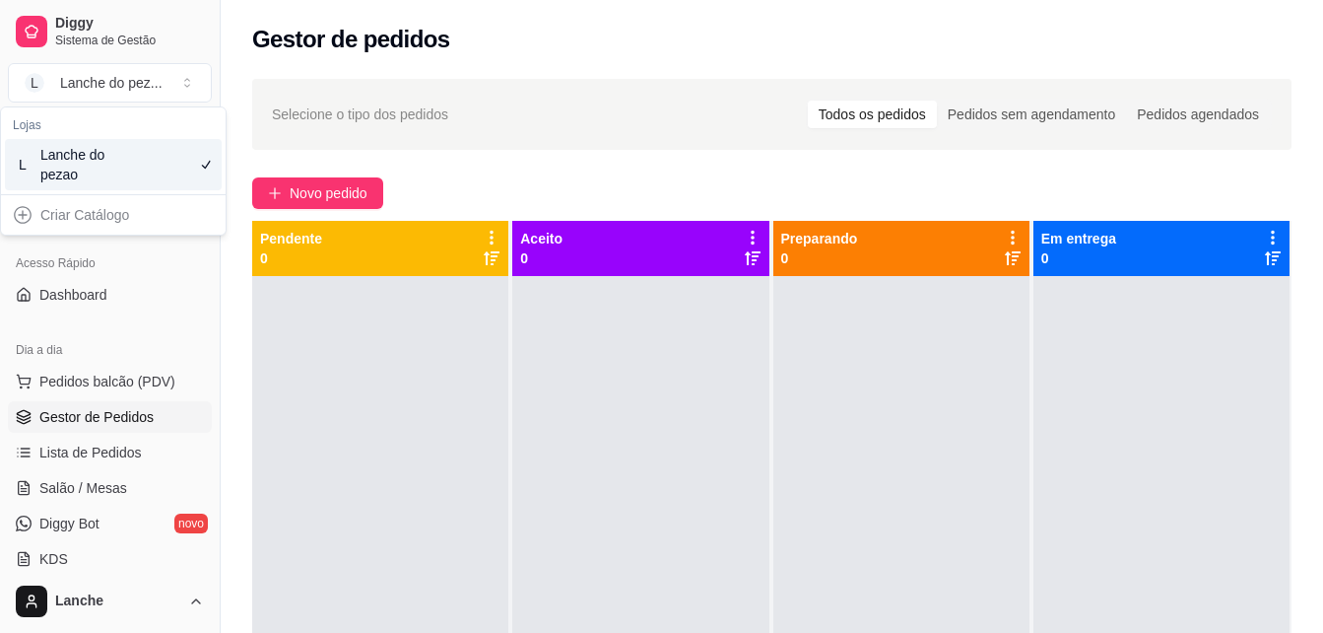
click at [83, 152] on div "Lanche do pezao" at bounding box center [84, 164] width 89 height 39
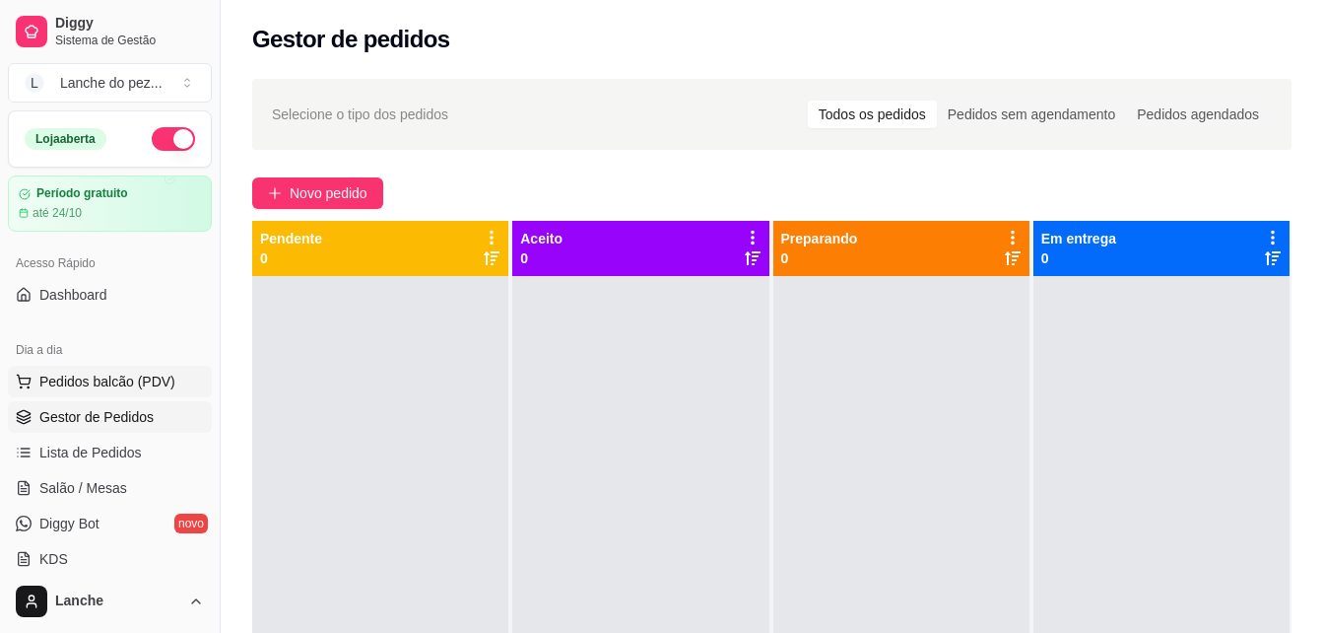
click at [84, 374] on span "Pedidos balcão (PDV)" at bounding box center [107, 382] width 136 height 20
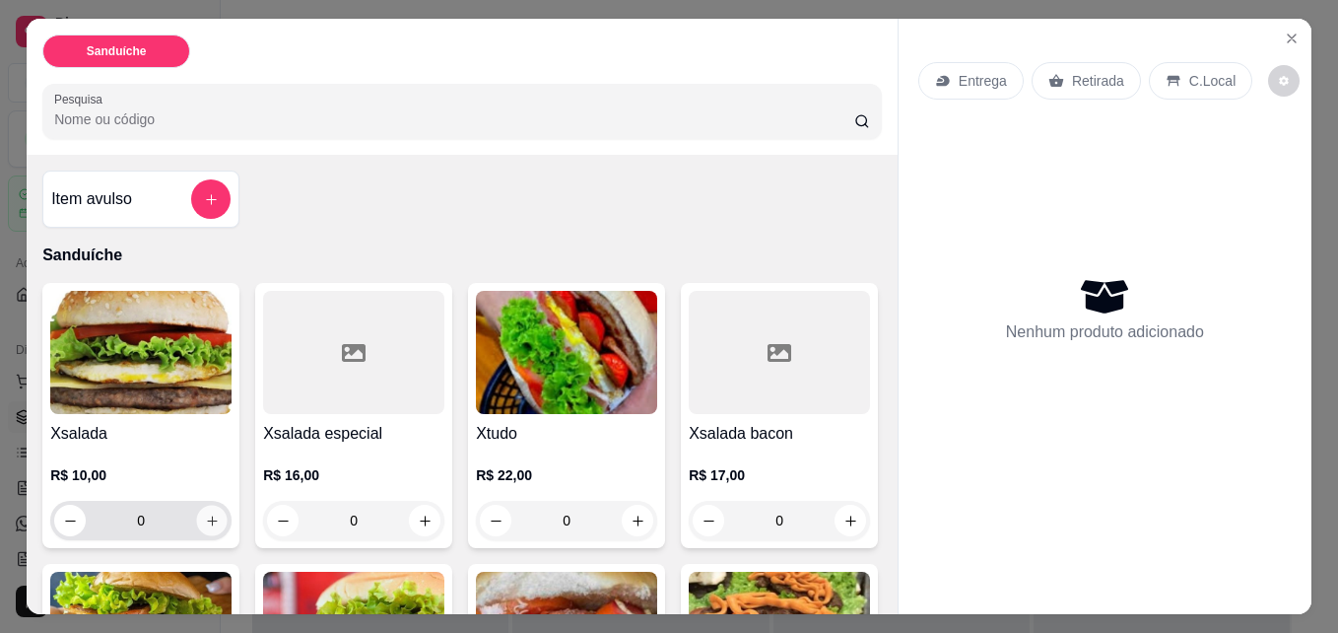
click at [205, 517] on icon "increase-product-quantity" at bounding box center [212, 520] width 15 height 15
type input "1"
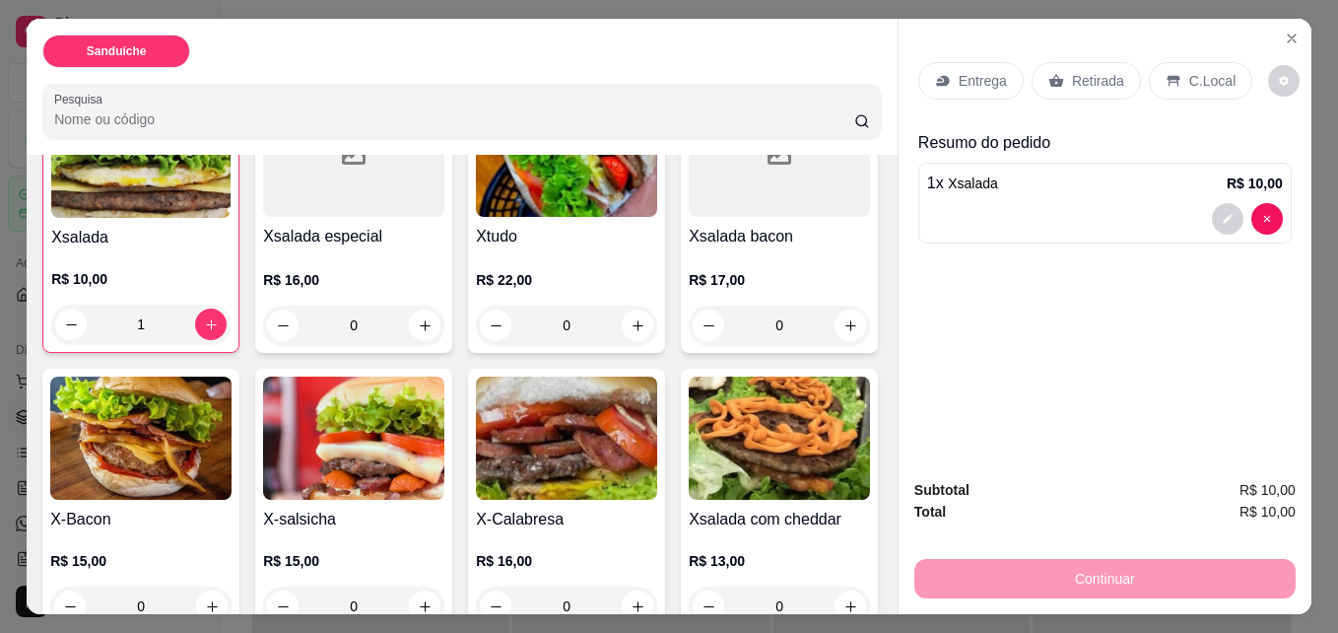
scroll to position [215, 0]
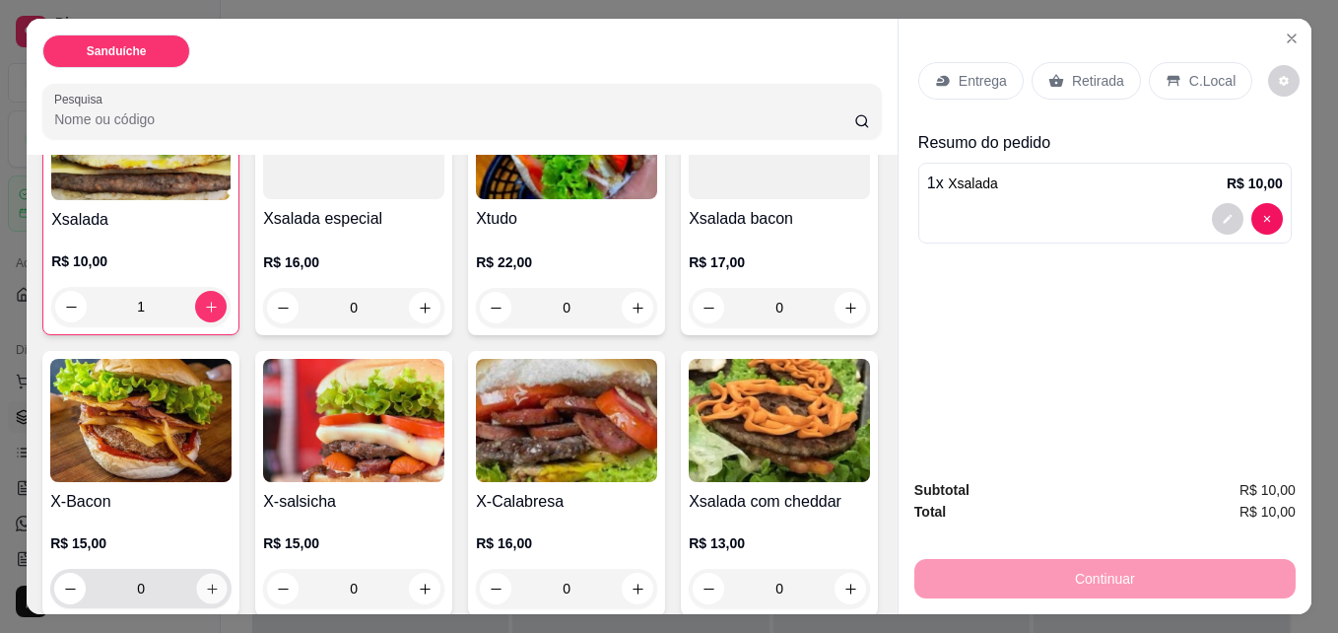
click at [228, 583] on button "increase-product-quantity" at bounding box center [212, 589] width 31 height 31
type input "1"
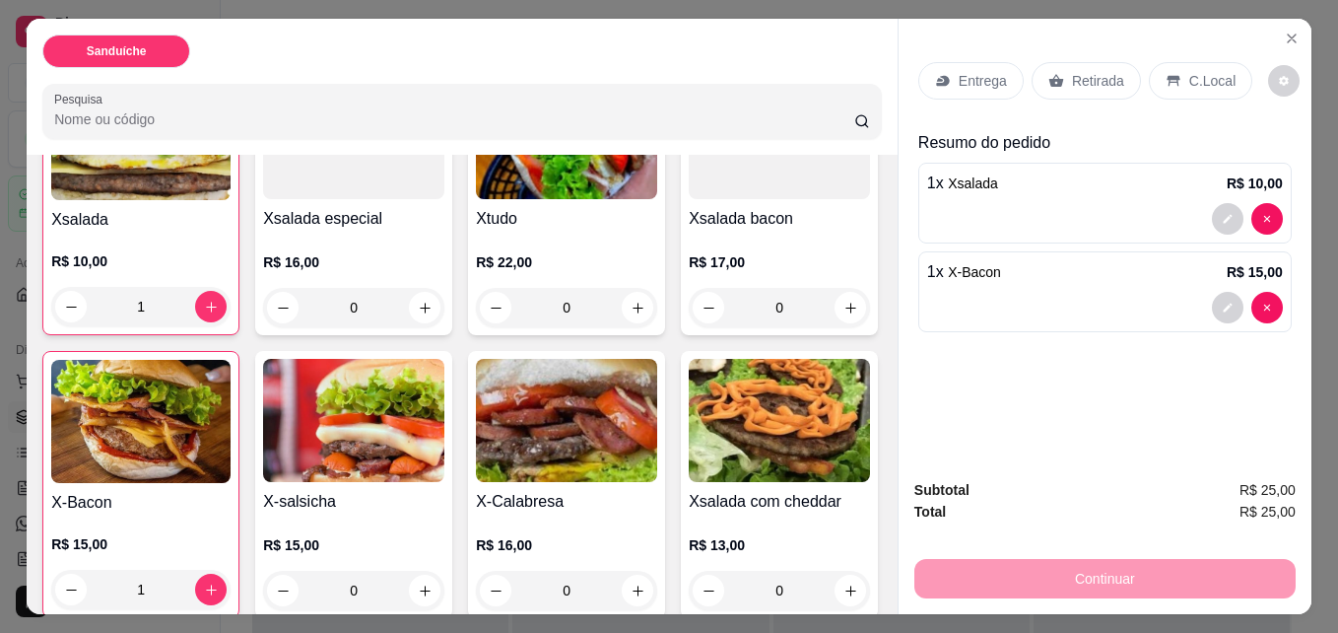
click at [1182, 567] on div "Continuar" at bounding box center [1105, 576] width 381 height 44
click at [1170, 73] on icon at bounding box center [1174, 81] width 16 height 16
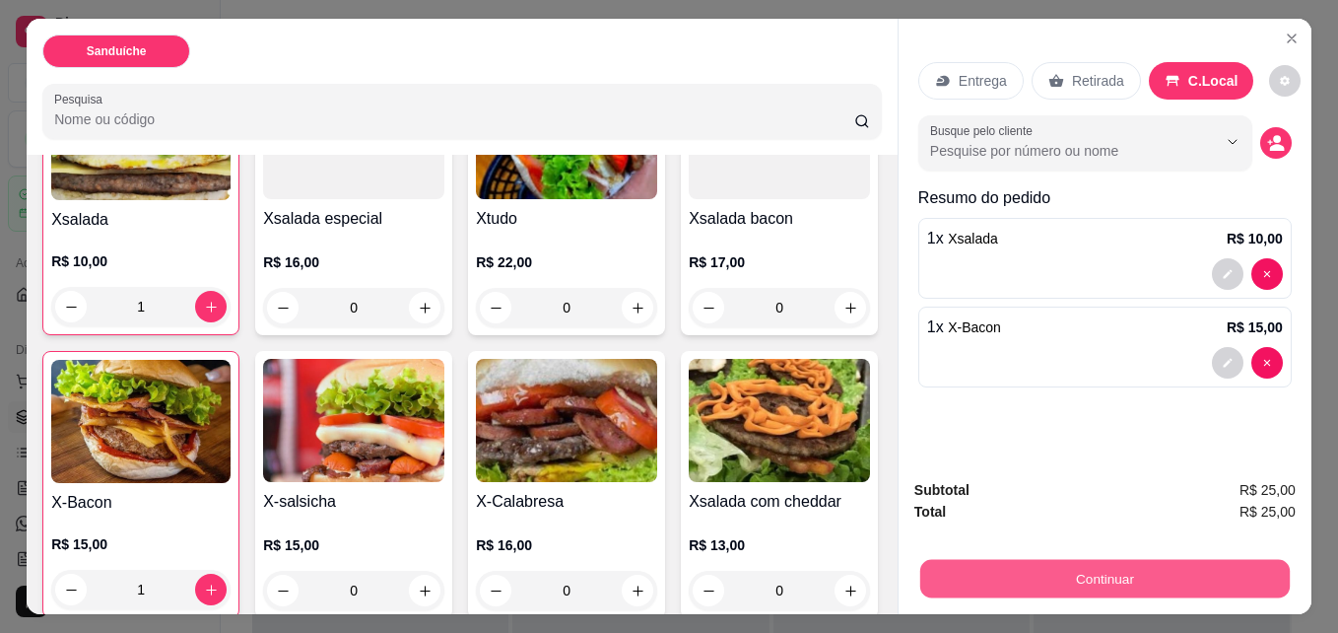
click at [1067, 568] on button "Continuar" at bounding box center [1105, 578] width 370 height 38
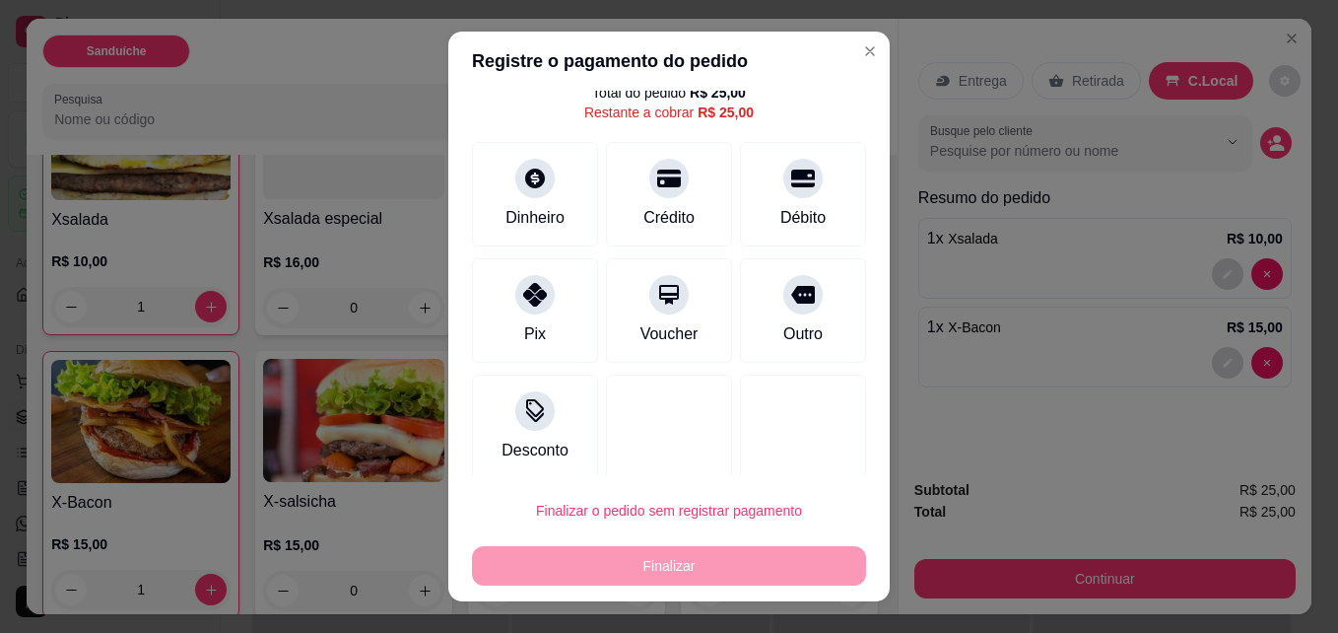
scroll to position [79, 0]
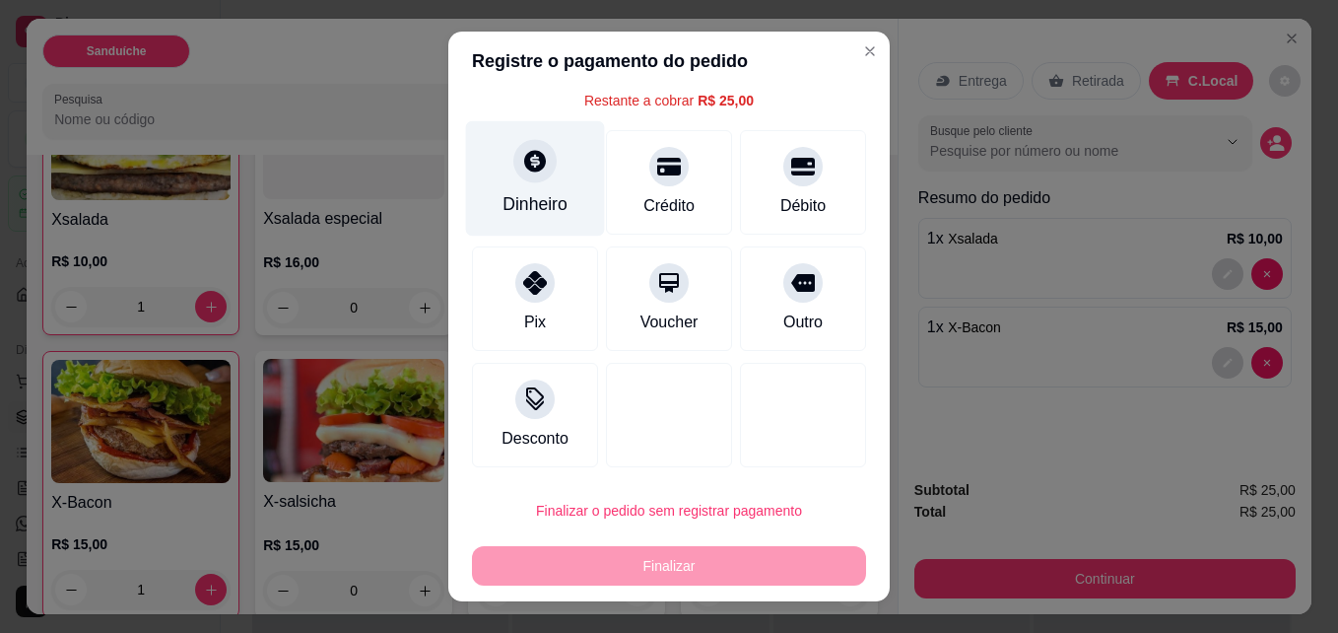
click at [504, 187] on div "Dinheiro" at bounding box center [535, 178] width 139 height 115
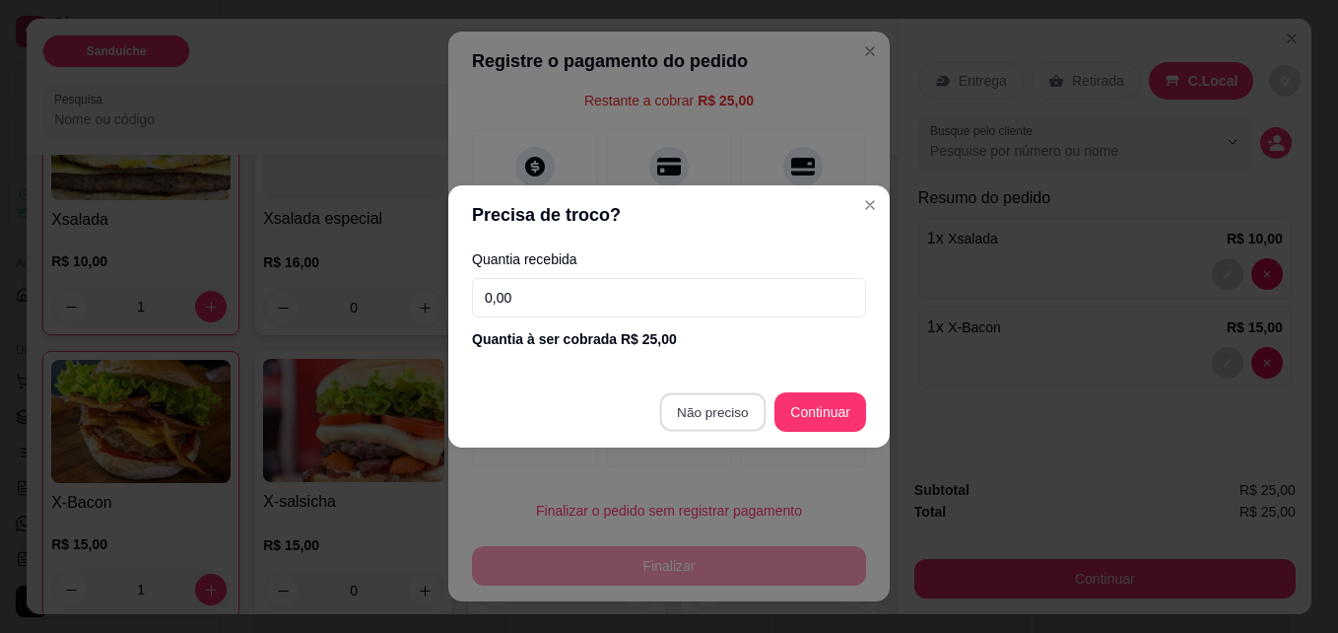
type input "R$ 0,00"
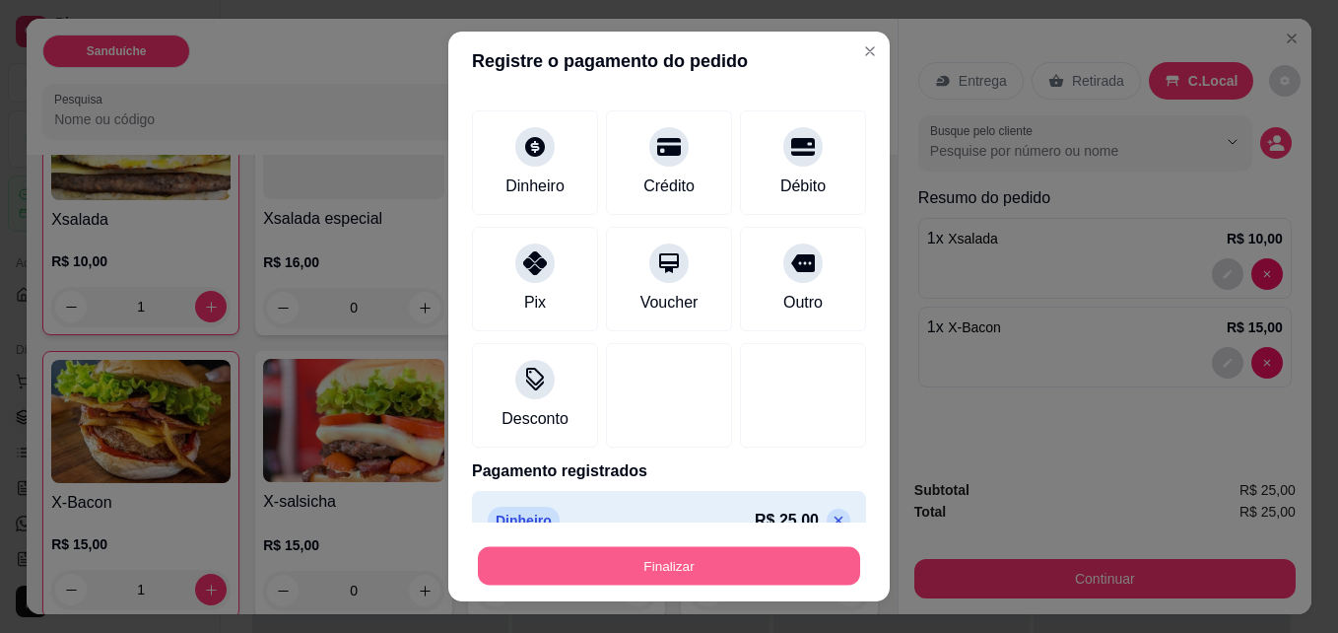
click at [744, 567] on button "Finalizar" at bounding box center [669, 566] width 382 height 38
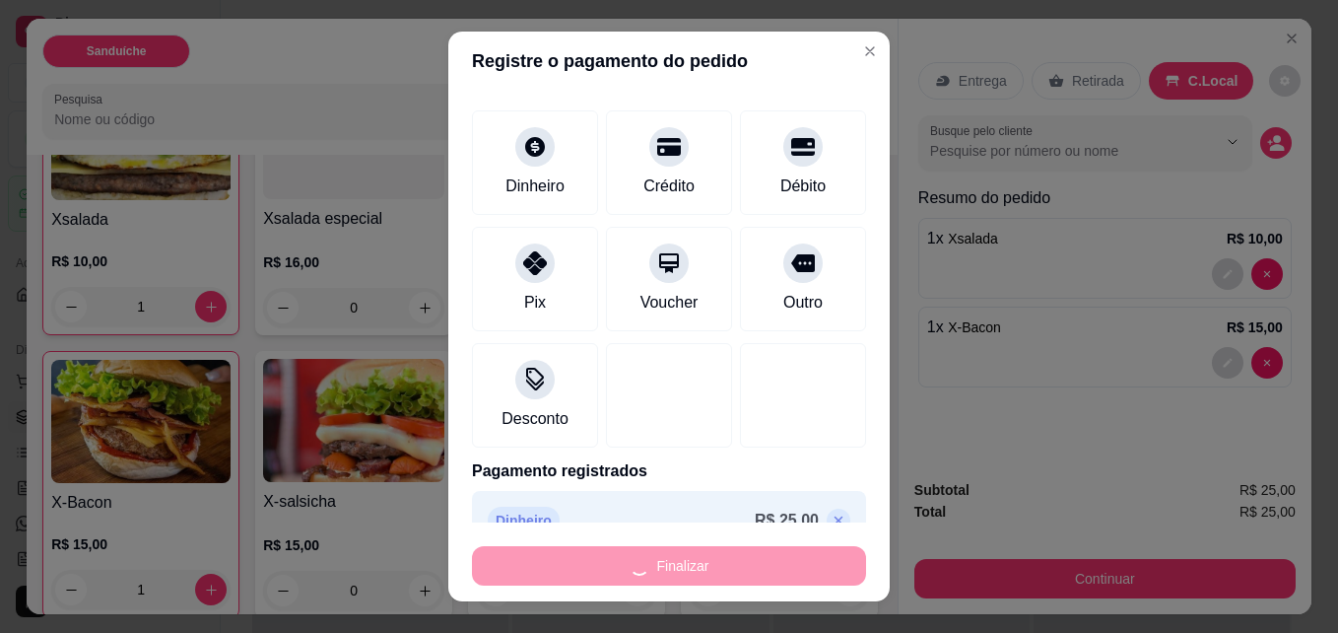
type input "0"
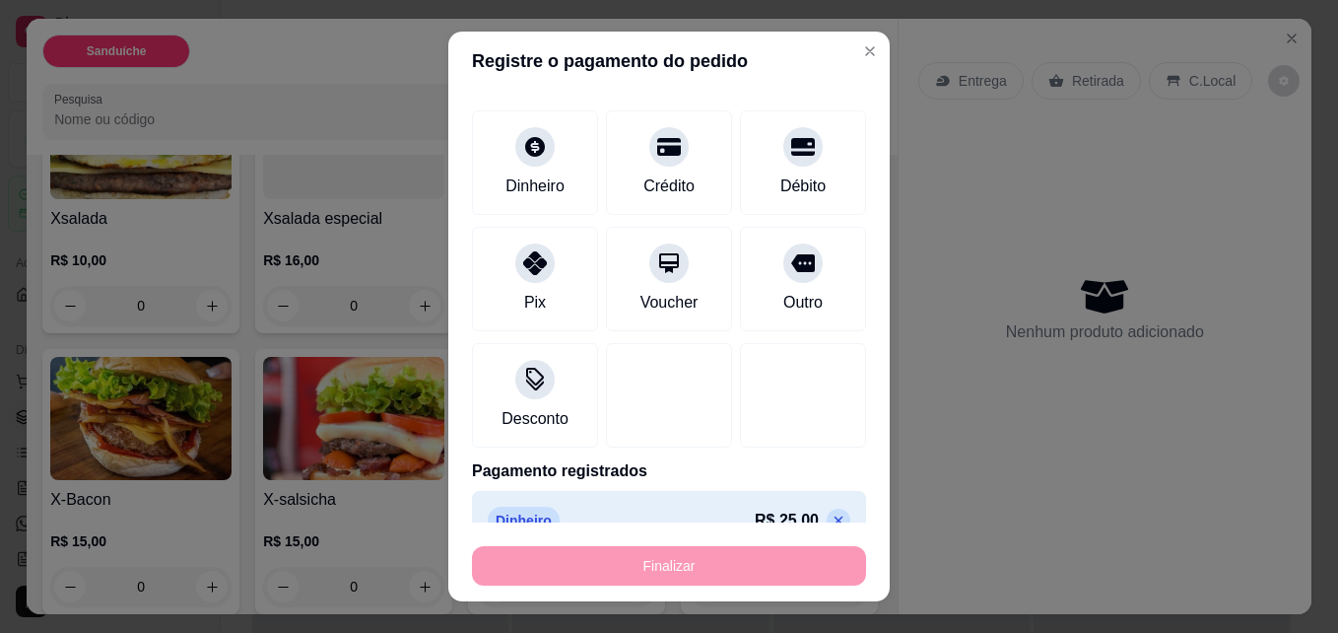
type input "-R$ 25,00"
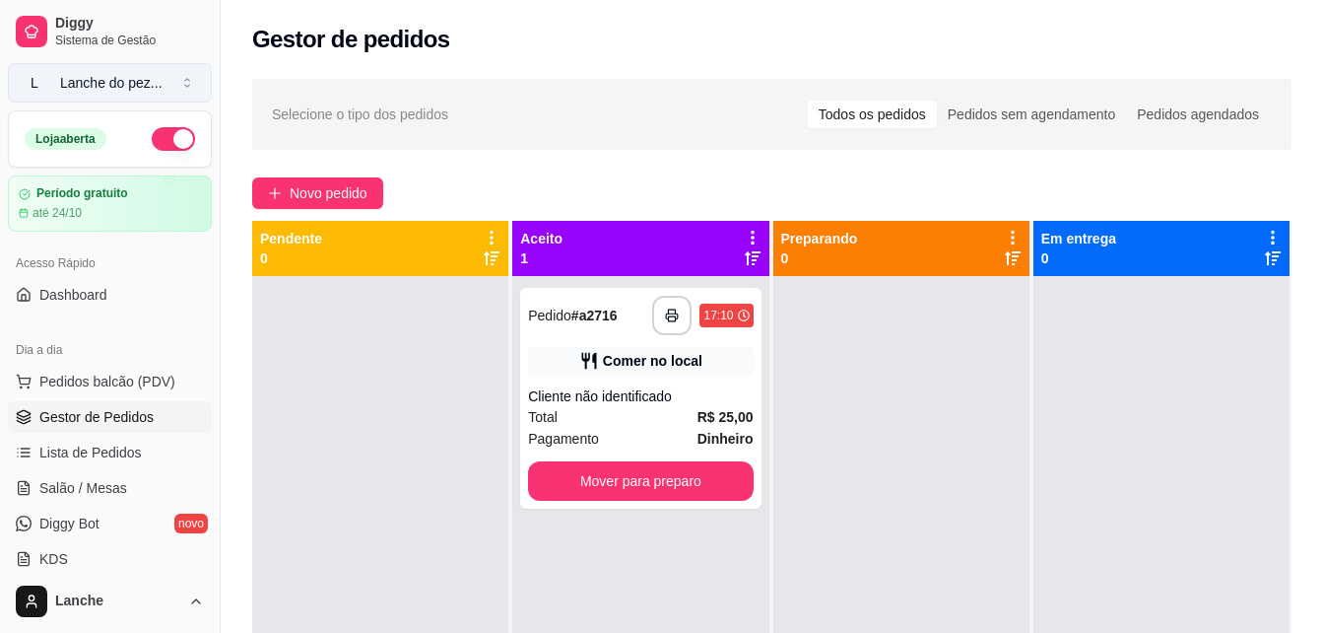
click at [127, 88] on div "Lanche do pez ..." at bounding box center [111, 83] width 102 height 20
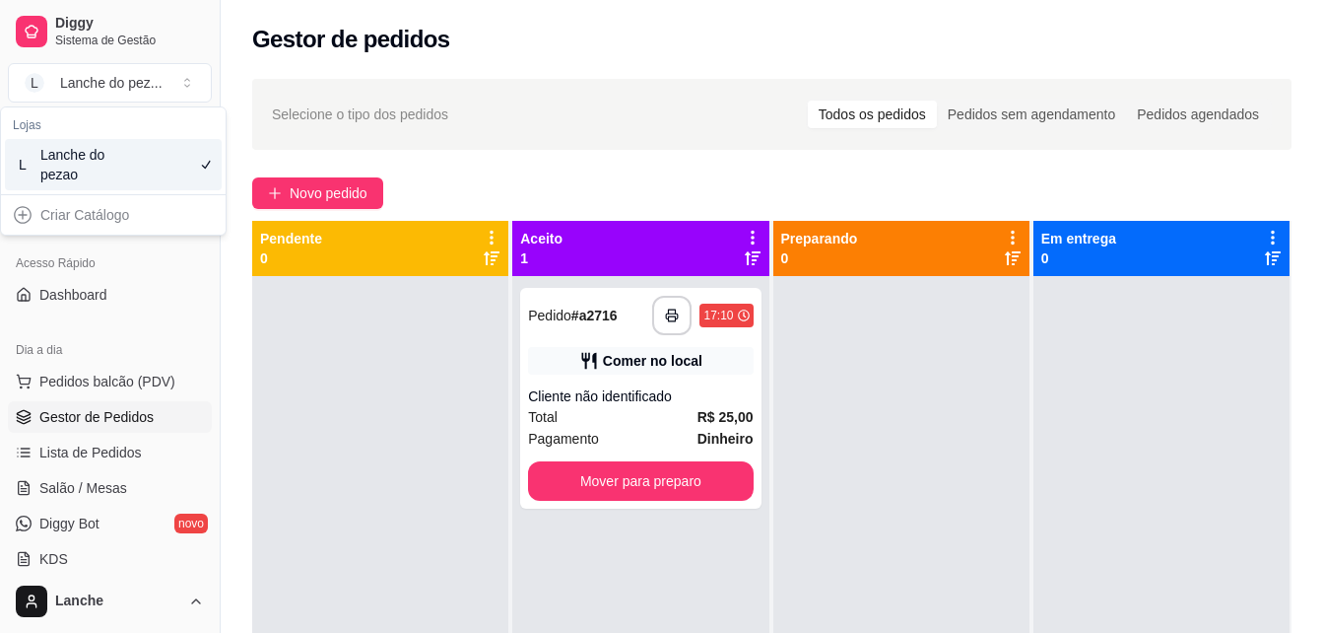
click at [73, 162] on div "Lanche do pezao" at bounding box center [84, 164] width 89 height 39
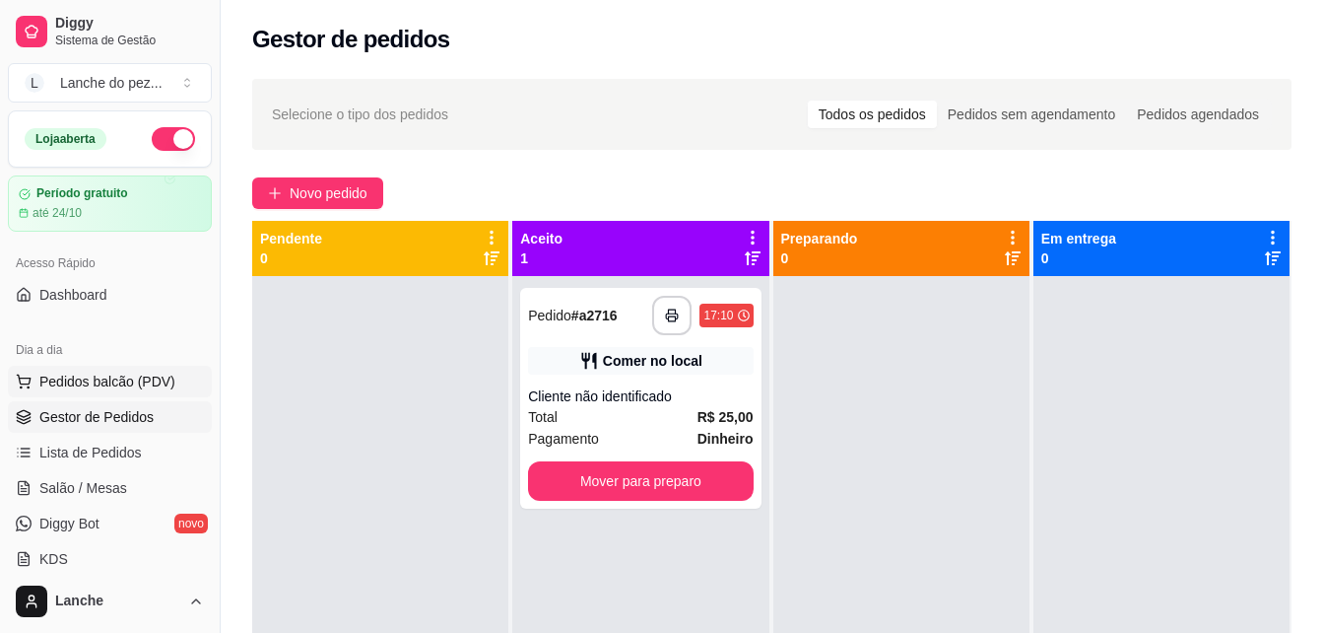
click at [89, 373] on span "Pedidos balcão (PDV)" at bounding box center [107, 382] width 136 height 20
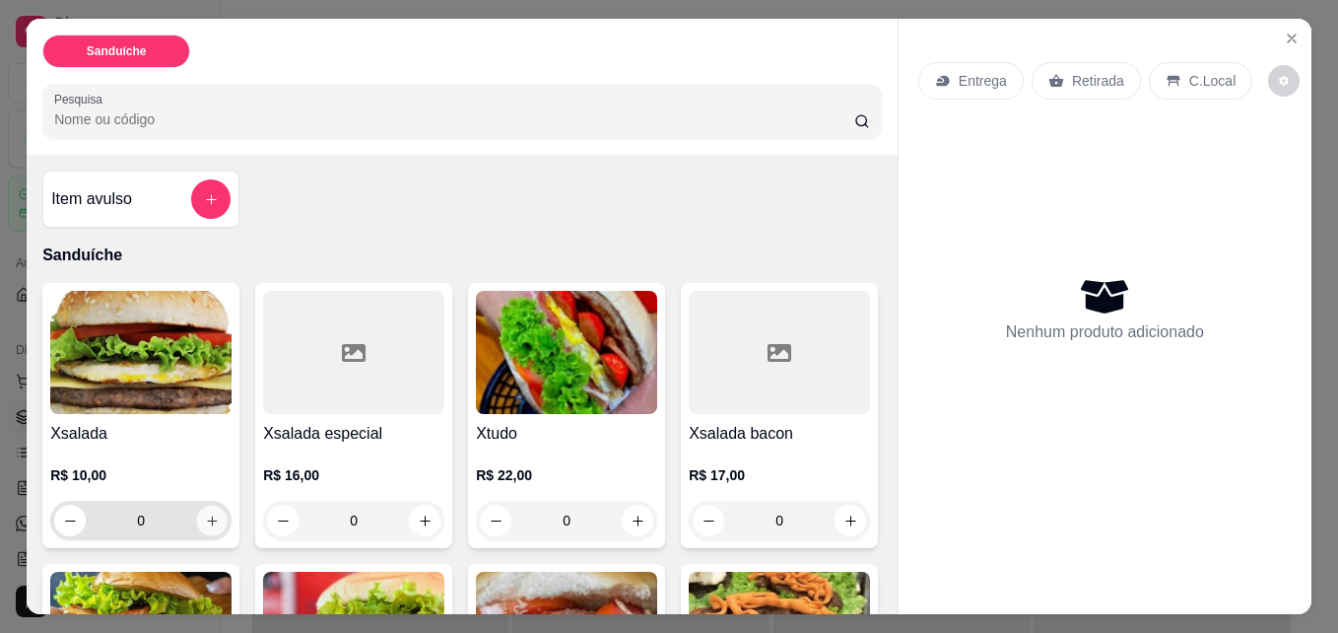
click at [213, 509] on button "increase-product-quantity" at bounding box center [212, 521] width 31 height 31
type input "1"
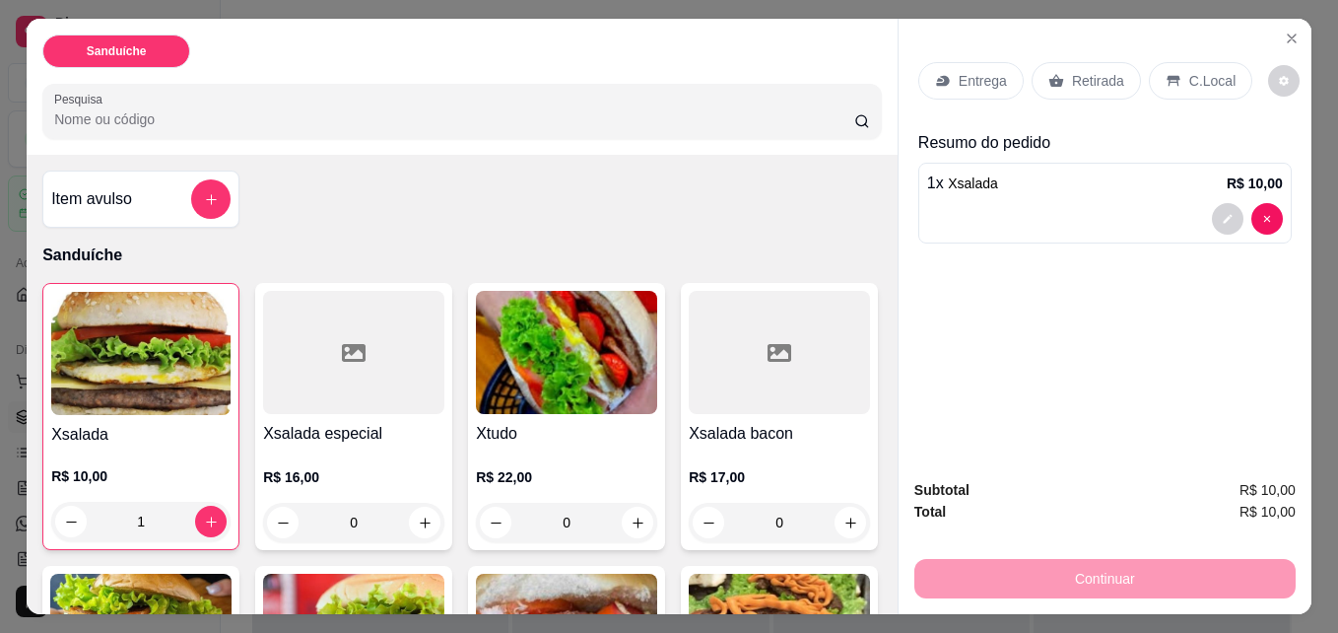
click at [1198, 75] on p "C.Local" at bounding box center [1212, 81] width 46 height 20
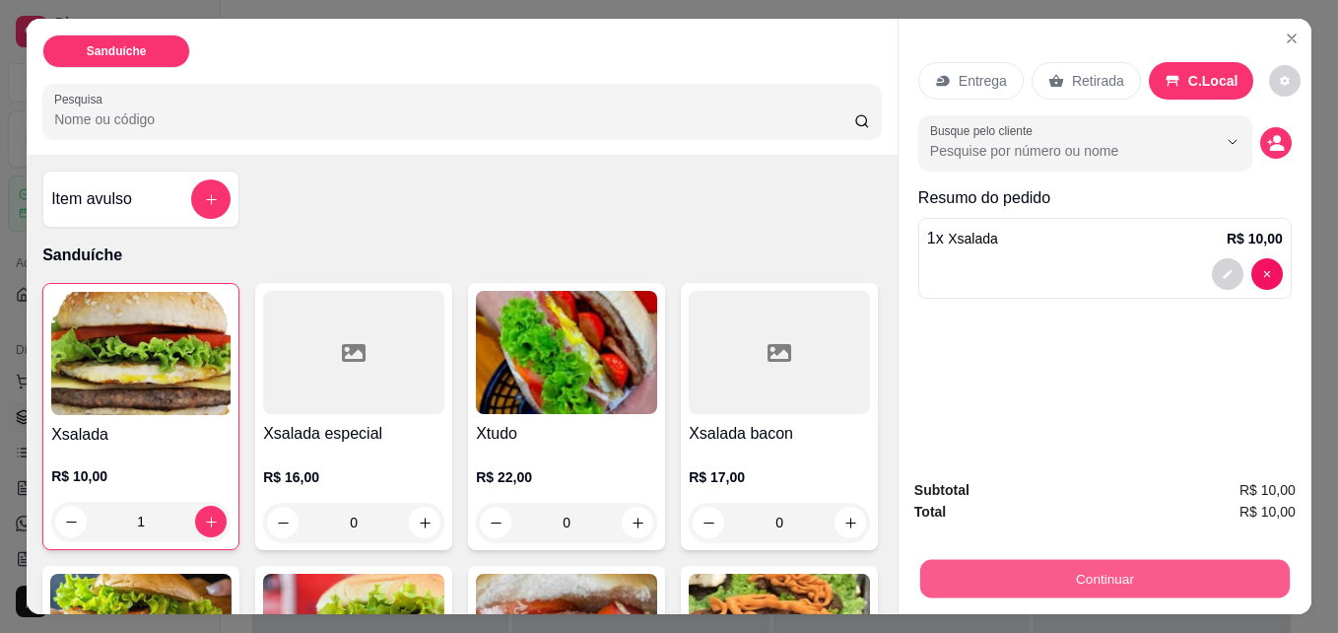
click at [1111, 563] on button "Continuar" at bounding box center [1105, 578] width 370 height 38
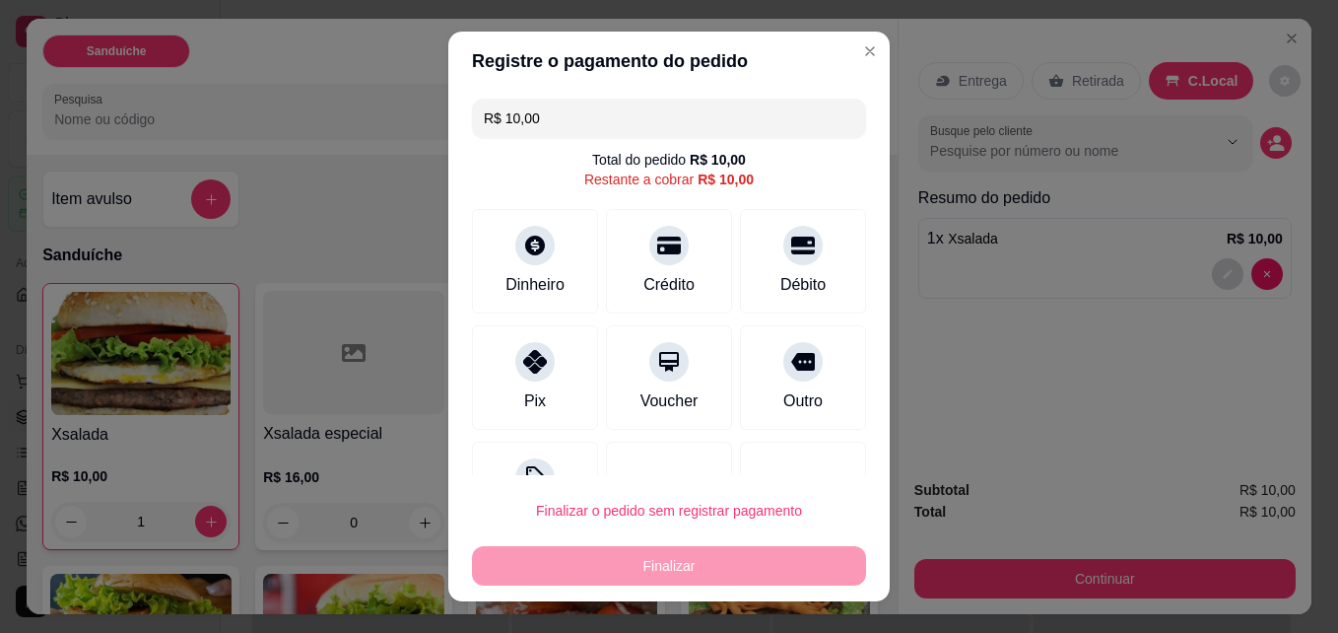
scroll to position [79, 0]
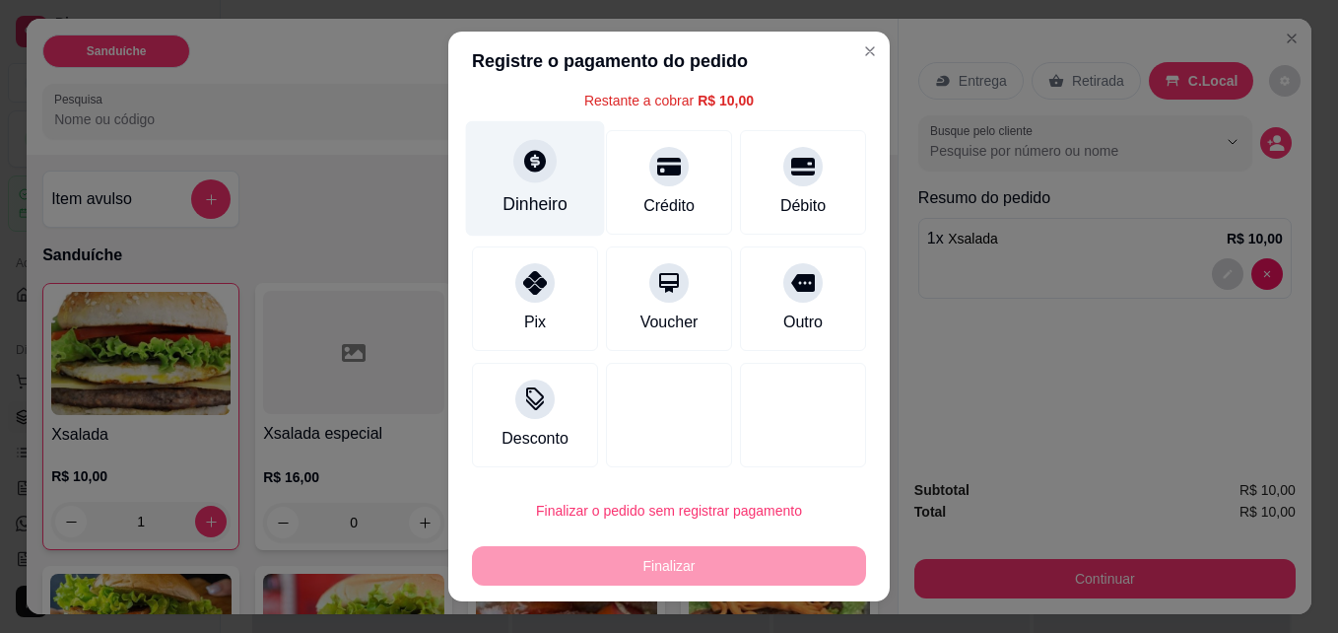
click at [533, 209] on div "Dinheiro" at bounding box center [535, 204] width 65 height 26
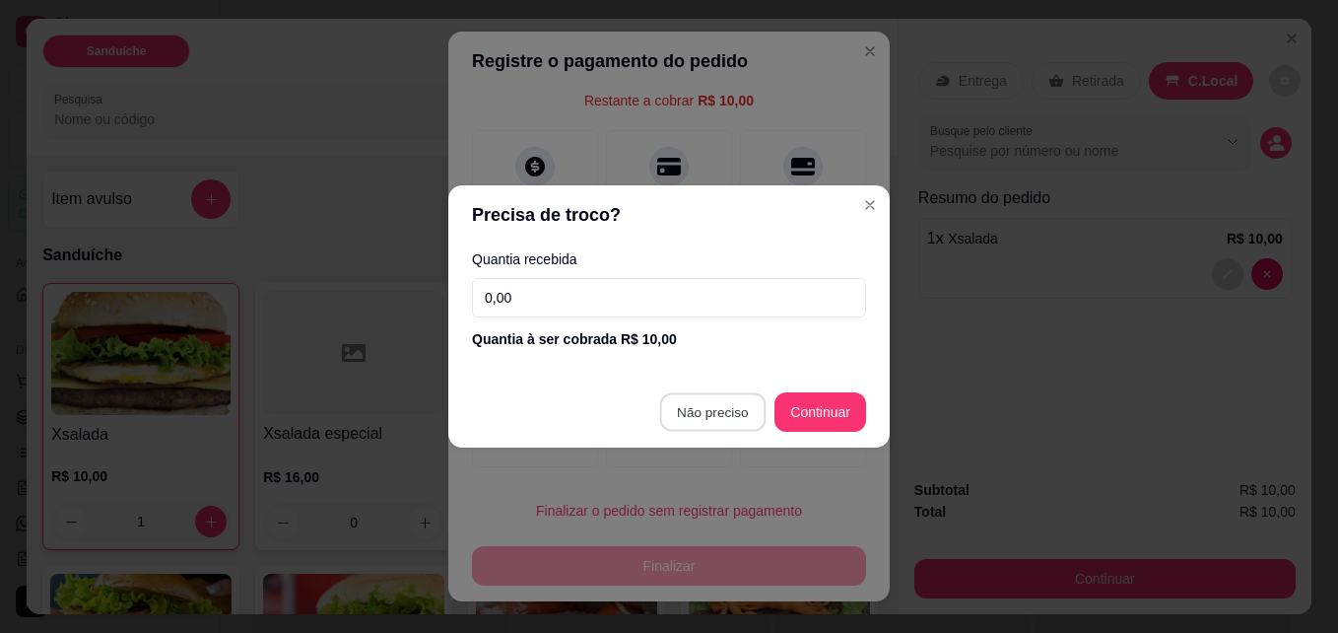
type input "R$ 0,00"
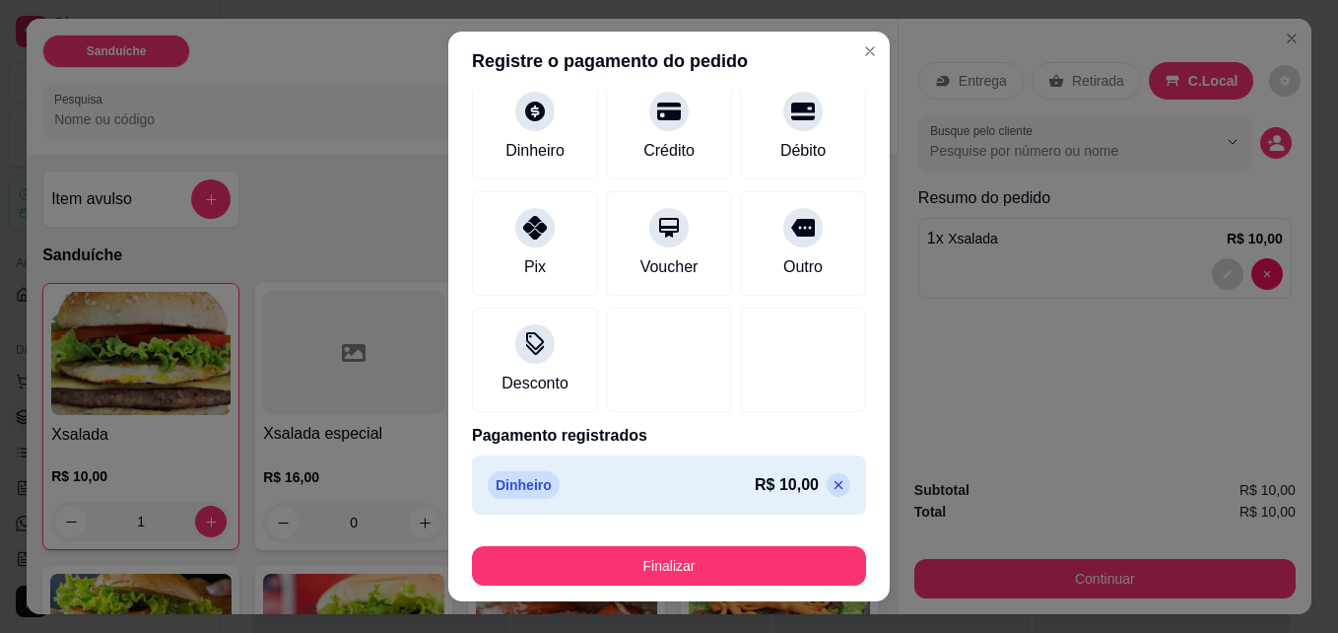
scroll to position [0, 0]
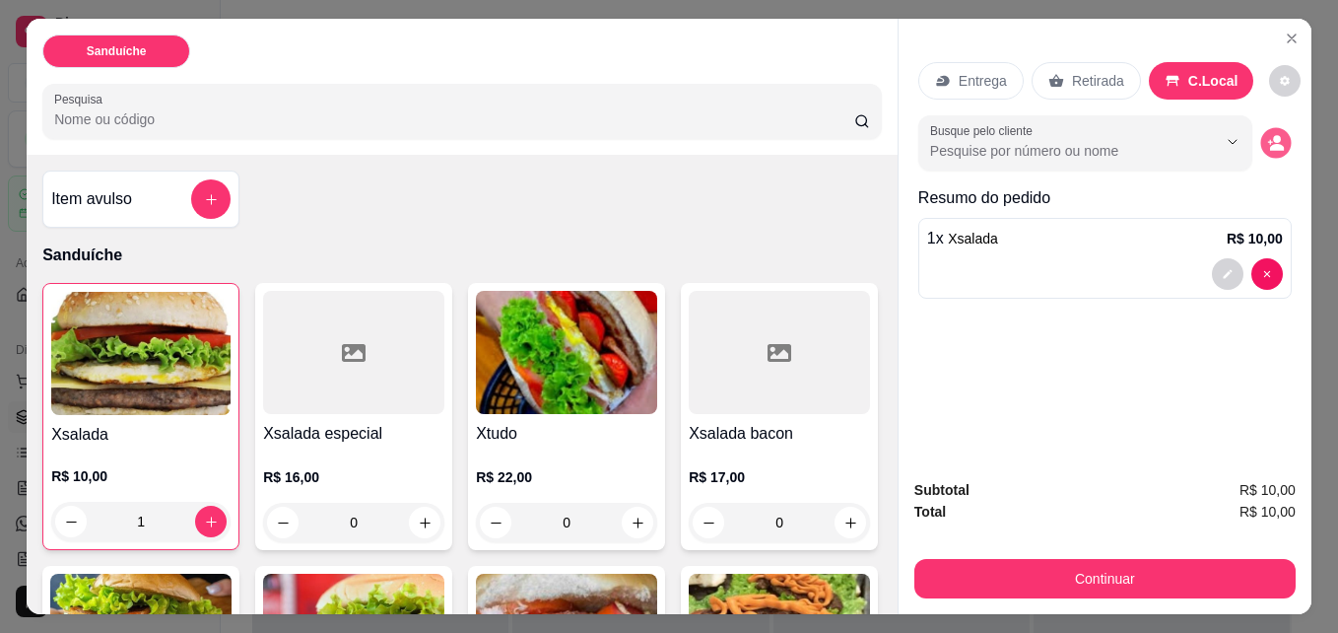
click at [1272, 137] on icon "decrease-product-quantity" at bounding box center [1275, 143] width 17 height 17
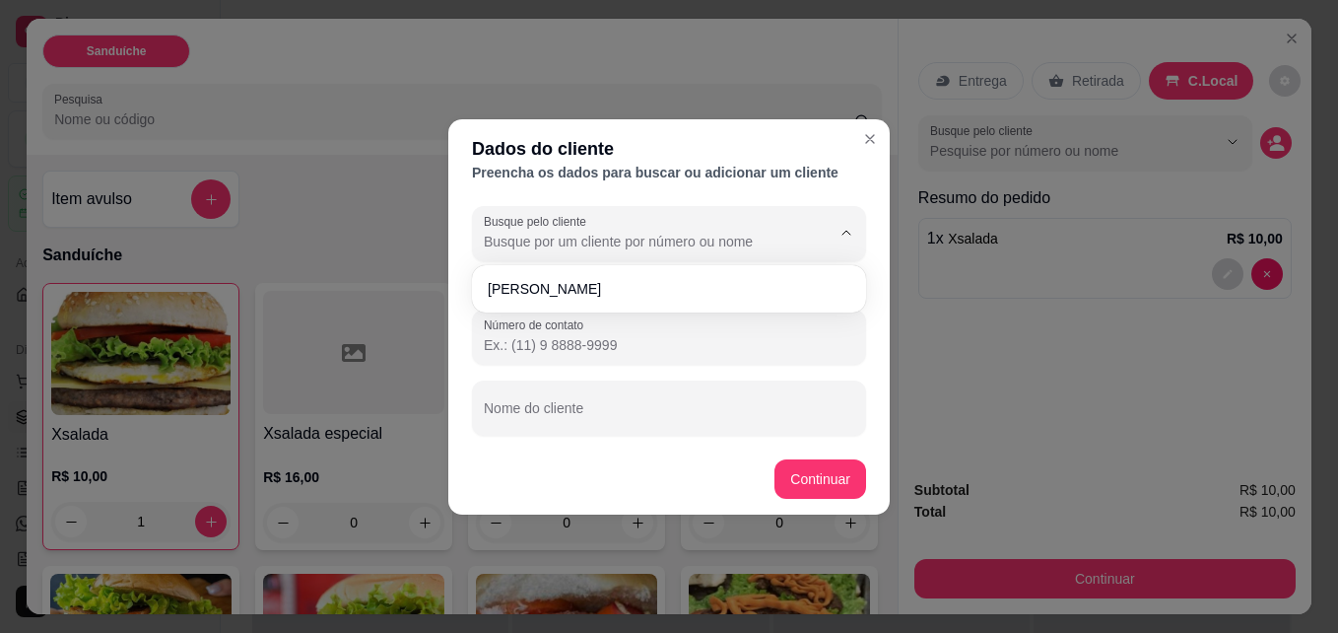
click at [745, 242] on input "Busque pelo cliente" at bounding box center [641, 242] width 315 height 20
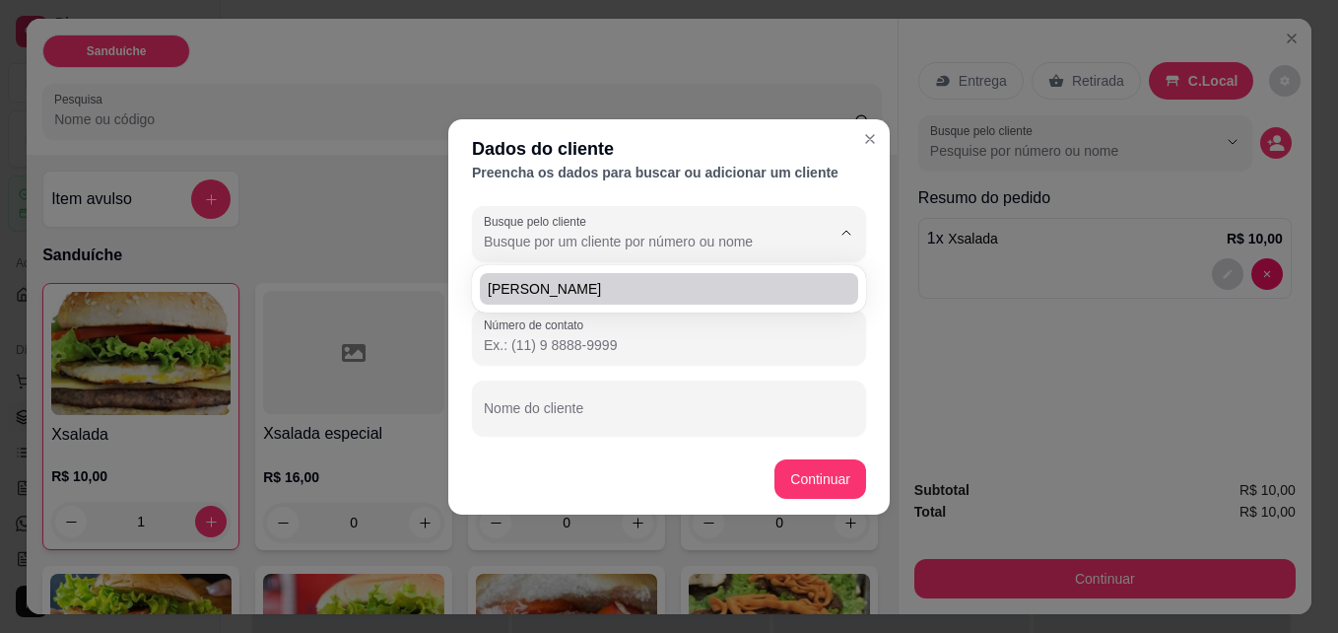
click at [731, 286] on span "[PERSON_NAME]" at bounding box center [659, 289] width 343 height 20
type input "[PERSON_NAME]"
type input "[PHONE_NUMBER]"
type input "[PERSON_NAME]"
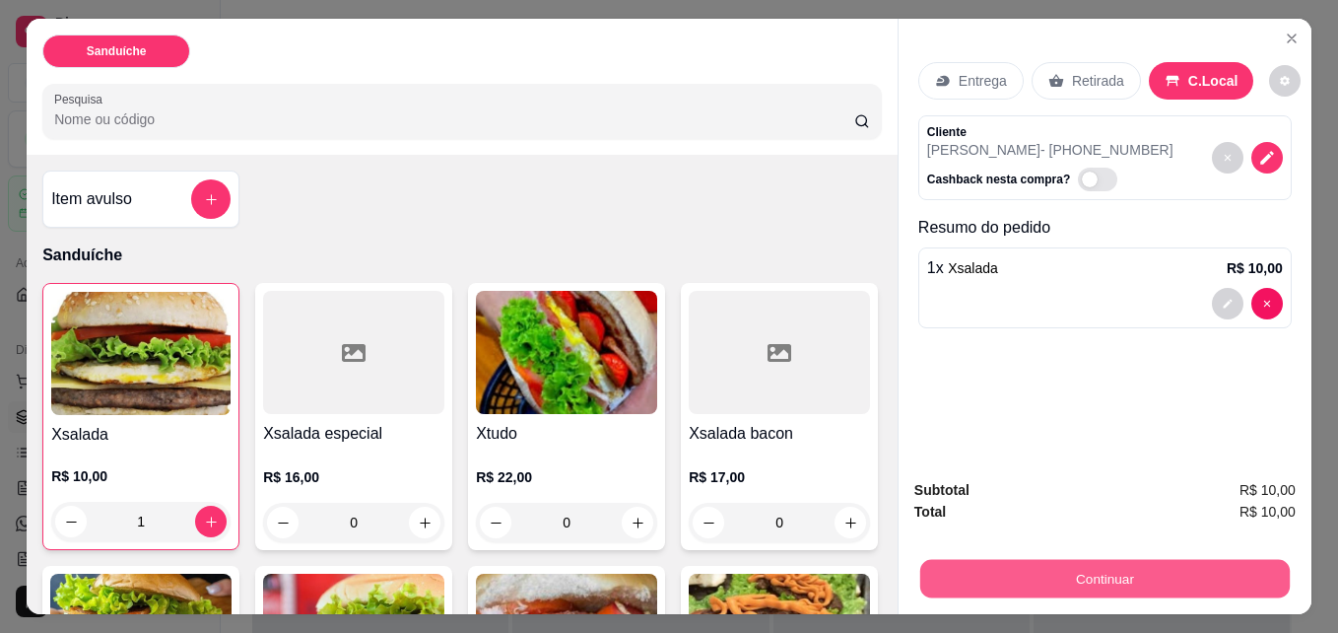
click at [1134, 577] on button "Continuar" at bounding box center [1105, 578] width 370 height 38
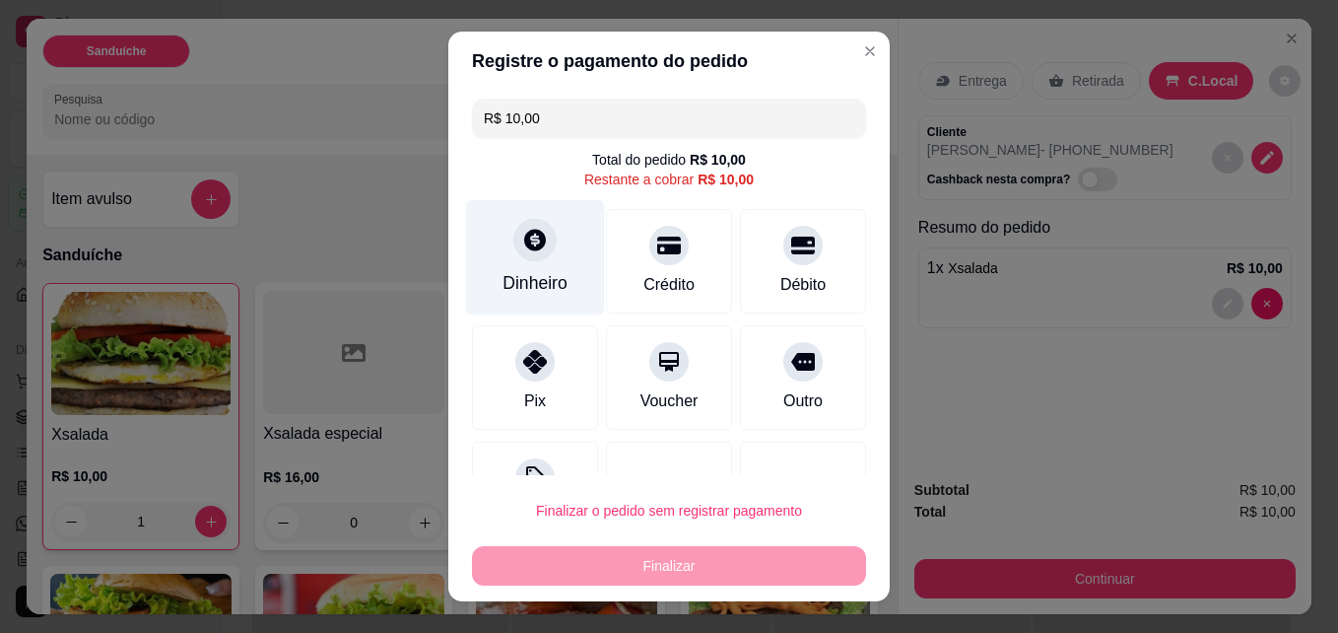
click at [524, 237] on icon at bounding box center [535, 241] width 22 height 22
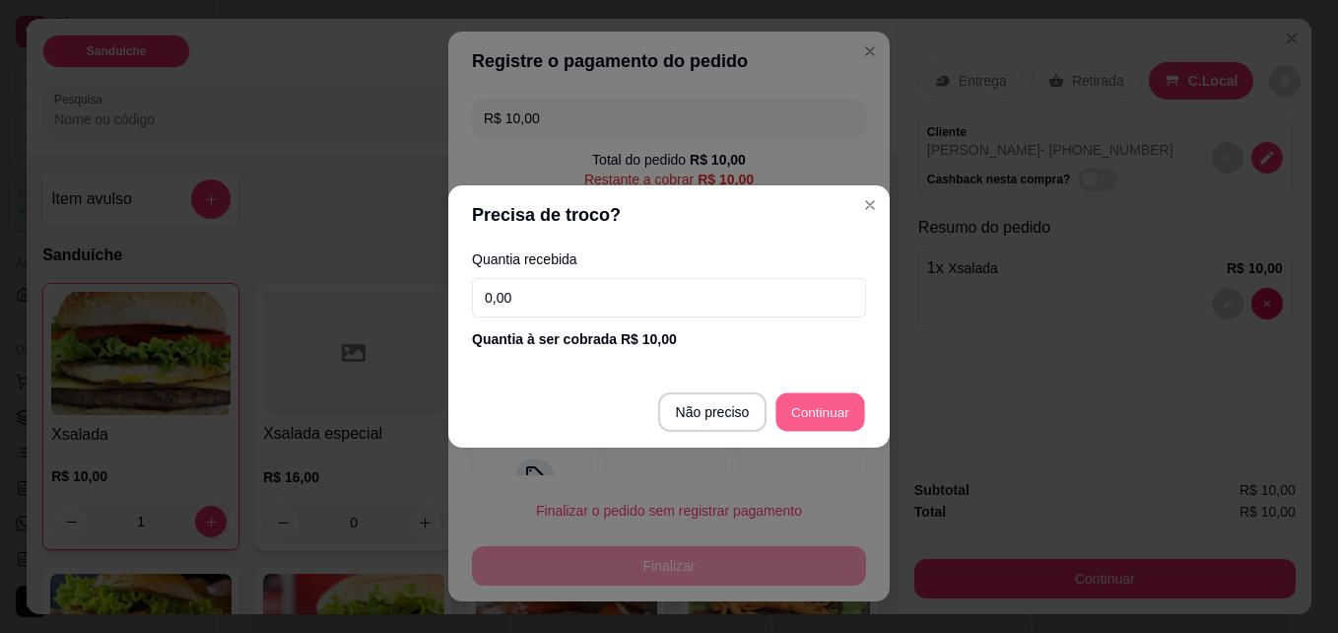
type input "R$ 0,00"
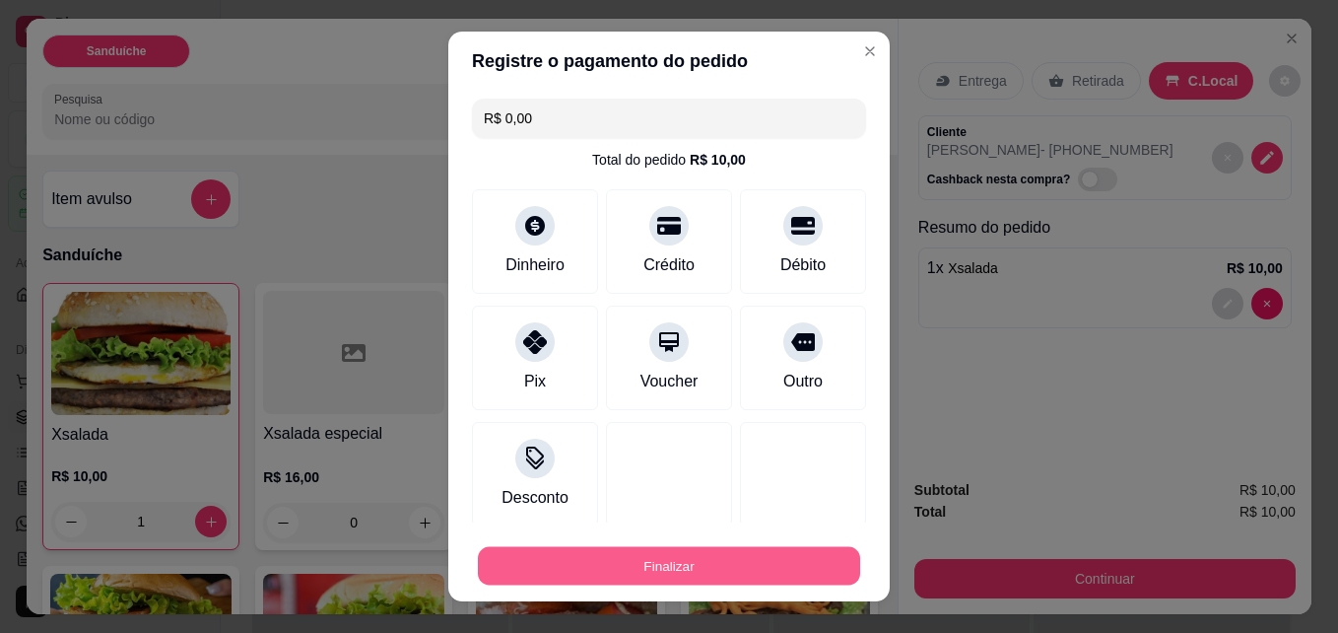
click at [726, 569] on button "Finalizar" at bounding box center [669, 566] width 382 height 38
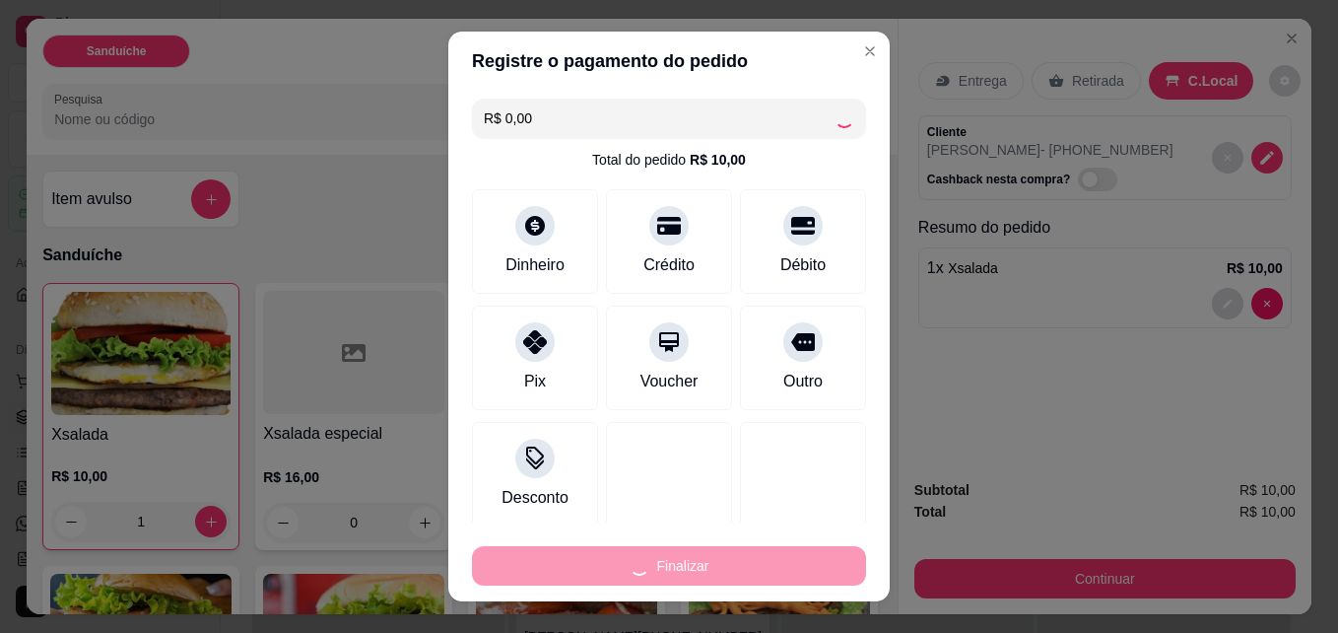
type input "0"
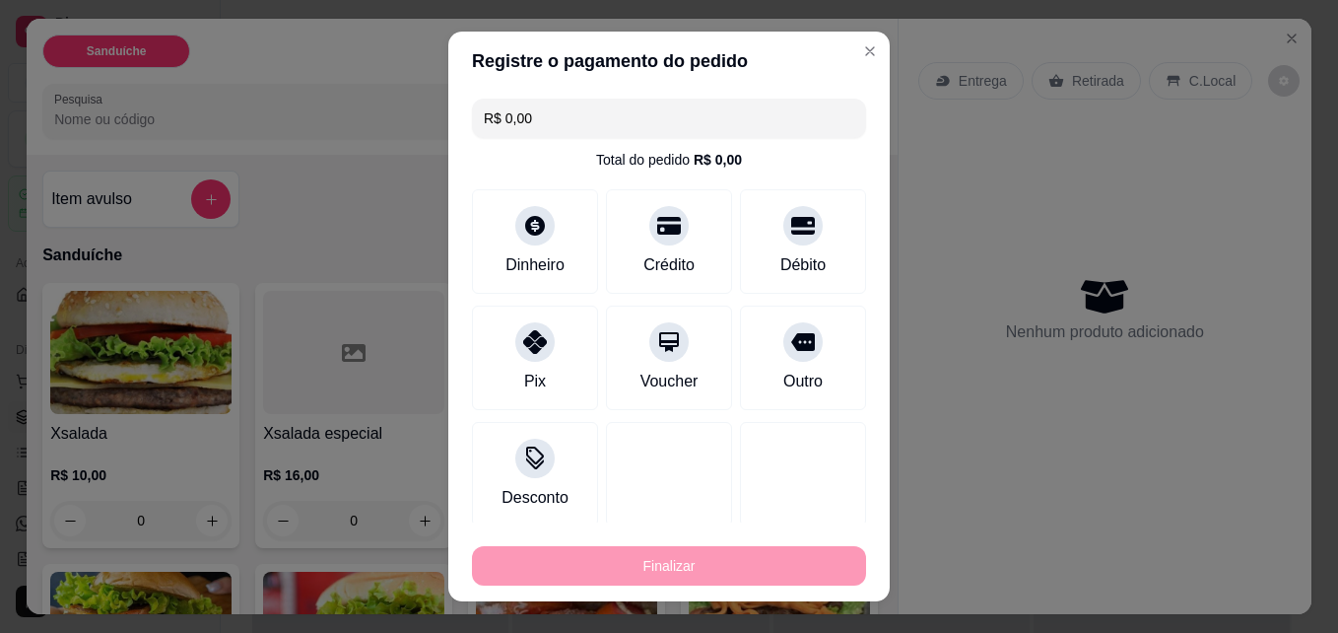
type input "-R$ 10,00"
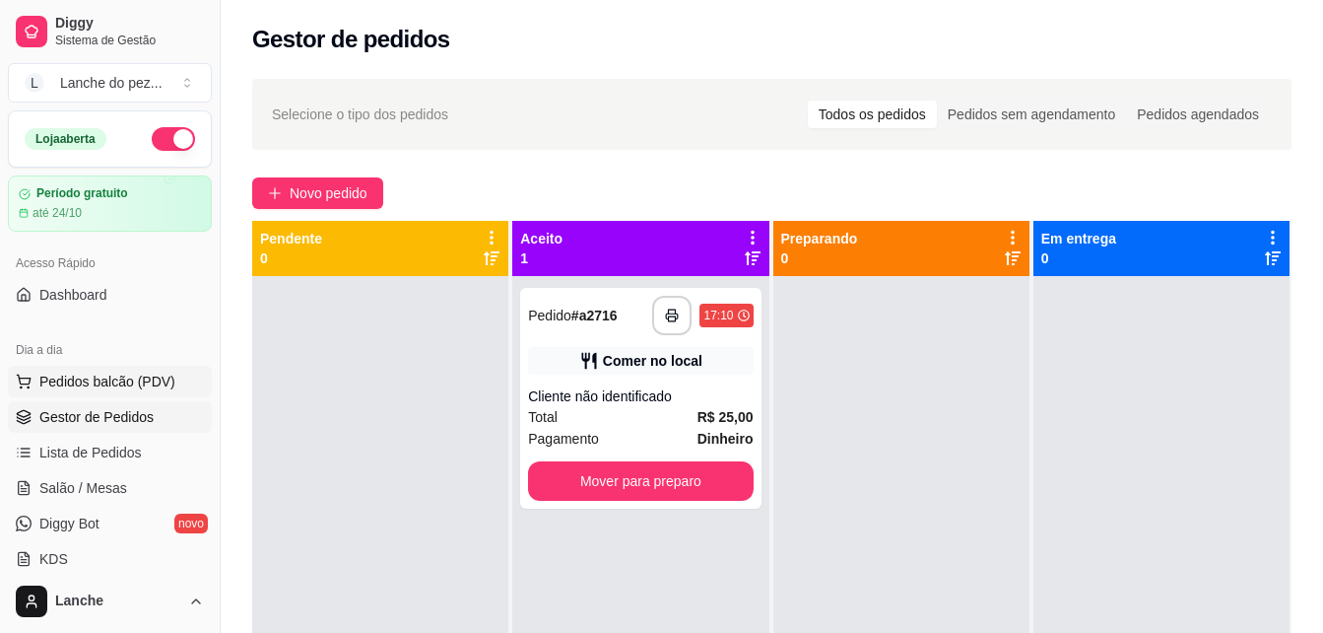
click at [156, 380] on span "Pedidos balcão (PDV)" at bounding box center [107, 382] width 136 height 20
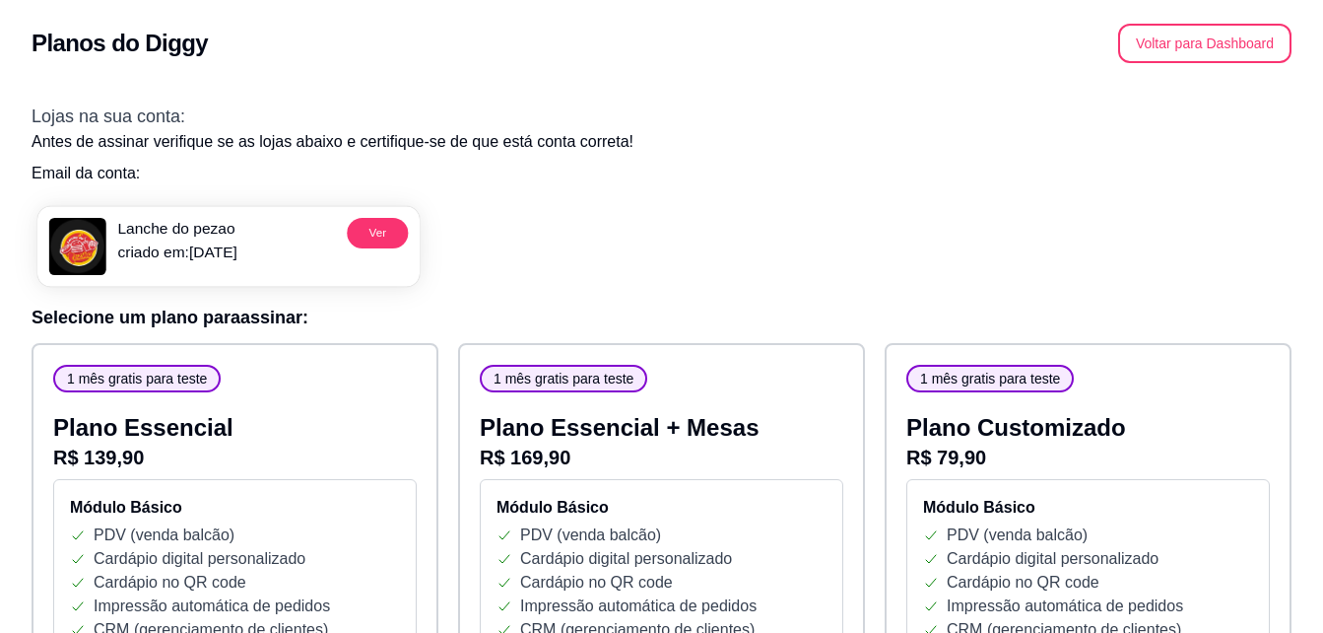
click at [60, 234] on img at bounding box center [77, 246] width 57 height 57
